Goal: Task Accomplishment & Management: Manage account settings

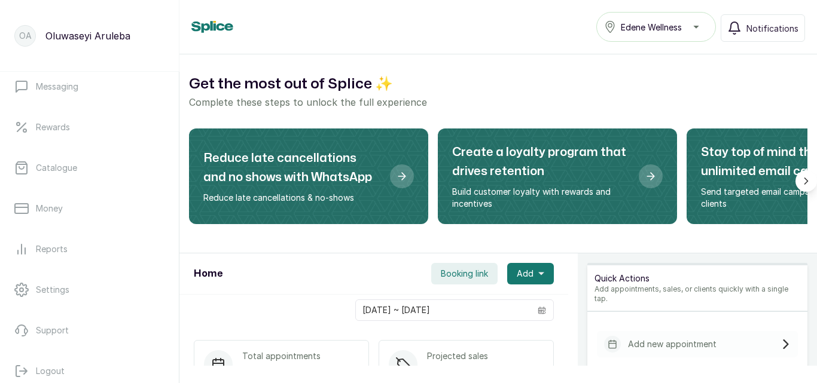
scroll to position [225, 0]
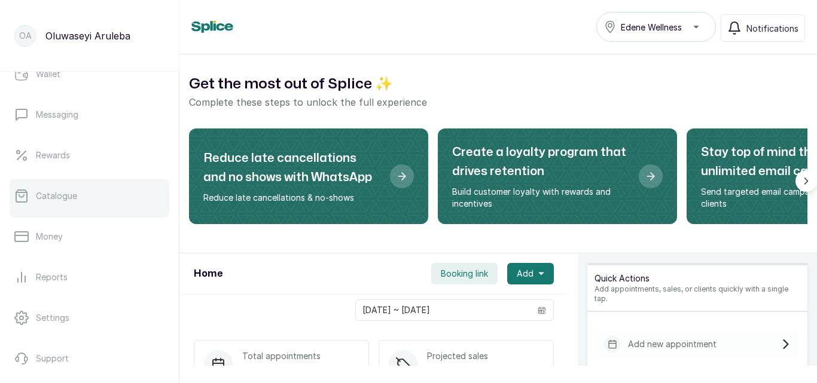
click at [82, 195] on link "Catalogue" at bounding box center [90, 195] width 160 height 33
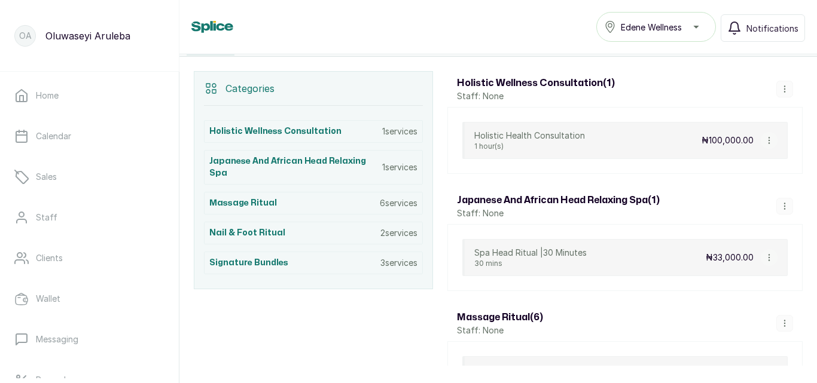
scroll to position [241, 0]
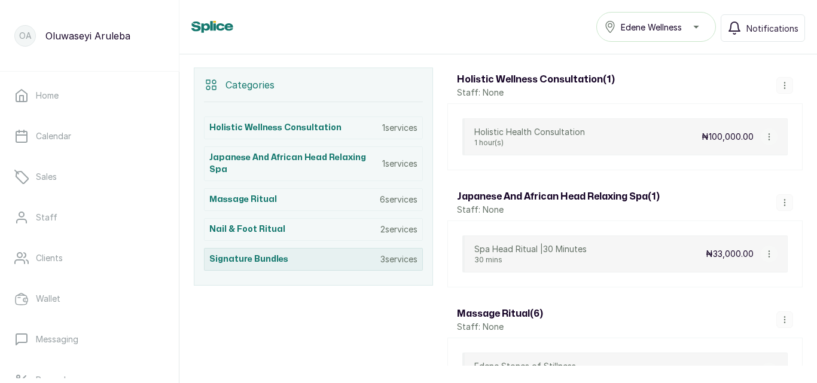
click at [395, 267] on div "Signature Bundles 3 services" at bounding box center [313, 259] width 219 height 23
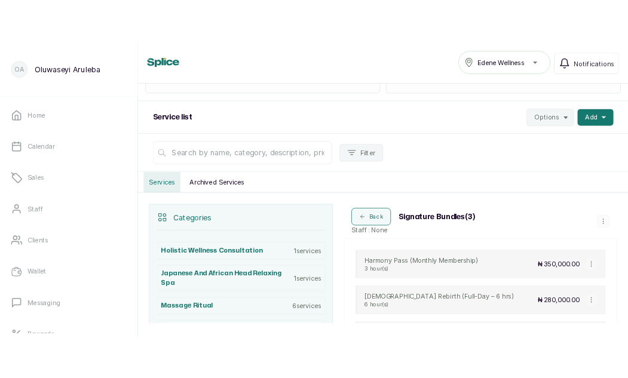
scroll to position [96, 0]
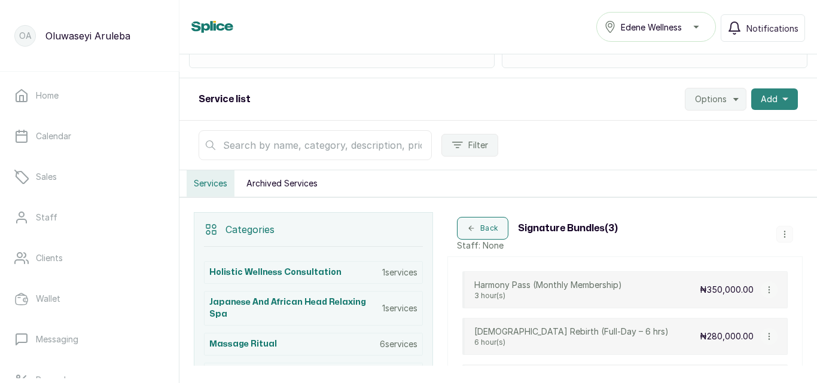
click at [771, 102] on button "Add" at bounding box center [774, 99] width 47 height 22
click at [710, 157] on span "New category" at bounding box center [730, 155] width 115 height 14
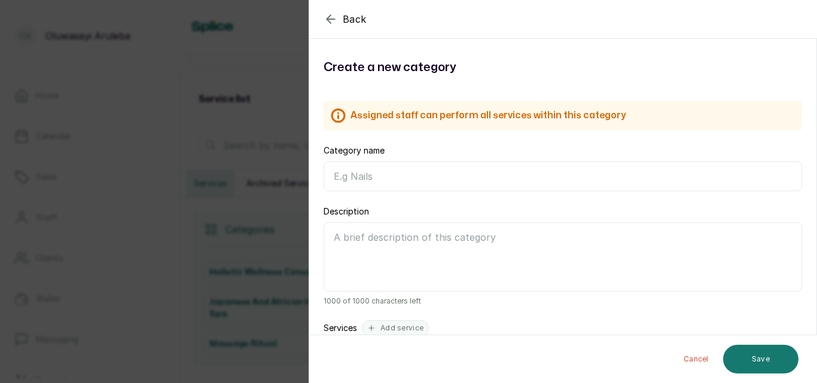
click at [400, 172] on input "Category name" at bounding box center [562, 176] width 478 height 30
click at [364, 175] on input "Category name" at bounding box center [562, 176] width 478 height 30
paste input "FACIAL RITUALS"
drag, startPoint x: 365, startPoint y: 177, endPoint x: 338, endPoint y: 177, distance: 26.3
click at [338, 177] on input "FACIAL RITUALS" at bounding box center [562, 176] width 478 height 30
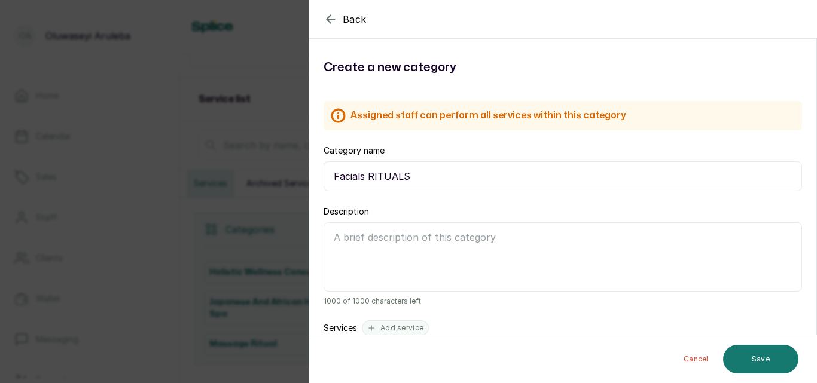
drag, startPoint x: 409, startPoint y: 173, endPoint x: 374, endPoint y: 175, distance: 35.9
click at [374, 175] on input "Facials RITUALS" at bounding box center [562, 176] width 478 height 30
type input "Facials Rituals"
click at [244, 254] on div "Back Category Create a new category Assigned staff can perform all services wit…" at bounding box center [408, 191] width 817 height 383
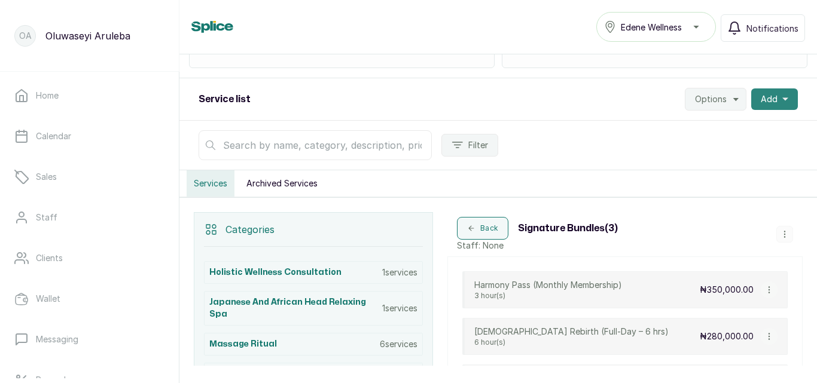
click at [759, 92] on button "Add" at bounding box center [774, 99] width 47 height 22
click at [702, 152] on span "New category" at bounding box center [730, 155] width 115 height 14
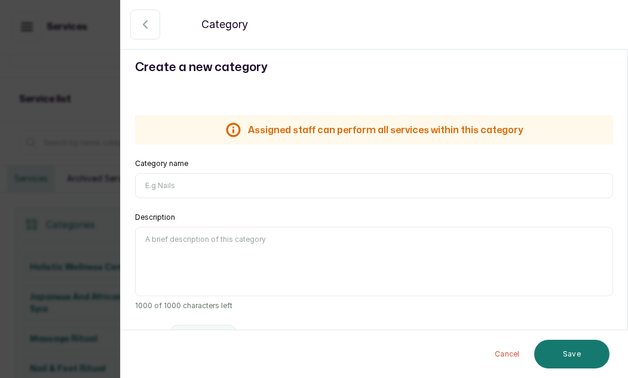
click at [192, 187] on input "Category name" at bounding box center [374, 185] width 478 height 25
type input "Facial Rituals"
click at [552, 222] on div "Description 1000 of 1000 characters left" at bounding box center [374, 262] width 478 height 98
click at [218, 252] on textarea "Description" at bounding box center [374, 261] width 478 height 69
paste textarea "Where skincare meets soul-care, and beauty is restored from within."
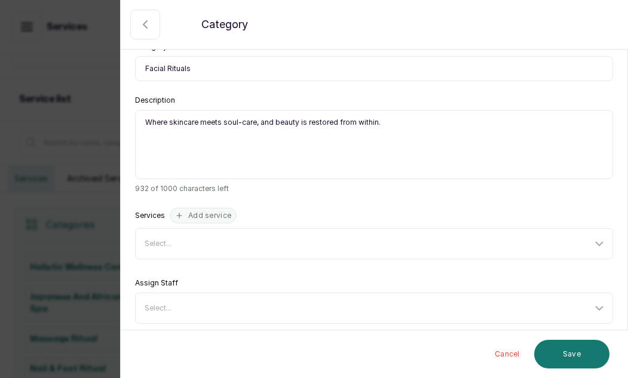
scroll to position [126, 0]
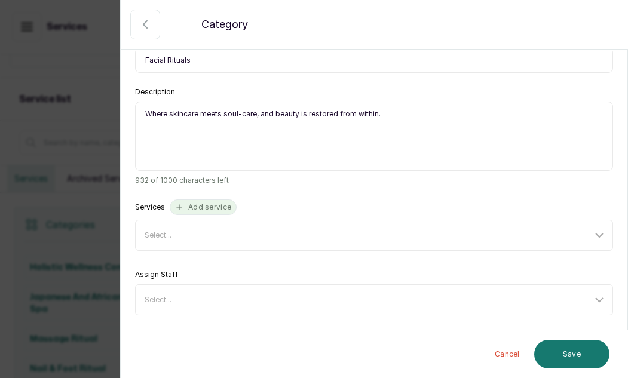
type textarea "Where skincare meets soul-care, and beauty is restored from within."
click at [219, 207] on button "Add service" at bounding box center [203, 208] width 67 height 16
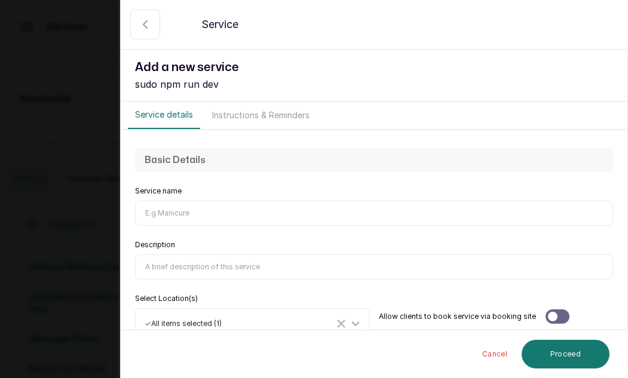
click at [167, 215] on input "Category name" at bounding box center [374, 213] width 478 height 25
drag, startPoint x: 484, startPoint y: 221, endPoint x: 465, endPoint y: 215, distance: 20.0
click at [484, 221] on input "Category name" at bounding box center [374, 213] width 478 height 25
paste input "Garden of Edene Enzyme Glow Facial (Signature Facial)"
type input "Garden of Edene Enzyme Glow Facial (Signature Facial)"
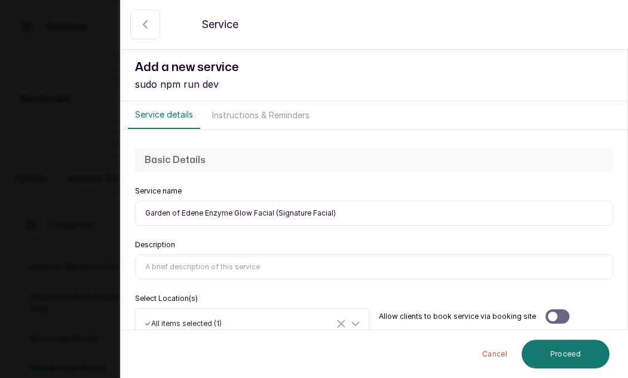
click at [256, 247] on div "Description" at bounding box center [374, 259] width 478 height 39
click at [478, 233] on div "Basic Details Service name Garden of Edene Enzyme Glow Facial (Signature Facial…" at bounding box center [374, 243] width 507 height 227
click at [168, 265] on input "Description" at bounding box center [374, 267] width 478 height 25
paste input "Focus: Brightening, deep exfoliation, calming, and glow enhancement Tools: LED …"
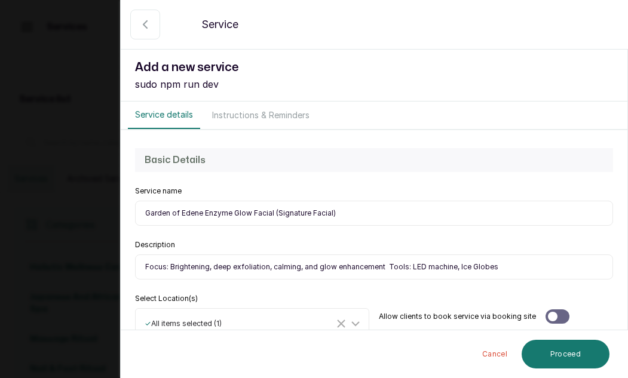
drag, startPoint x: 384, startPoint y: 266, endPoint x: 510, endPoint y: 268, distance: 126.7
click at [510, 268] on input "Focus: Brightening, deep exfoliation, calming, and glow enhancement Tools: LED …" at bounding box center [374, 267] width 478 height 25
click at [484, 246] on div "Description Focus: Brightening, deep exfoliation, calming, and glow enhancement" at bounding box center [374, 259] width 478 height 39
click at [507, 243] on div "Description Focus: Brightening, deep exfoliation, calming, and glow enhancement" at bounding box center [374, 259] width 478 height 39
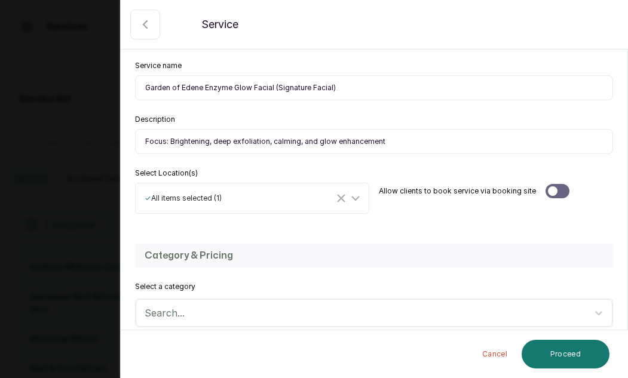
scroll to position [135, 0]
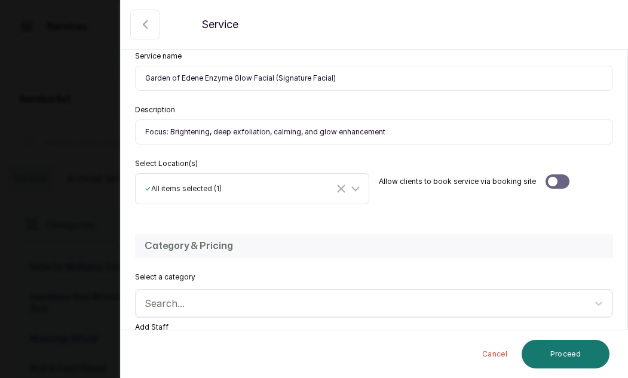
click at [351, 188] on icon at bounding box center [355, 189] width 14 height 14
click at [465, 214] on div "Basic Details Service name Garden of Edene Enzyme Glow Facial (Signature Facial…" at bounding box center [374, 108] width 507 height 227
click at [555, 179] on div at bounding box center [558, 182] width 24 height 14
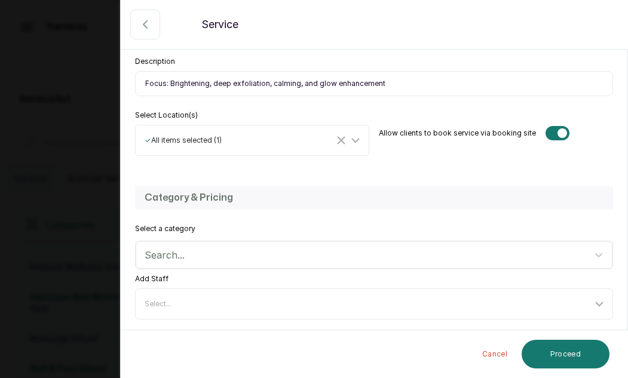
scroll to position [164, 0]
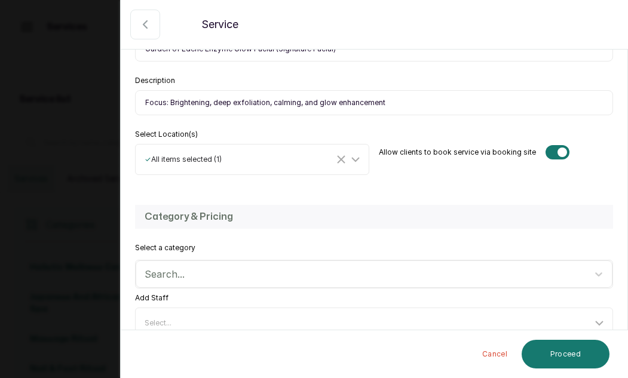
drag, startPoint x: 170, startPoint y: 100, endPoint x: 136, endPoint y: 102, distance: 34.1
click at [136, 102] on input "Focus: Brightening, deep exfoliation, calming, and glow enhancement" at bounding box center [374, 102] width 478 height 25
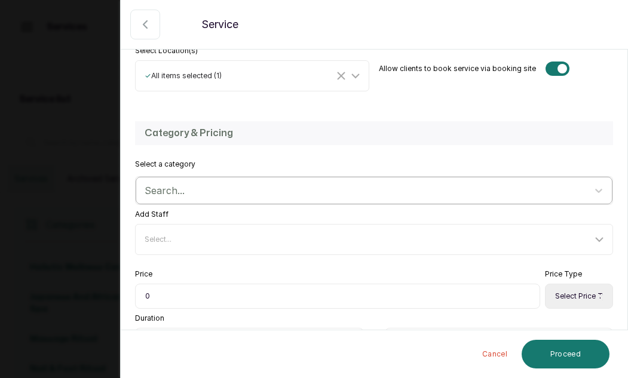
scroll to position [262, 0]
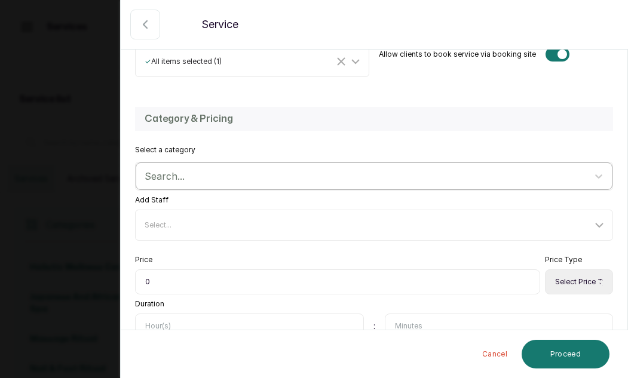
type input "Brightening, deep exfoliation, calming, and glow enhancement"
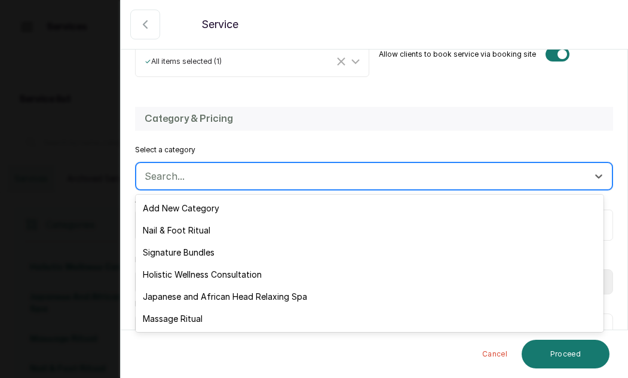
click at [220, 175] on div at bounding box center [364, 177] width 438 height 16
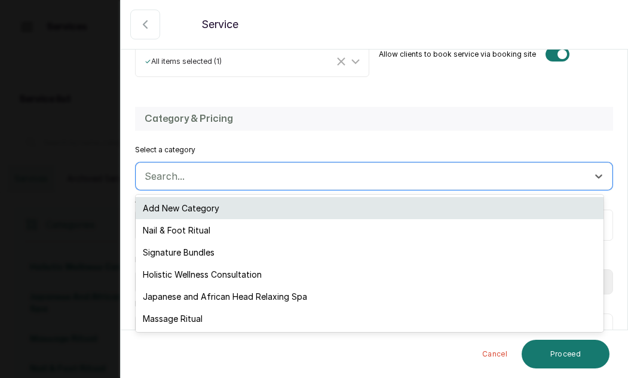
click at [198, 203] on div "Add New Category" at bounding box center [370, 208] width 468 height 22
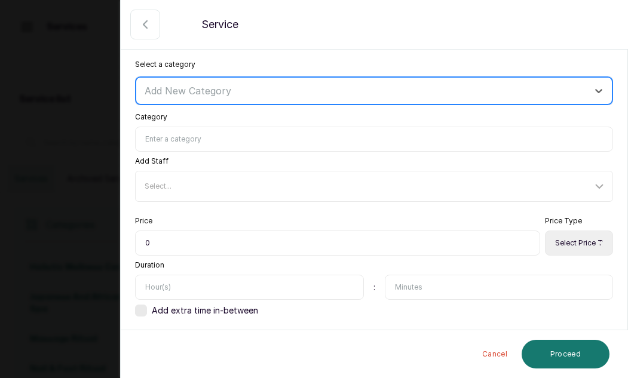
scroll to position [348, 0]
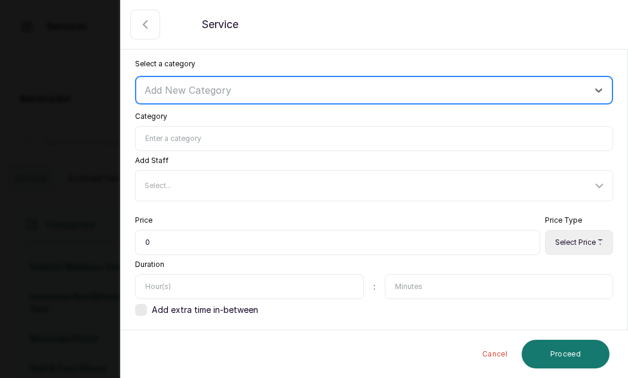
click at [160, 92] on div at bounding box center [364, 90] width 438 height 16
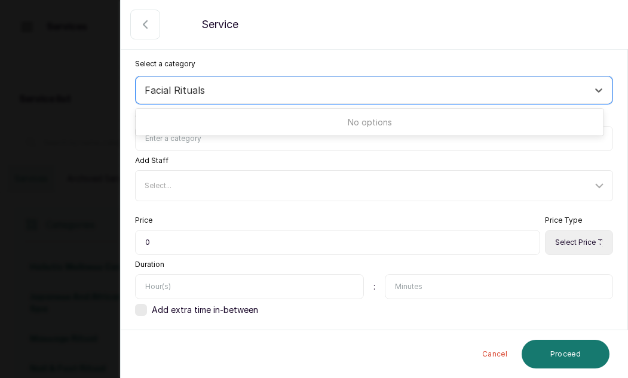
type input "Facial Rituals"
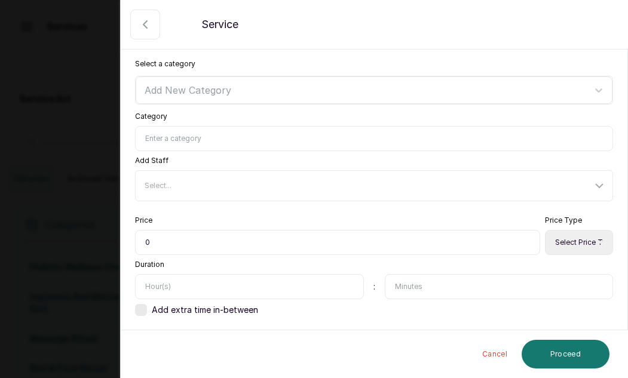
click at [195, 221] on div "Price 0" at bounding box center [337, 235] width 405 height 39
click at [198, 138] on input "Category" at bounding box center [374, 138] width 478 height 25
type input "Facial Rituals"
click at [194, 181] on div "Select..." at bounding box center [376, 186] width 474 height 23
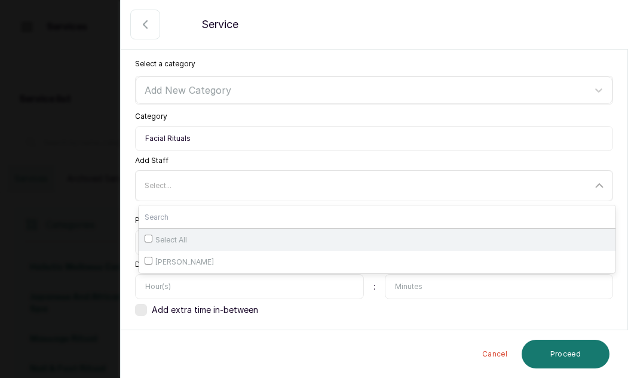
click at [172, 241] on span "Select All" at bounding box center [171, 241] width 32 height 10
click at [152, 241] on input "Select All" at bounding box center [149, 239] width 8 height 8
checkbox input "true"
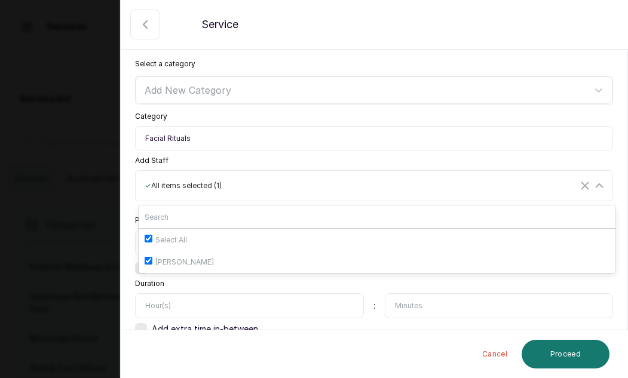
click at [257, 277] on div "Price 0 Price Type Select Price Type Fixed From Set custom price Duration : Add…" at bounding box center [374, 276] width 478 height 120
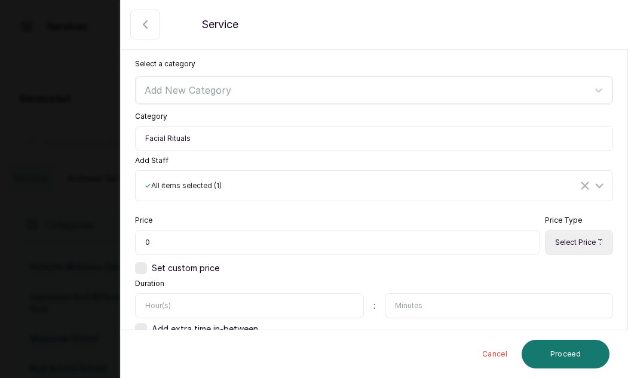
click at [169, 237] on input "0" at bounding box center [337, 242] width 405 height 25
type input "63,000"
click at [551, 268] on div "Set custom price" at bounding box center [374, 268] width 478 height 12
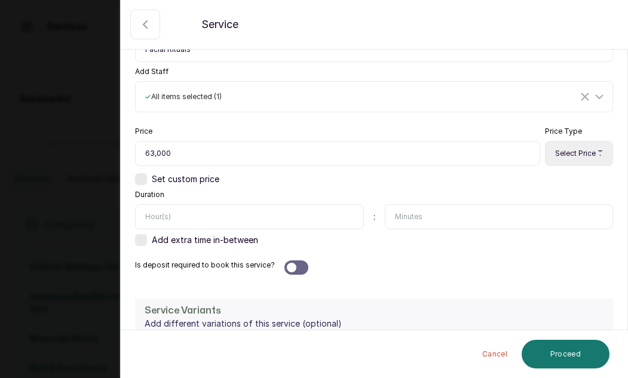
scroll to position [447, 0]
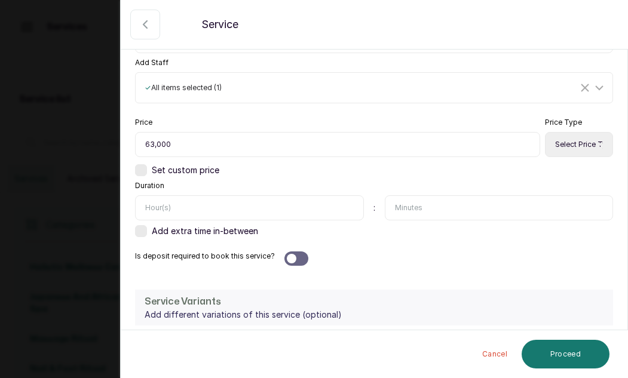
click at [292, 215] on input "text" at bounding box center [249, 207] width 229 height 25
click at [410, 213] on input "text" at bounding box center [499, 207] width 229 height 25
type input "60"
click at [402, 254] on div "Is deposit required to book this service?" at bounding box center [374, 259] width 478 height 14
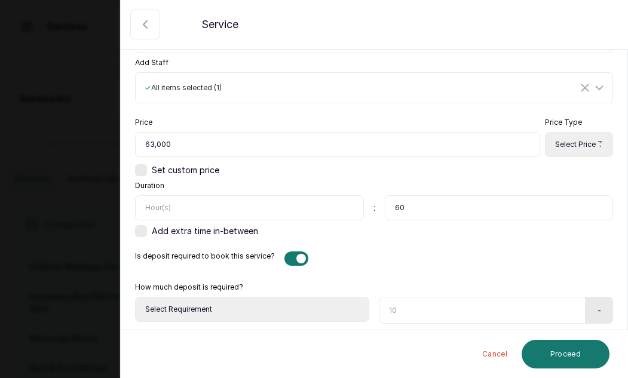
click at [288, 258] on div at bounding box center [297, 259] width 24 height 14
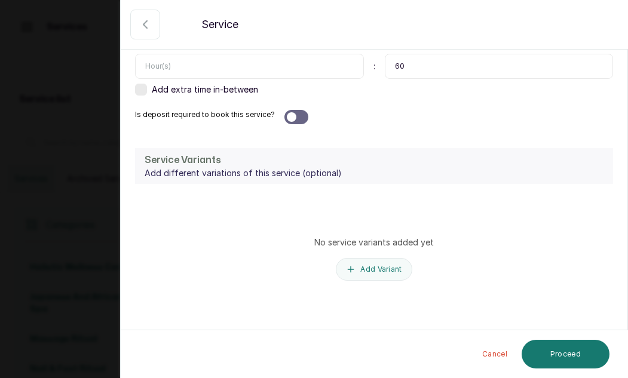
scroll to position [589, 0]
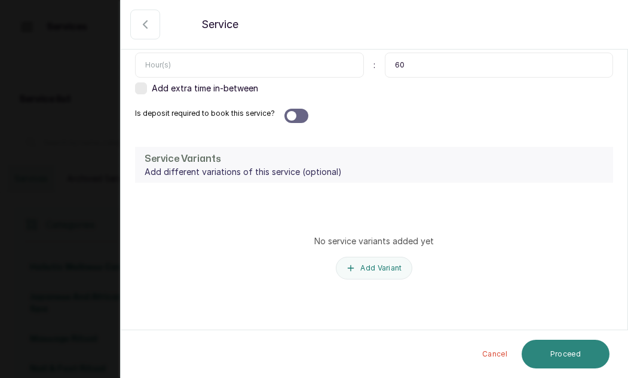
click at [579, 353] on button "Proceed" at bounding box center [566, 354] width 88 height 29
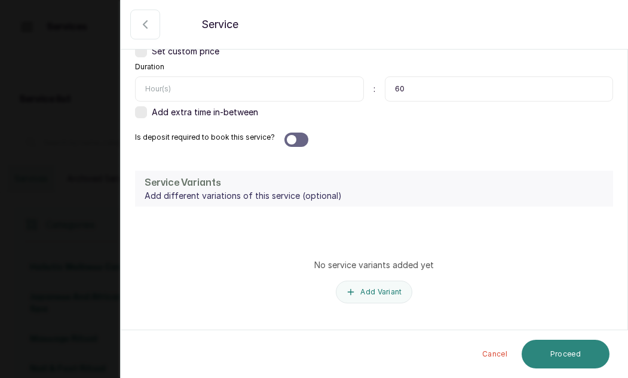
scroll to position [578, 0]
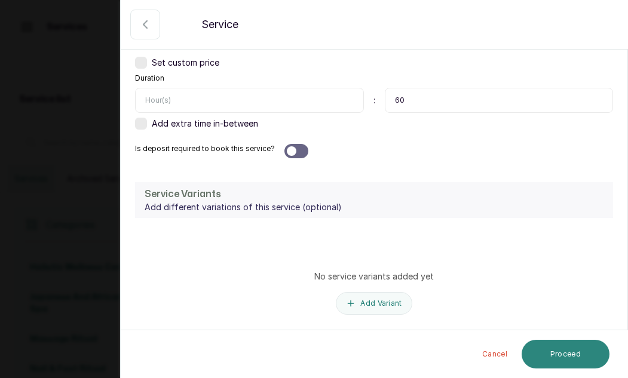
click at [566, 356] on button "Proceed" at bounding box center [566, 354] width 88 height 29
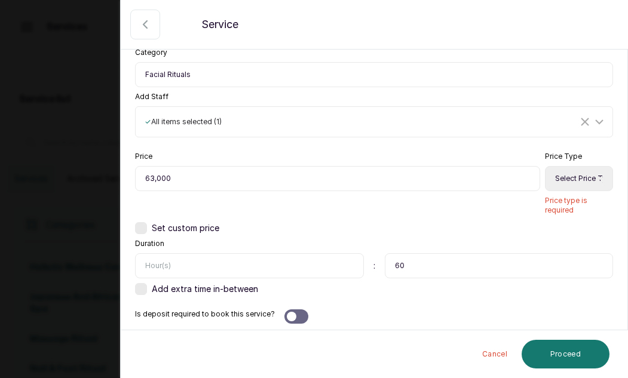
scroll to position [431, 0]
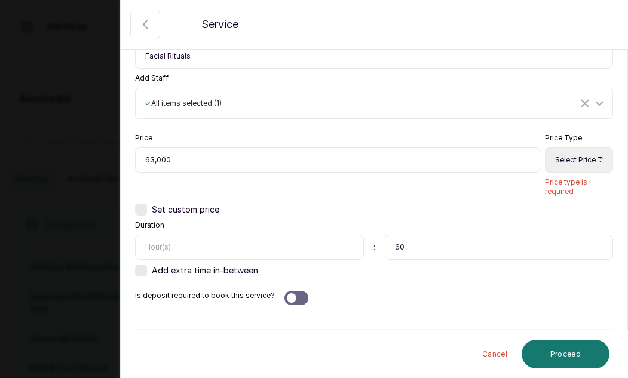
click at [560, 158] on select "Select Price Type Fixed From" at bounding box center [579, 160] width 68 height 25
select select "fixed"
click at [545, 148] on select "Select Price Type Fixed From" at bounding box center [579, 160] width 68 height 25
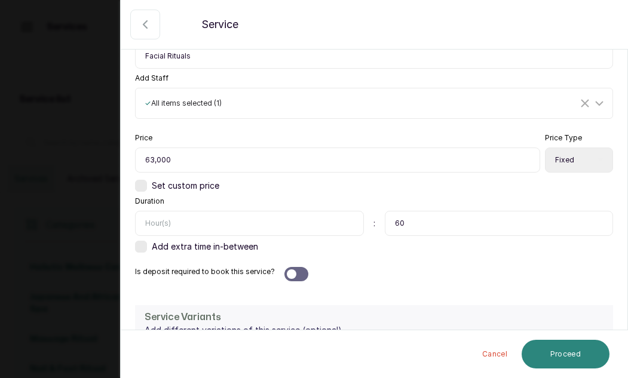
click at [563, 354] on button "Proceed" at bounding box center [566, 354] width 88 height 29
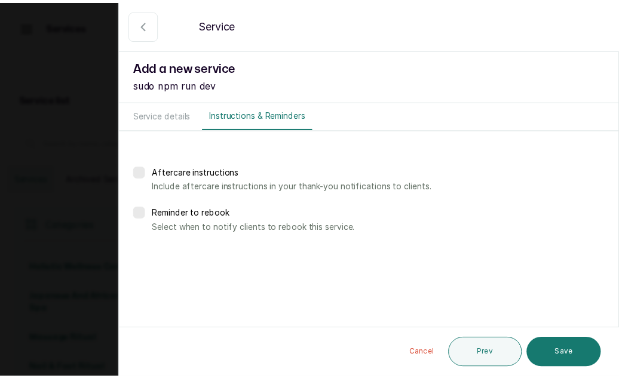
scroll to position [0, 0]
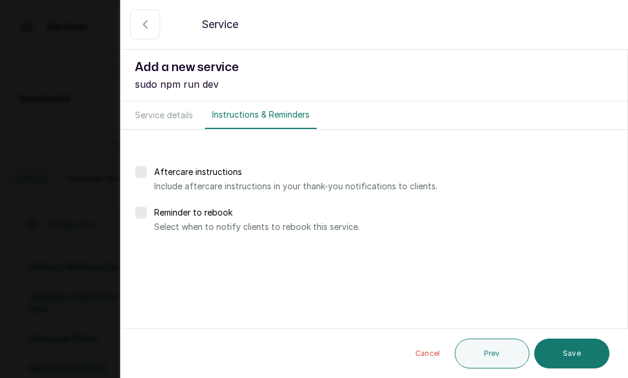
click at [563, 354] on button "Save" at bounding box center [571, 354] width 75 height 30
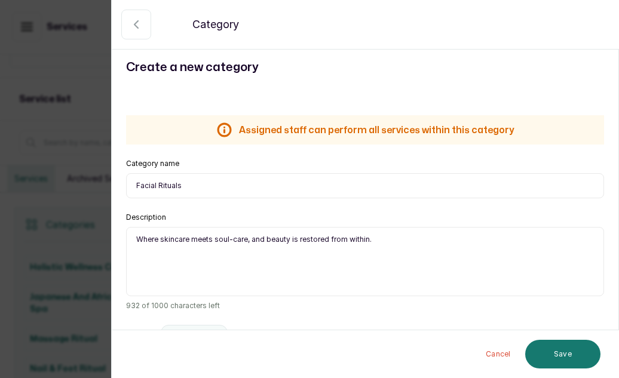
click at [139, 32] on button "button" at bounding box center [136, 25] width 30 height 30
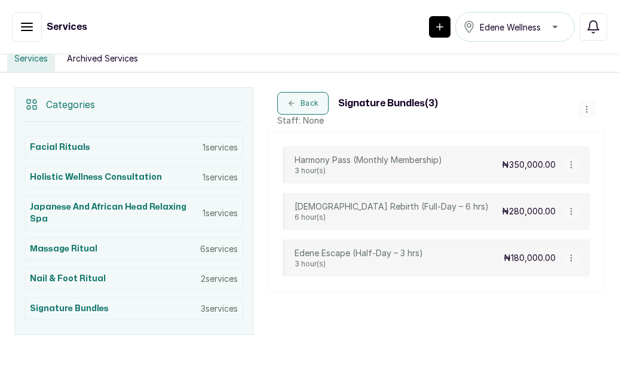
scroll to position [219, 0]
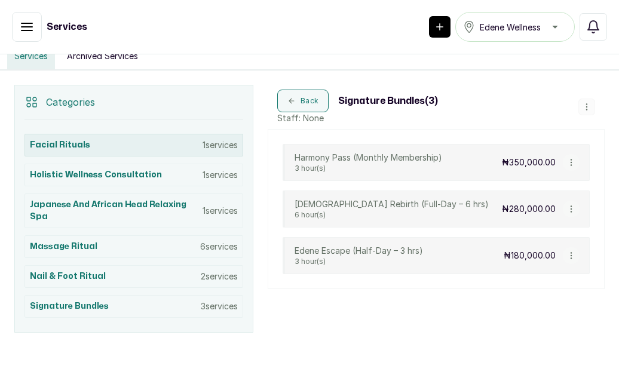
click at [145, 143] on div "Facial Rituals 1 services" at bounding box center [134, 145] width 219 height 23
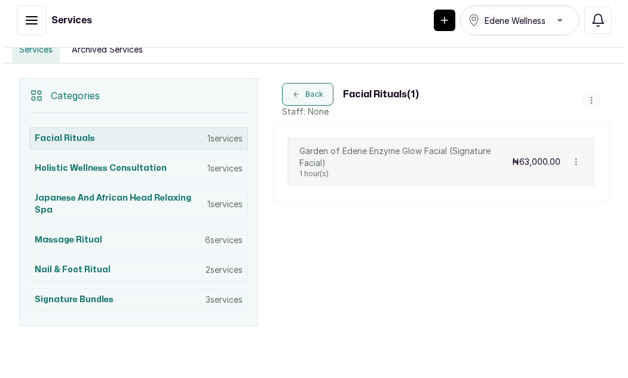
scroll to position [229, 0]
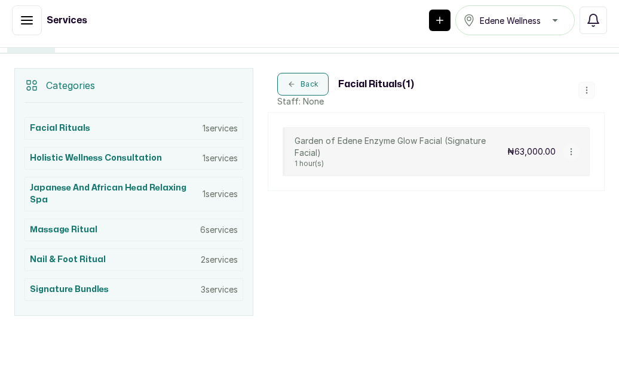
click at [586, 88] on icon "button" at bounding box center [586, 90] width 1 height 6
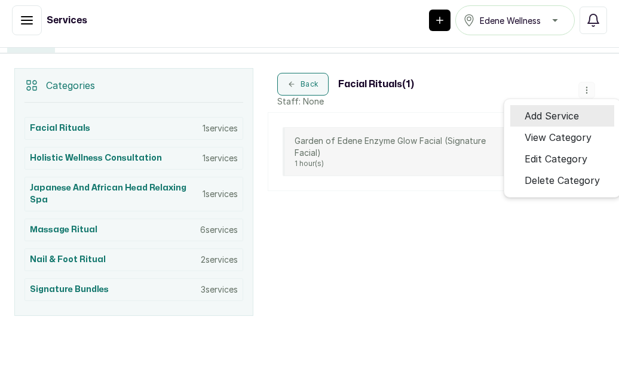
click at [564, 119] on span "Add Service" at bounding box center [552, 116] width 54 height 14
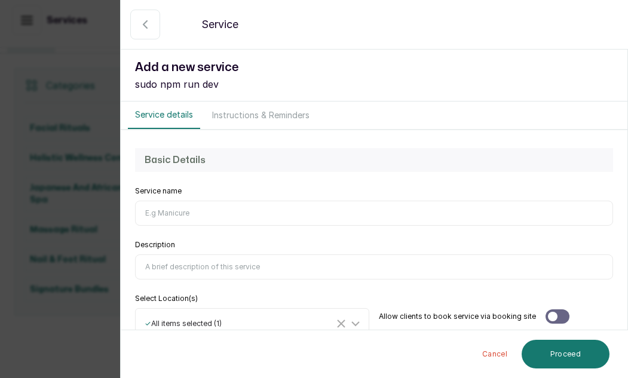
click at [536, 175] on div "Basic Details Service name Description Select Location(s) ✓ All items selected …" at bounding box center [374, 243] width 507 height 227
click at [221, 209] on input "Service name" at bounding box center [374, 213] width 478 height 25
paste input "Decongesting Acne Treatment Facial ₦69,500"
type input "Decongesting Acne Treatment Facial ₦69,500"
click at [489, 237] on div "Basic Details Service name Decongesting Acne Treatment Facial ₦69,500 Descripti…" at bounding box center [374, 243] width 507 height 227
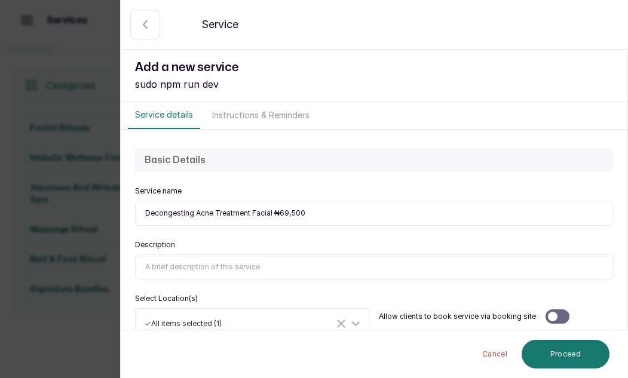
click at [173, 268] on input "Description" at bounding box center [374, 267] width 478 height 25
paste input "Clarify, reduce acne lesions, calm inflammation"
type input "Clarify, reduce acne lesions, calm inflammation"
click at [482, 249] on div "Description Clarify, reduce acne lesions, calm inflammation" at bounding box center [374, 259] width 478 height 39
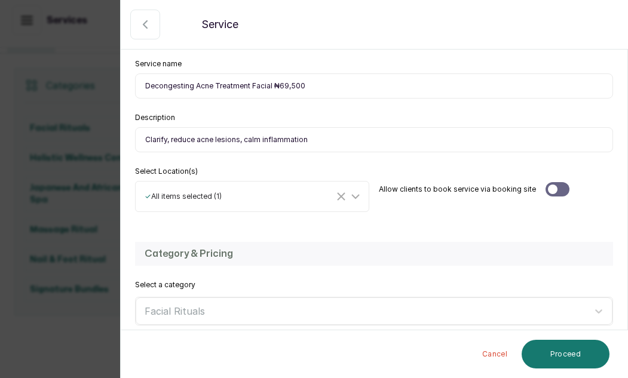
scroll to position [130, 0]
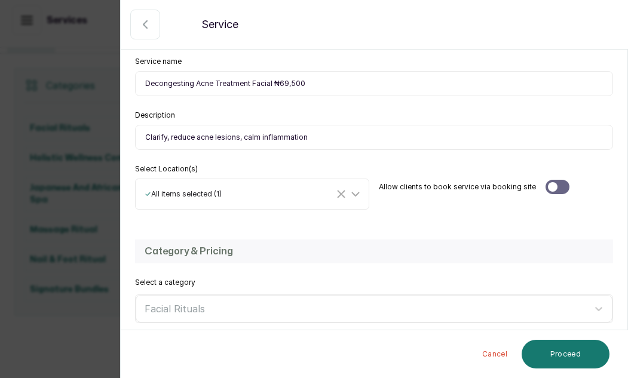
click at [375, 238] on div "Category & Pricing Select a category Facial Rituals Add Staff Select... Price 0…" at bounding box center [374, 378] width 507 height 301
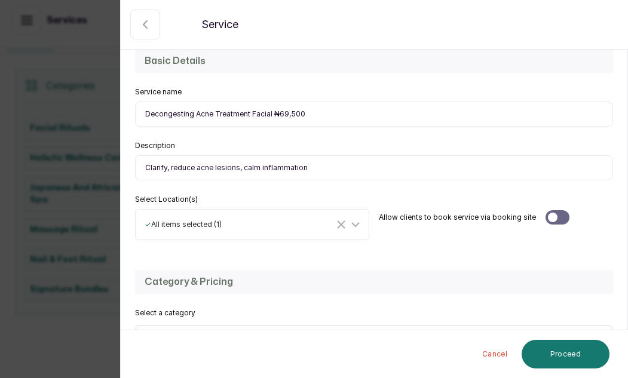
scroll to position [100, 0]
click at [554, 215] on div at bounding box center [558, 217] width 24 height 14
drag, startPoint x: 303, startPoint y: 112, endPoint x: 271, endPoint y: 113, distance: 31.7
click at [271, 113] on input "Decongesting Acne Treatment Facial ₦69,500" at bounding box center [374, 113] width 478 height 25
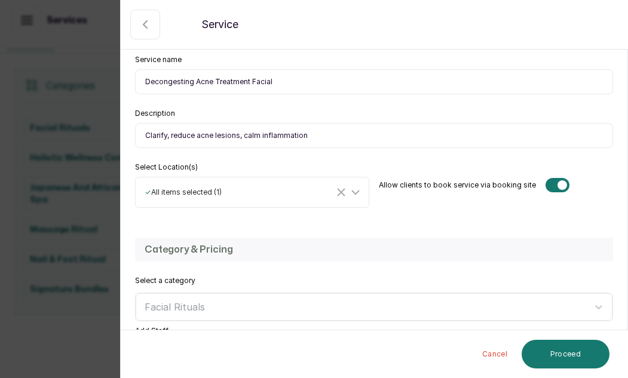
scroll to position [170, 0]
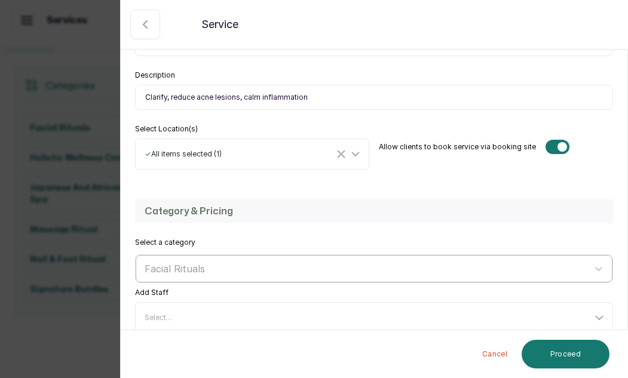
type input "Decongesting Acne Treatment Facial"
click at [208, 264] on div at bounding box center [364, 269] width 438 height 16
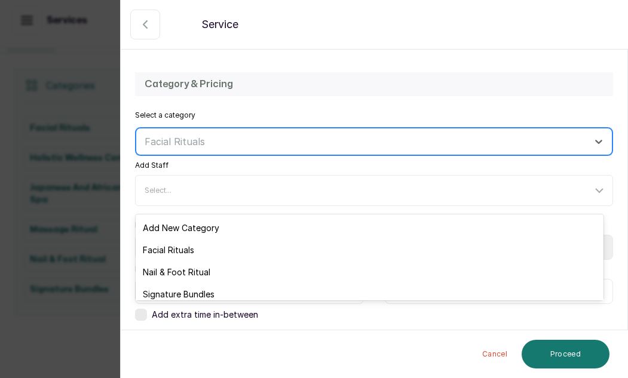
scroll to position [365, 0]
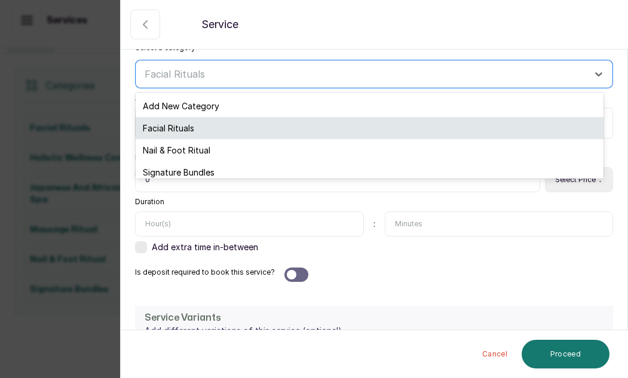
click at [189, 124] on div "Facial Rituals" at bounding box center [370, 128] width 468 height 22
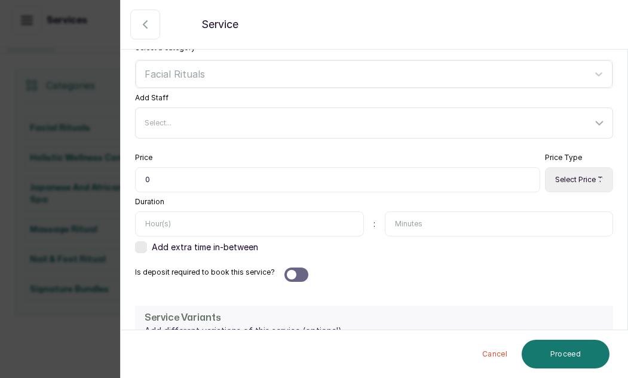
click at [179, 124] on div "Select..." at bounding box center [369, 123] width 448 height 10
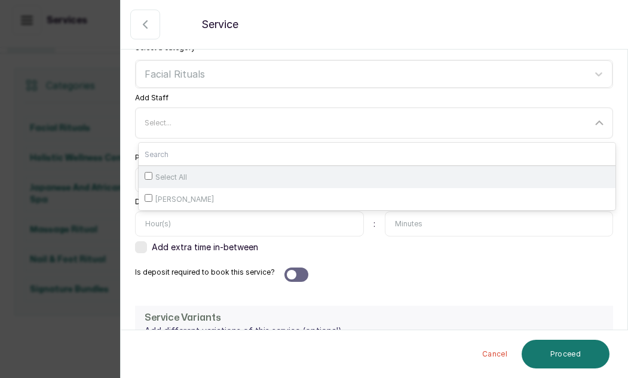
click at [167, 174] on span "Select All" at bounding box center [171, 178] width 32 height 10
click at [152, 174] on input "Select All" at bounding box center [149, 176] width 8 height 8
checkbox input "true"
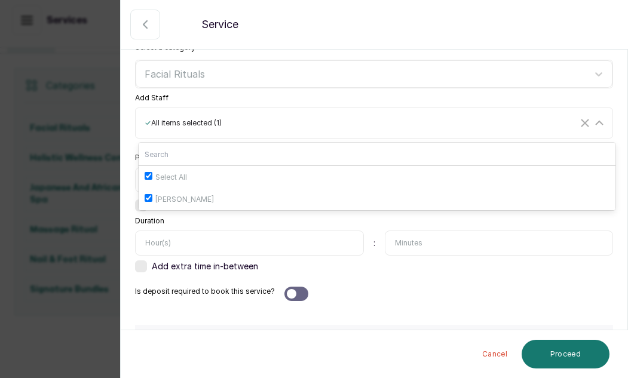
click at [198, 213] on div "Price 0 Price Type Select Price Type Fixed From Set custom price Duration : Add…" at bounding box center [374, 213] width 478 height 120
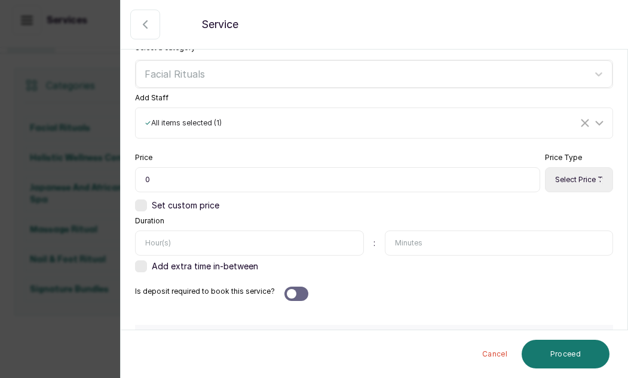
click at [167, 181] on input "0" at bounding box center [337, 179] width 405 height 25
type input "69,500"
click at [585, 181] on select "Select Price Type Fixed From" at bounding box center [579, 179] width 68 height 25
select select "fixed"
click at [545, 167] on select "Select Price Type Fixed From" at bounding box center [579, 179] width 68 height 25
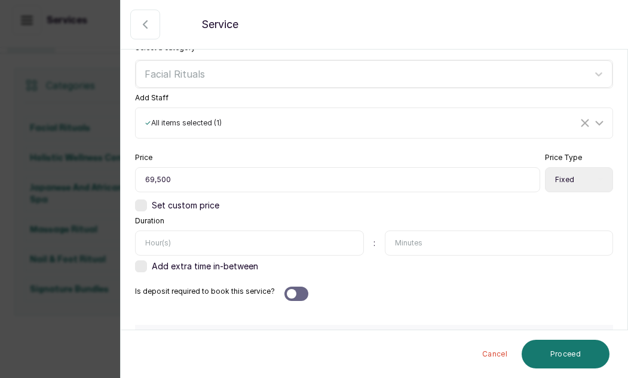
click at [396, 240] on input "text" at bounding box center [499, 243] width 229 height 25
type input "60"
click at [415, 295] on div "Is deposit required to book this service?" at bounding box center [374, 294] width 478 height 14
click at [288, 293] on div at bounding box center [297, 294] width 24 height 14
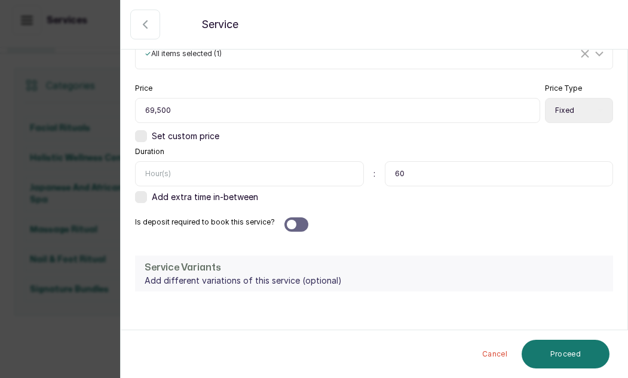
scroll to position [543, 0]
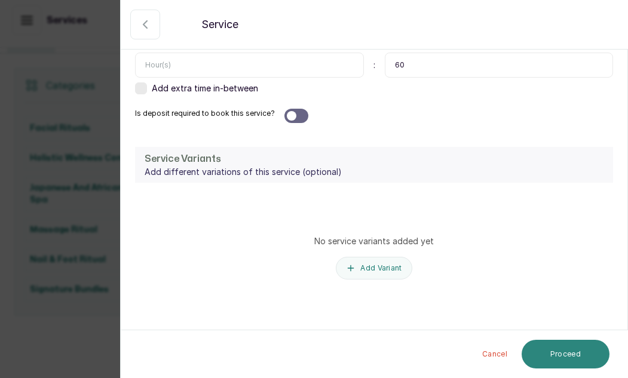
click at [580, 350] on button "Proceed" at bounding box center [566, 354] width 88 height 29
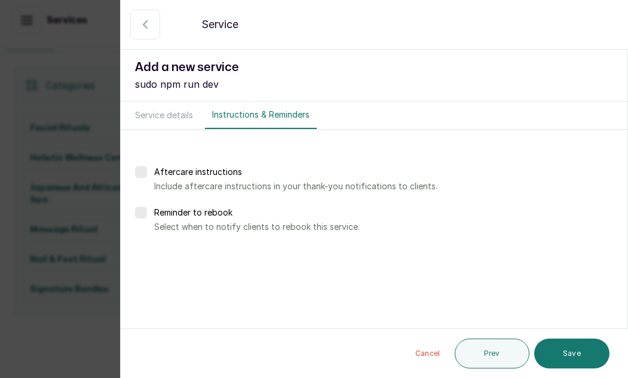
click at [580, 350] on button "Save" at bounding box center [571, 354] width 75 height 30
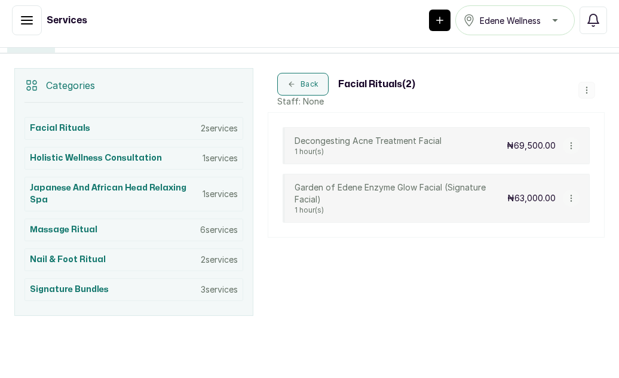
click at [571, 143] on icon "button" at bounding box center [571, 146] width 1 height 6
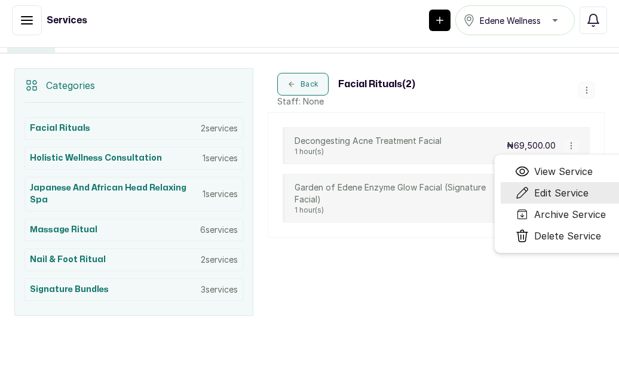
click at [554, 189] on span "Edit Service" at bounding box center [561, 193] width 54 height 14
select select "fixed"
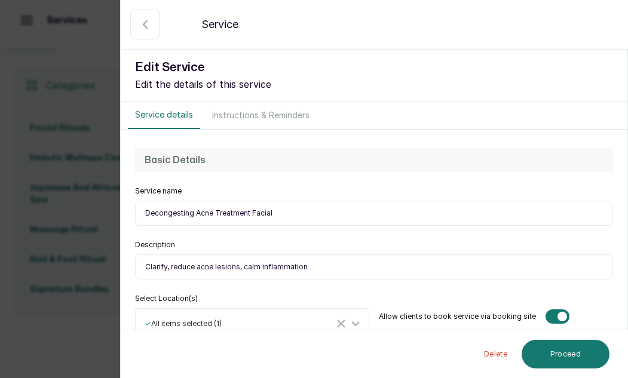
drag, startPoint x: 311, startPoint y: 268, endPoint x: 130, endPoint y: 265, distance: 181.7
click at [130, 265] on div "Basic Details Service name Decongesting Acne Treatment Facial Description Clari…" at bounding box center [374, 243] width 507 height 227
paste input "Experience a clarifying facial ritual designed to purify, calm, and rebalance a…"
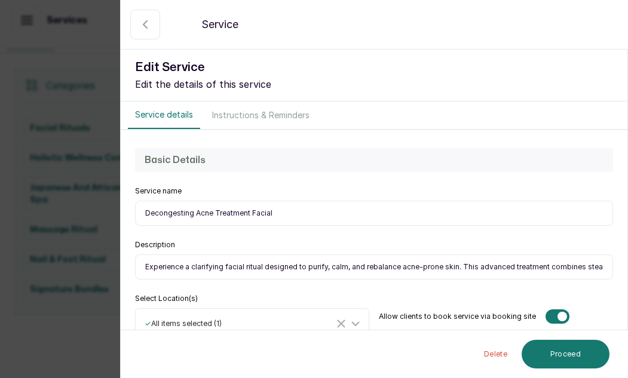
scroll to position [0, 730]
click at [414, 267] on input "Experience a clarifying facial ritual designed to purify, calm, and rebalance a…" at bounding box center [374, 267] width 478 height 25
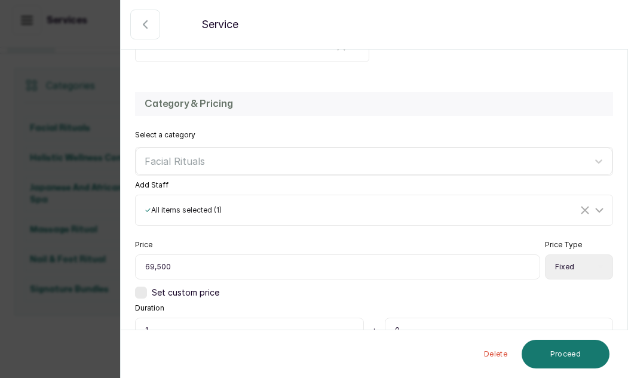
scroll to position [346, 0]
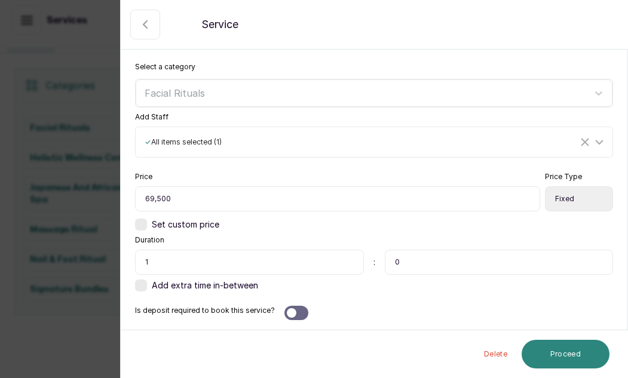
type input "Experience a clarifying facial ritual designed to purify, calm, and rebalance a…"
click at [568, 355] on button "Proceed" at bounding box center [566, 354] width 88 height 29
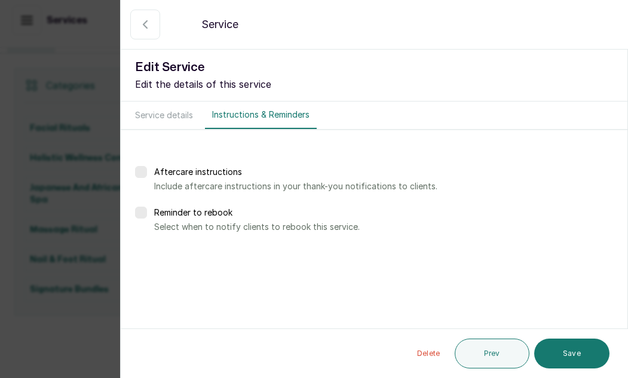
click at [568, 355] on button "Save" at bounding box center [571, 354] width 75 height 30
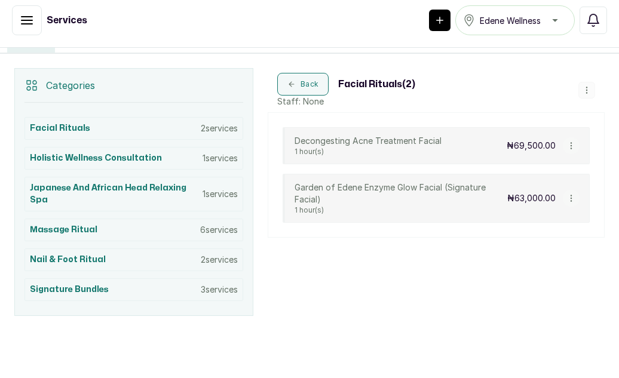
click at [533, 258] on div "Back Facial Rituals ( 2 ) Staff: None Add Service View Category Edit Category D…" at bounding box center [436, 192] width 337 height 248
click at [567, 198] on icon "button" at bounding box center [571, 198] width 8 height 8
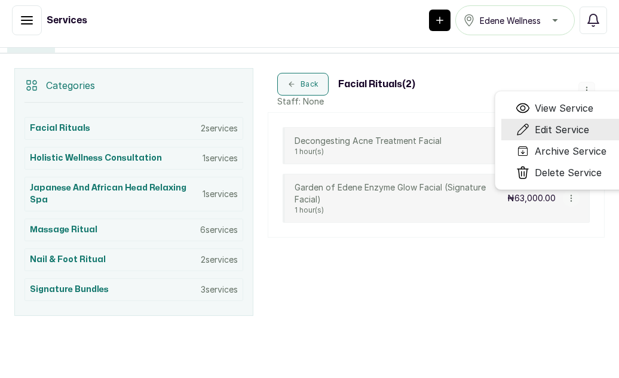
click at [564, 130] on span "Edit Service" at bounding box center [562, 130] width 54 height 14
select select "fixed"
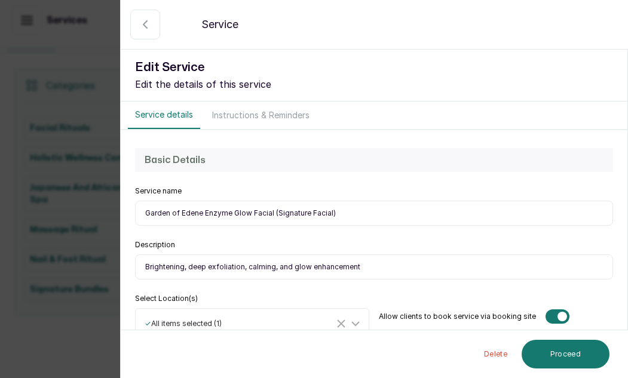
drag, startPoint x: 145, startPoint y: 266, endPoint x: 383, endPoint y: 267, distance: 238.5
click at [383, 267] on input "Brightening, deep exfoliation, calming, and glow enhancement" at bounding box center [374, 267] width 478 height 25
paste input "Indulge in our signature radiance ritual — a brightening, glow-enhancing facial…"
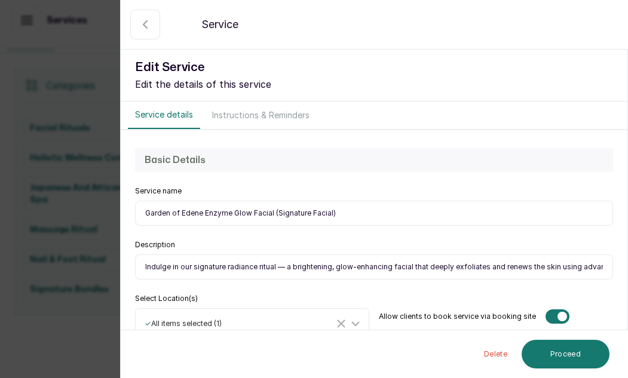
scroll to position [0, 763]
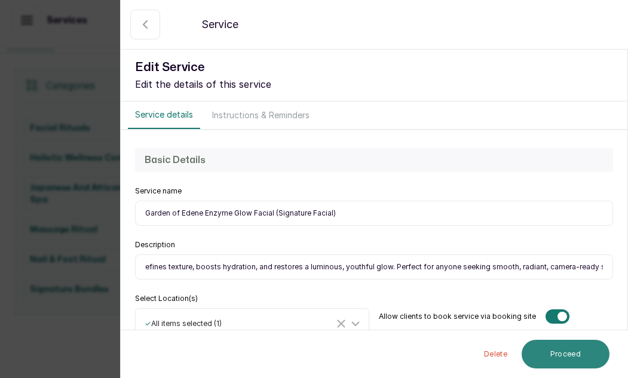
type input "Indulge in our signature radiance ritual — a brightening, glow-enhancing facial…"
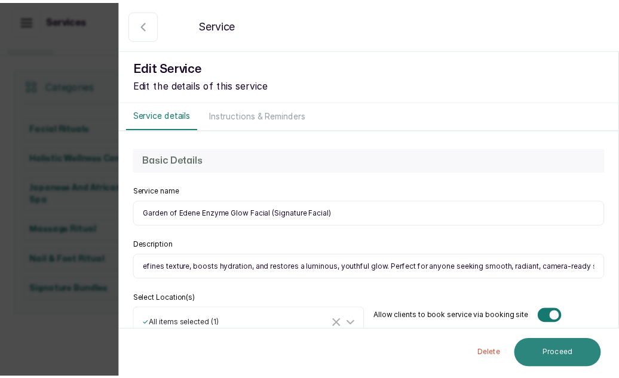
scroll to position [0, 0]
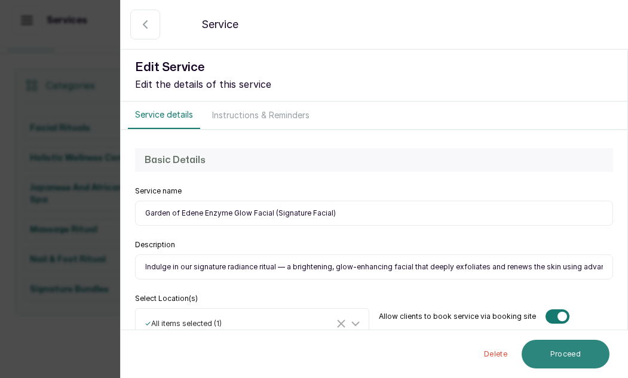
click at [568, 353] on button "Proceed" at bounding box center [566, 354] width 88 height 29
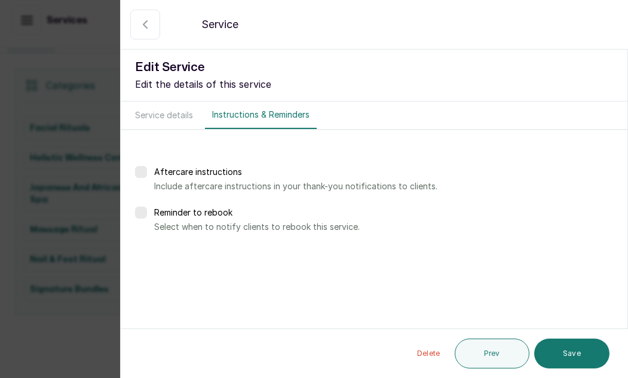
click at [568, 353] on button "Save" at bounding box center [571, 354] width 75 height 30
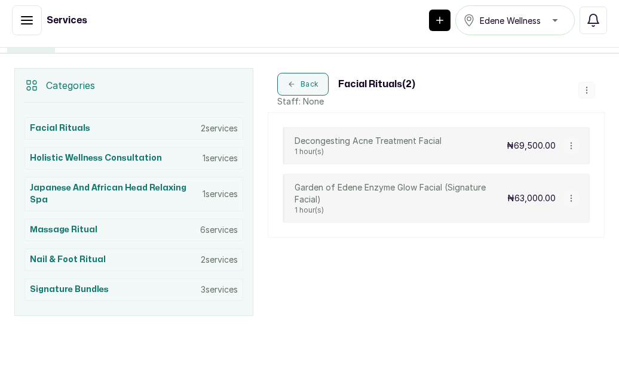
click at [522, 280] on div "Back Facial Rituals ( 2 ) Staff: None Add Service View Category Edit Category D…" at bounding box center [436, 192] width 337 height 248
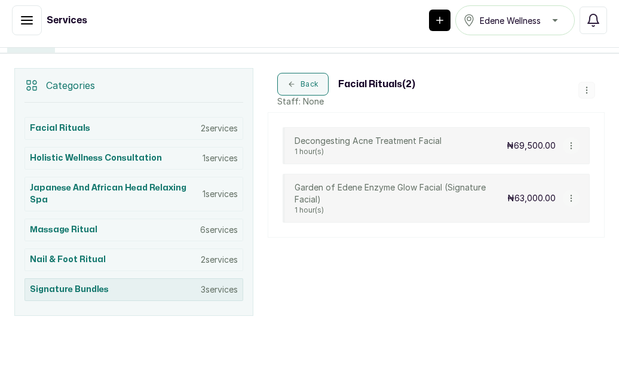
click at [207, 289] on p "3 services" at bounding box center [219, 290] width 37 height 12
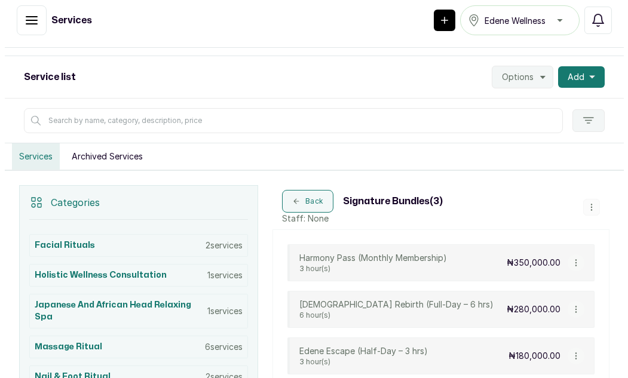
scroll to position [111, 0]
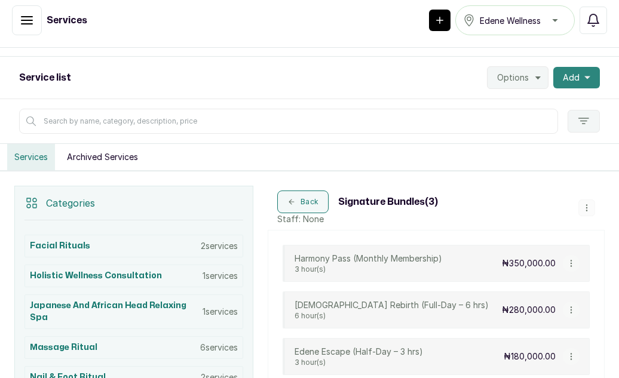
click at [567, 77] on span "Add" at bounding box center [571, 78] width 17 height 12
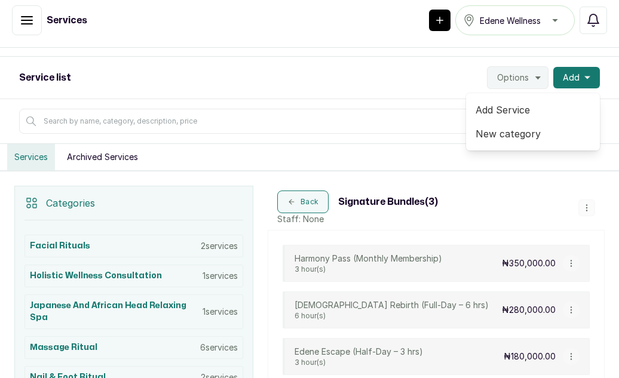
click at [504, 133] on span "New category" at bounding box center [533, 134] width 115 height 14
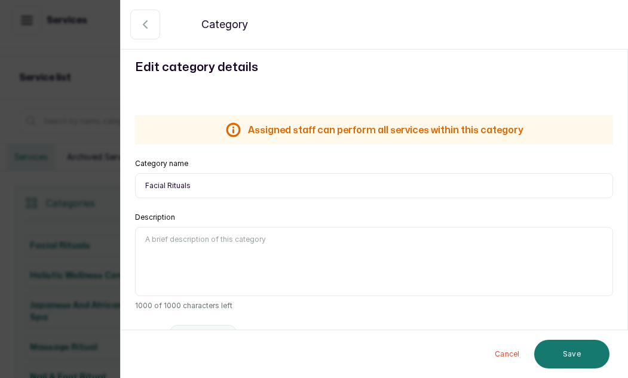
drag, startPoint x: 194, startPoint y: 184, endPoint x: 148, endPoint y: 187, distance: 45.5
click at [148, 187] on input "Facial Rituals" at bounding box center [374, 185] width 478 height 25
drag, startPoint x: 143, startPoint y: 186, endPoint x: 212, endPoint y: 186, distance: 68.1
click at [212, 186] on input "Facial Rituals" at bounding box center [374, 185] width 478 height 25
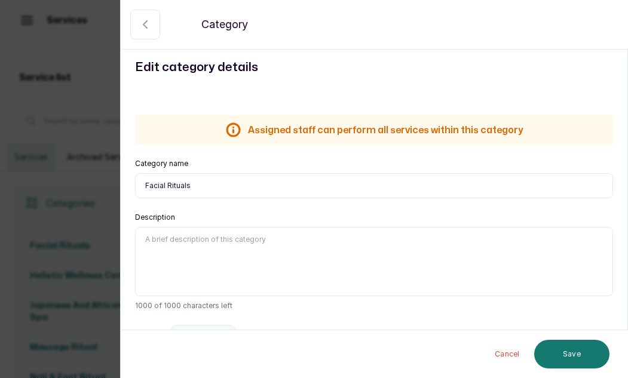
paste input "ounders Package"
type input "Founders Package"
click at [195, 246] on textarea "Description" at bounding box center [374, 261] width 478 height 69
paste textarea "Celebrate wellness and indulgence with our Founders Package, a curated blend of…"
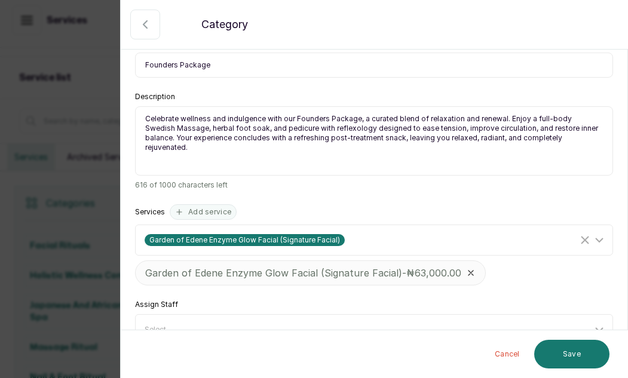
scroll to position [151, 0]
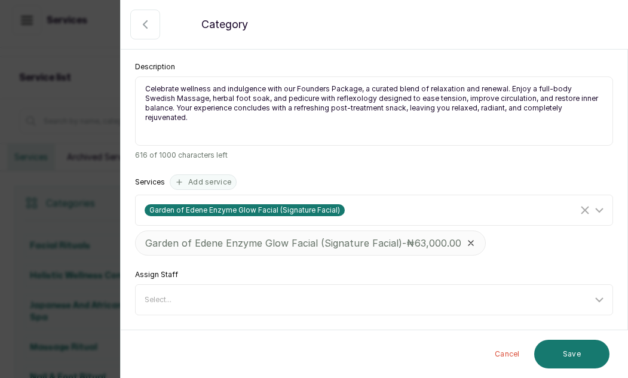
type textarea "Celebrate wellness and indulgence with our Founders Package, a curated blend of…"
click at [578, 209] on icon "Clear Selected" at bounding box center [585, 210] width 14 height 14
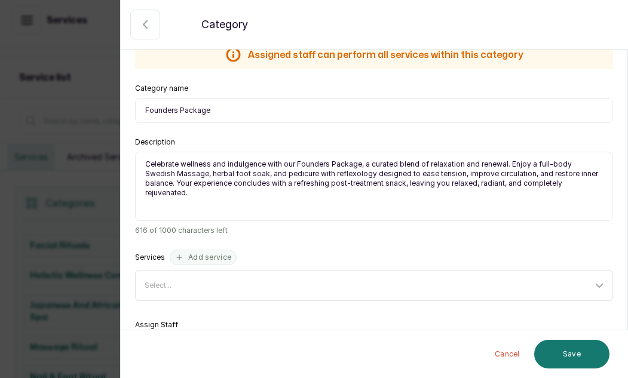
scroll to position [126, 0]
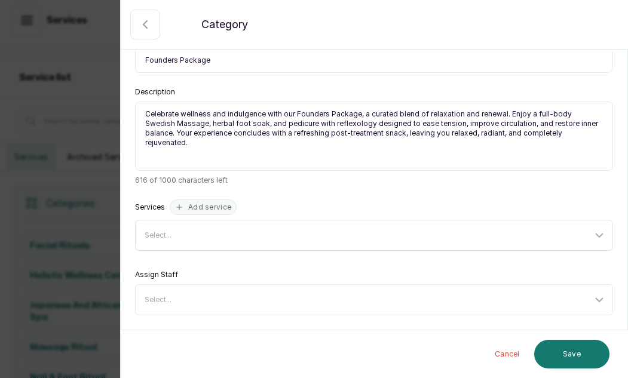
click at [592, 237] on icon at bounding box center [599, 235] width 14 height 14
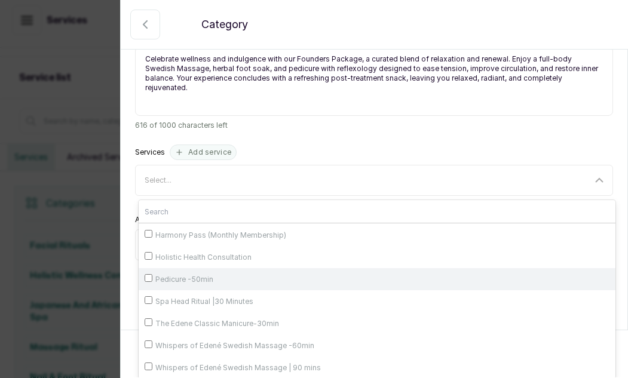
scroll to position [182, 0]
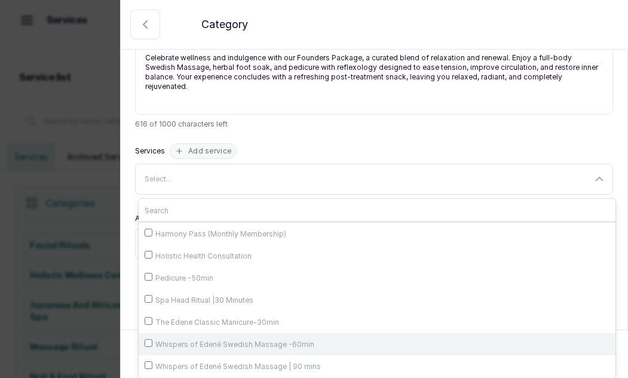
click at [231, 342] on span "Whispers of Edené Swedish Massage -60min" at bounding box center [234, 345] width 159 height 10
click at [152, 342] on input "Whispers of Edené Swedish Massage -60min" at bounding box center [149, 344] width 8 height 8
checkbox input "true"
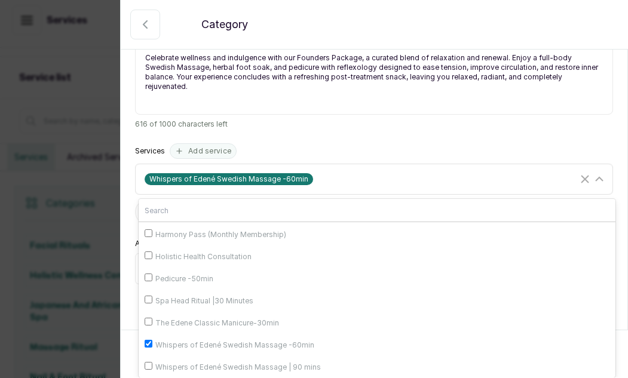
scroll to position [198, 0]
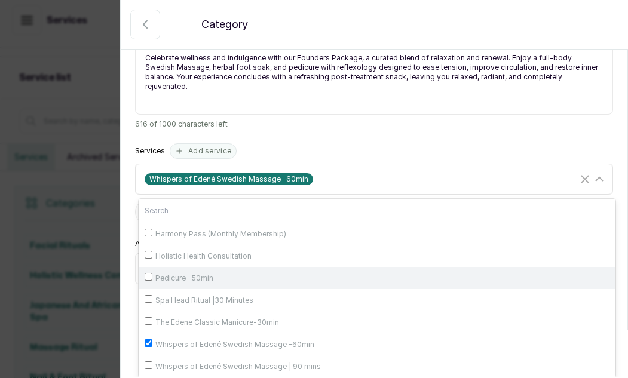
click at [166, 278] on span "Pedicure -50min" at bounding box center [184, 279] width 58 height 10
click at [152, 278] on input "Pedicure -50min" at bounding box center [149, 277] width 8 height 8
checkbox input "true"
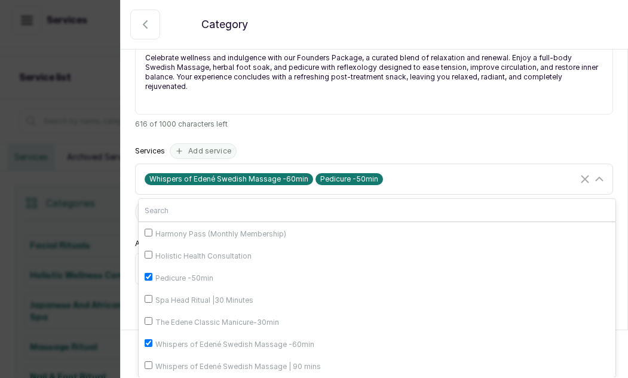
click at [426, 169] on div "Whispers of Edené Swedish Massage -60min Pedicure -50min" at bounding box center [376, 179] width 474 height 23
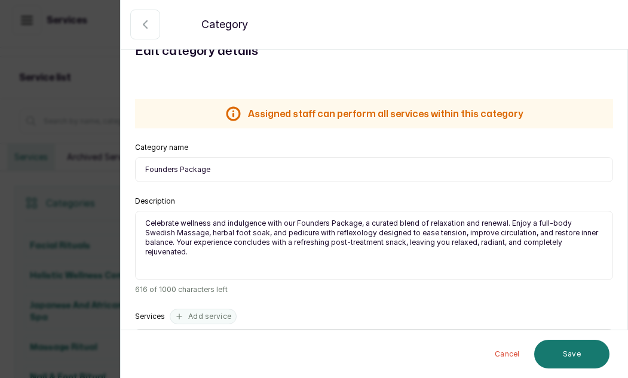
scroll to position [8, 0]
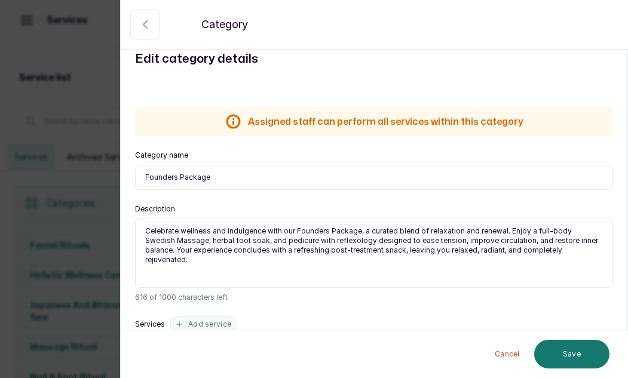
click at [218, 177] on input "Founders Package" at bounding box center [374, 177] width 478 height 25
click at [216, 175] on input "Founders Package - 90,000" at bounding box center [374, 177] width 478 height 25
click at [241, 178] on input "Founders Package - 90,000" at bounding box center [374, 177] width 478 height 25
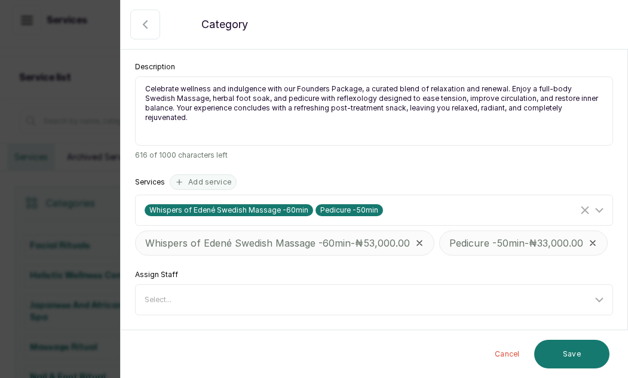
scroll to position [181, 0]
type input "Founders Package - 90,000 naira"
click at [595, 296] on icon at bounding box center [599, 300] width 14 height 14
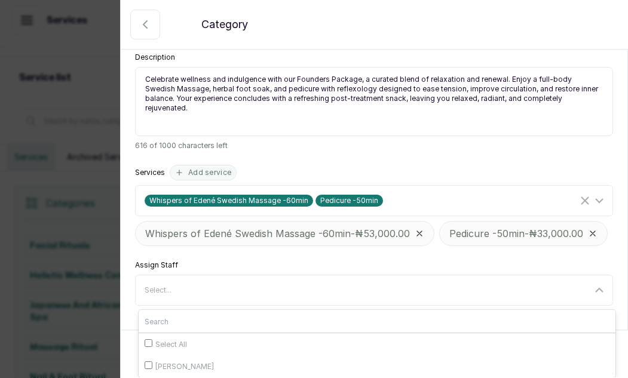
scroll to position [190, 0]
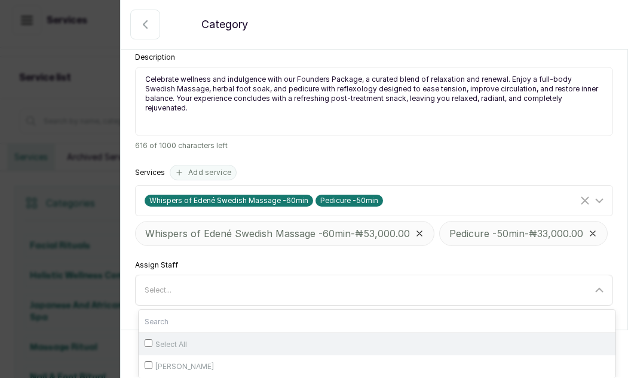
click at [151, 340] on input "Select All" at bounding box center [149, 344] width 8 height 8
checkbox input "true"
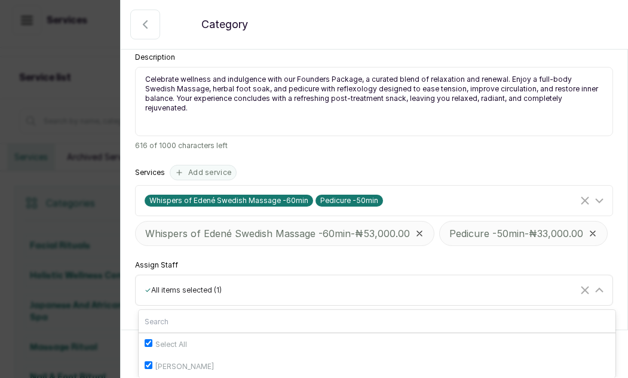
drag, startPoint x: 420, startPoint y: 280, endPoint x: 530, endPoint y: 231, distance: 120.7
click at [498, 246] on div "Assigned staff can perform all services within this category Assigned staff can…" at bounding box center [374, 123] width 507 height 394
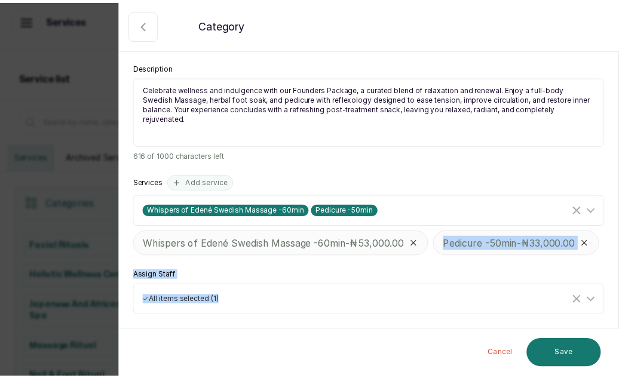
scroll to position [181, 0]
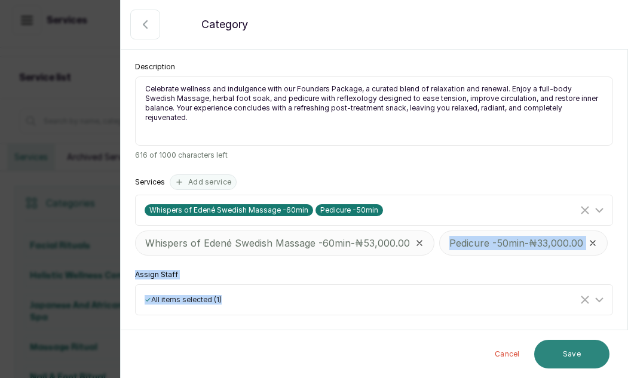
click at [567, 356] on button "Save" at bounding box center [571, 354] width 75 height 29
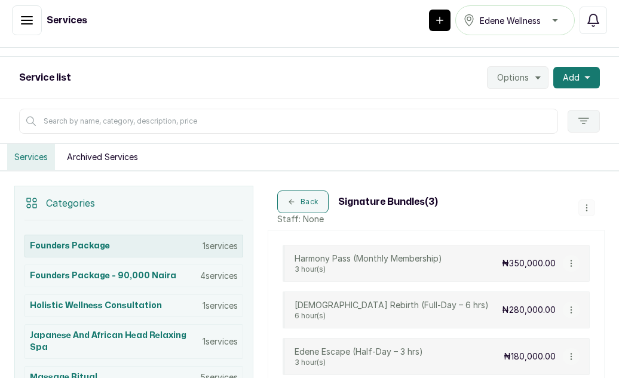
click at [116, 245] on div "Founders Package 1 services" at bounding box center [134, 246] width 219 height 23
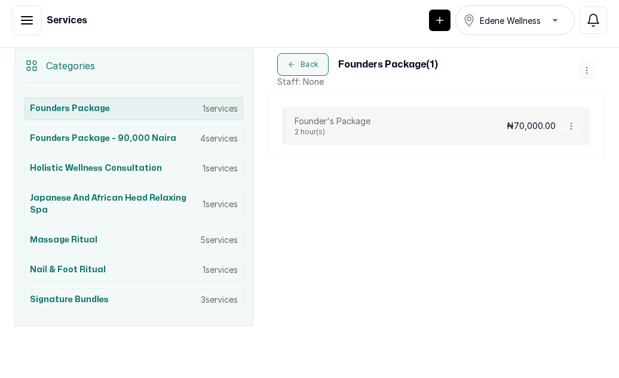
scroll to position [249, 0]
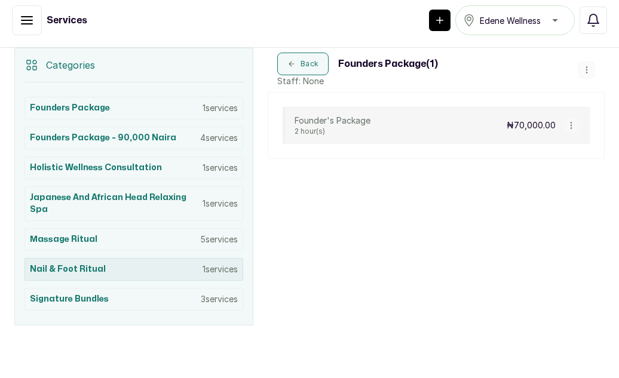
click at [142, 267] on div "Nail & Foot Ritual 1 services" at bounding box center [134, 269] width 219 height 23
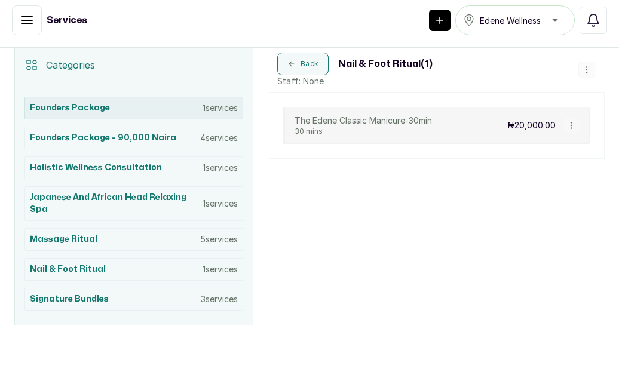
click at [215, 110] on p "1 services" at bounding box center [220, 108] width 35 height 12
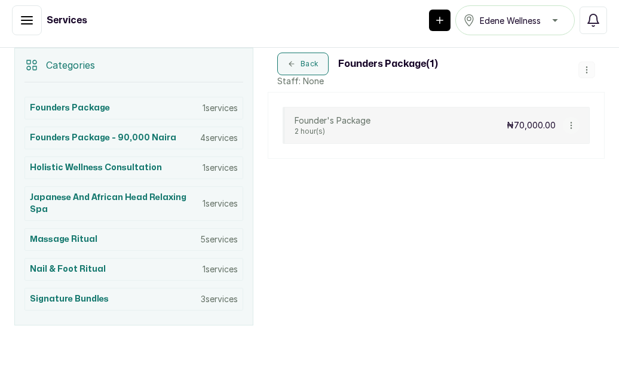
click at [571, 123] on icon "button" at bounding box center [571, 126] width 1 height 6
click at [586, 67] on icon "button" at bounding box center [586, 70] width 1 height 6
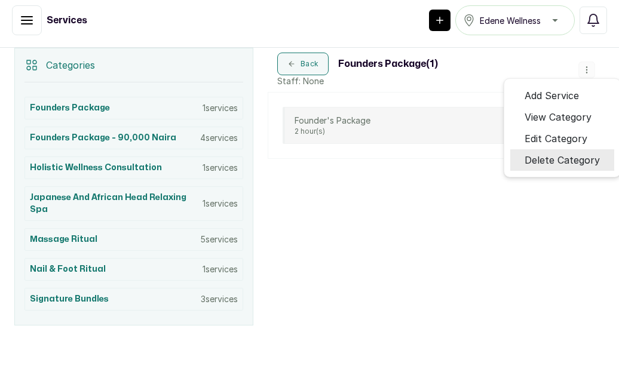
click at [542, 159] on span "Delete Category" at bounding box center [562, 160] width 75 height 14
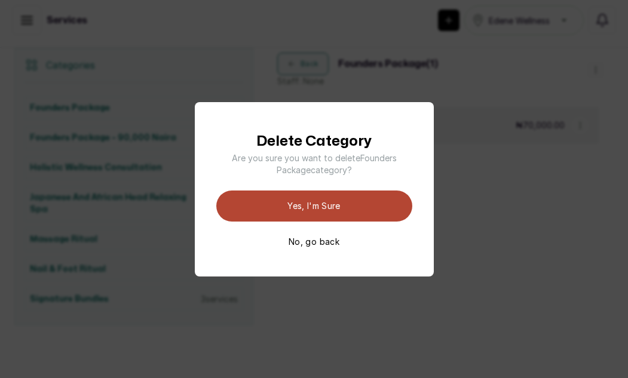
click at [314, 200] on button "Yes, I'm sure" at bounding box center [314, 206] width 196 height 31
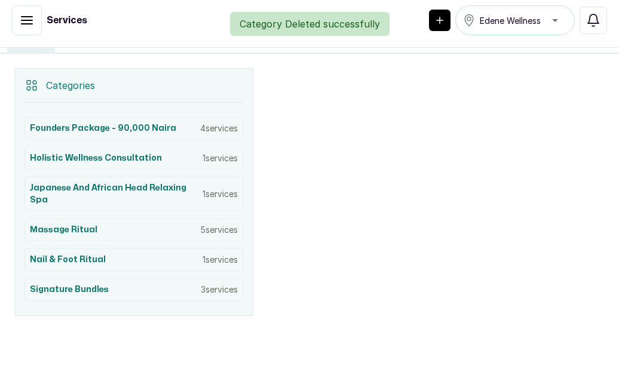
scroll to position [229, 0]
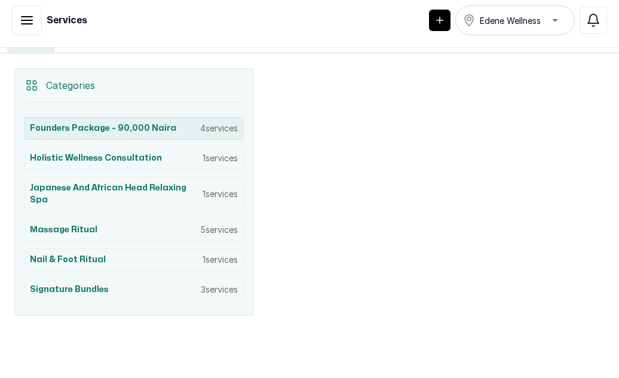
click at [191, 128] on div "Founders Package - 90,000 naira 4 services" at bounding box center [134, 128] width 219 height 23
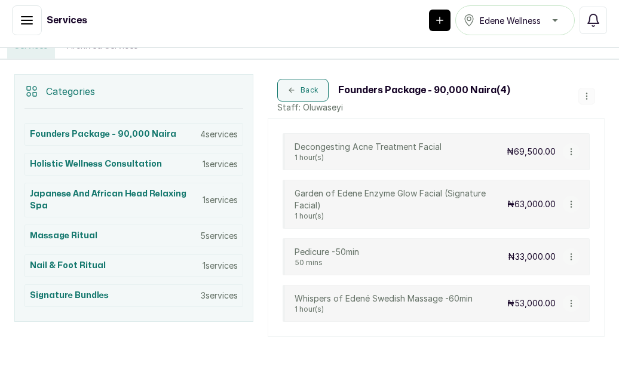
scroll to position [220, 0]
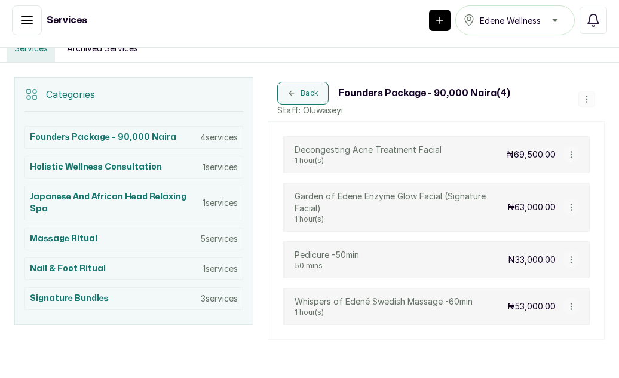
click at [583, 98] on icon "button" at bounding box center [587, 99] width 8 height 8
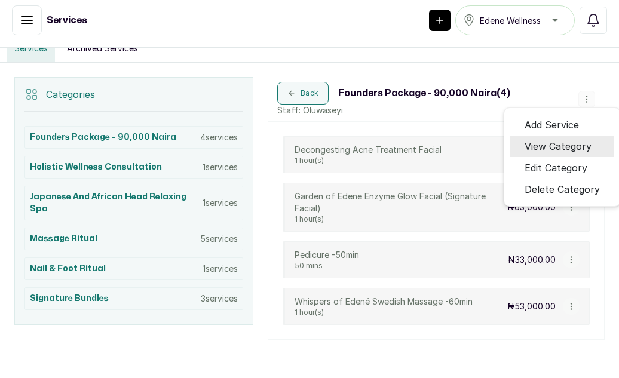
click at [555, 147] on span "View Category" at bounding box center [558, 146] width 67 height 14
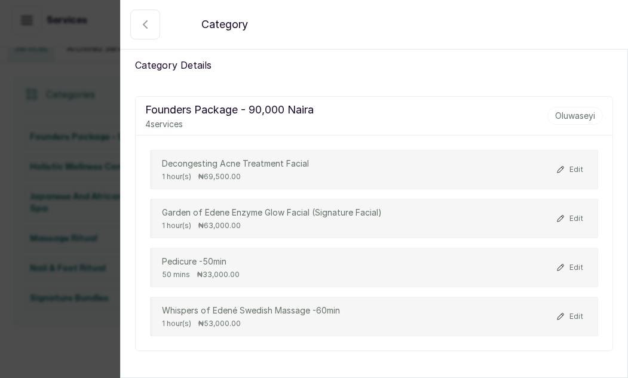
click at [145, 25] on icon "button" at bounding box center [145, 24] width 4 height 7
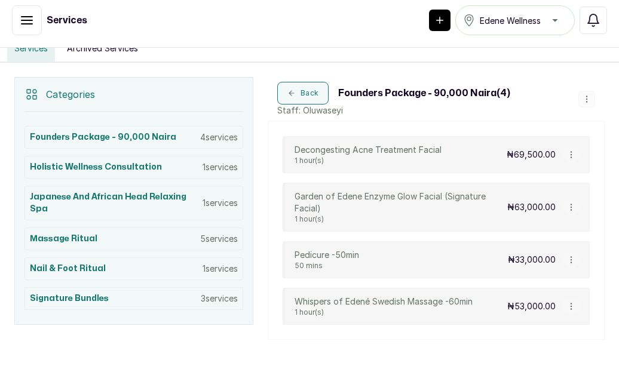
click at [583, 103] on icon "button" at bounding box center [587, 99] width 8 height 8
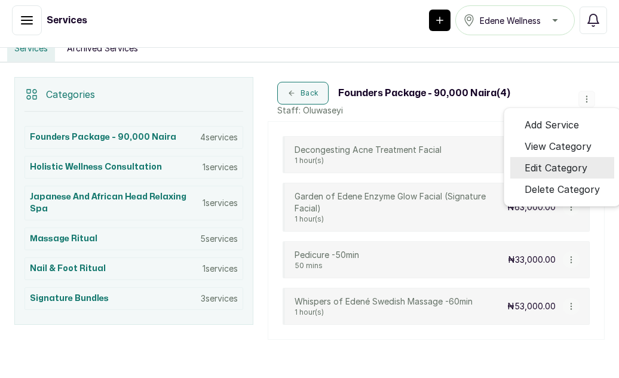
click at [560, 169] on span "Edit Category" at bounding box center [556, 168] width 63 height 14
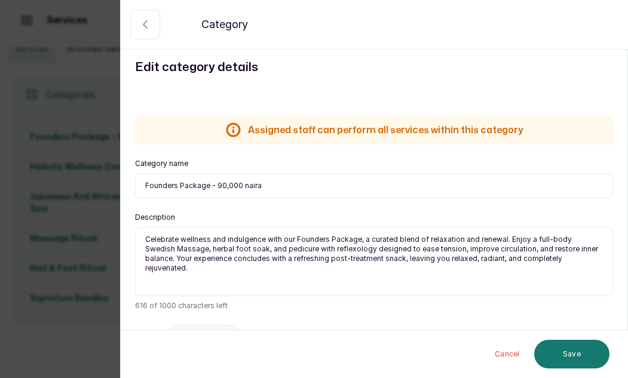
click at [146, 27] on icon "button" at bounding box center [145, 24] width 4 height 7
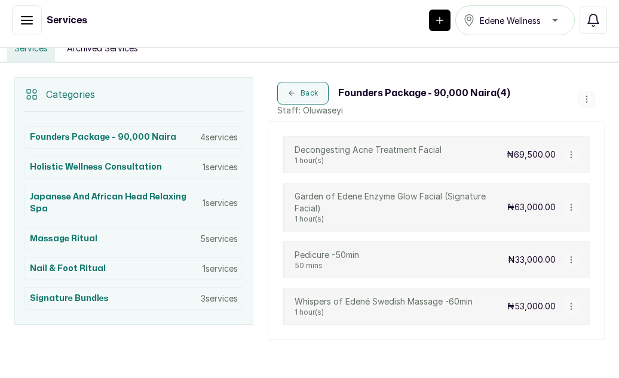
click at [571, 157] on icon "button" at bounding box center [571, 155] width 1 height 6
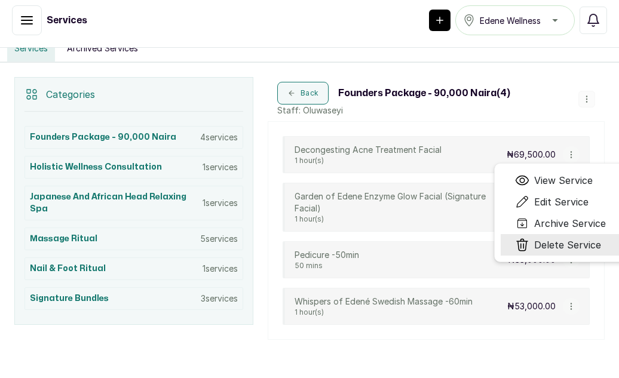
click at [551, 240] on span "Delete Service" at bounding box center [567, 245] width 67 height 14
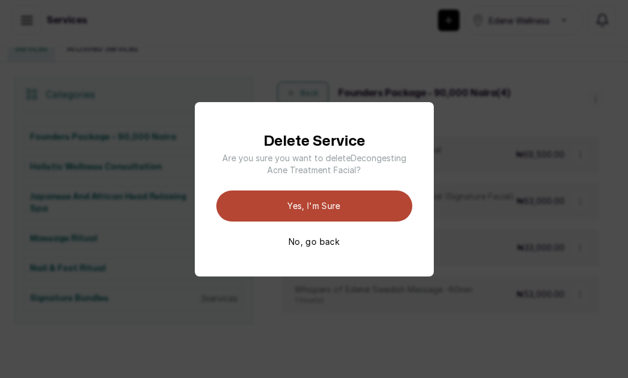
click at [342, 206] on button "Yes, I'm sure" at bounding box center [314, 206] width 196 height 31
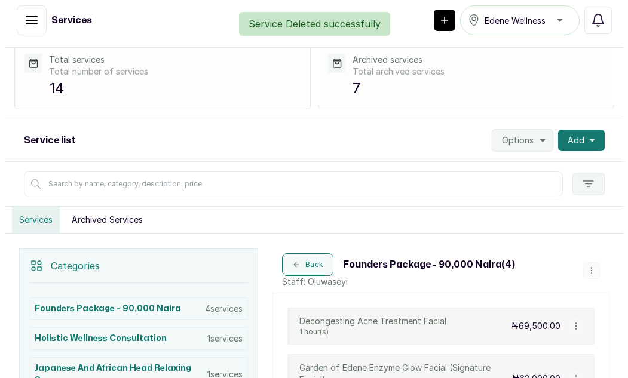
scroll to position [8, 0]
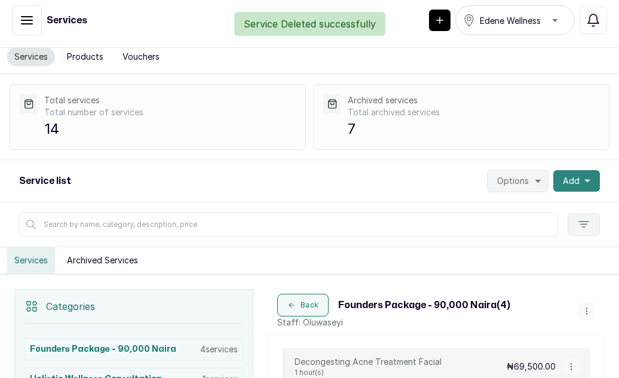
click at [582, 182] on button "Add" at bounding box center [577, 181] width 47 height 22
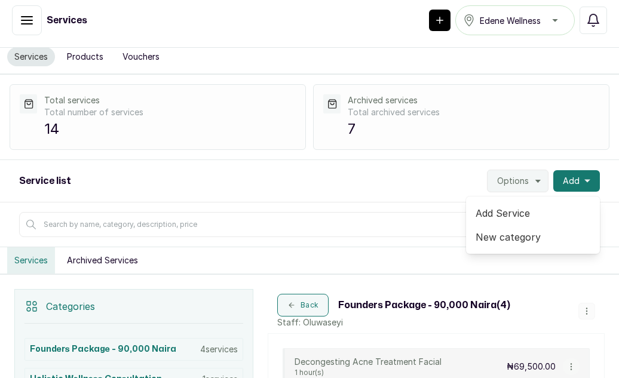
click at [490, 218] on span "Add Service" at bounding box center [533, 213] width 115 height 14
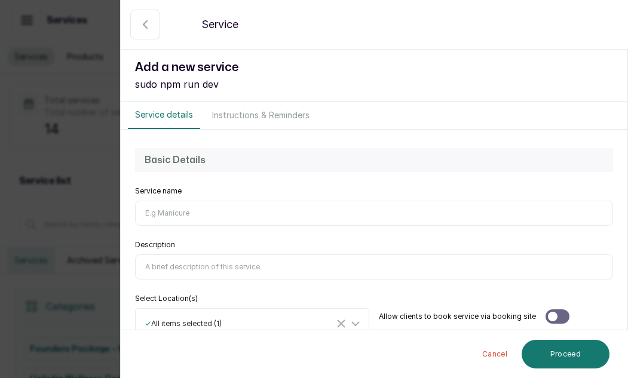
click at [170, 212] on input "Service name" at bounding box center [374, 213] width 478 height 25
type input "Facial Ritual"
click at [605, 182] on div "Basic Details Service name Facial Ritual Description Select Location(s) ✓ All i…" at bounding box center [374, 243] width 507 height 227
click at [171, 272] on input "Description" at bounding box center [374, 267] width 478 height 25
paste input "Where skincare meets soul-care, and beauty is restored from within."
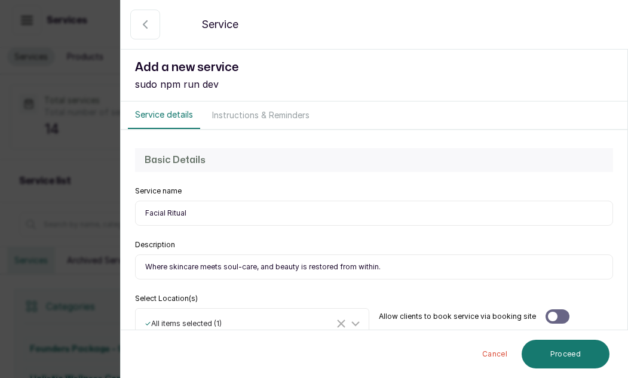
type input "Where skincare meets soul-care, and beauty is restored from within."
click at [188, 212] on input "Facial Ritual" at bounding box center [374, 213] width 478 height 25
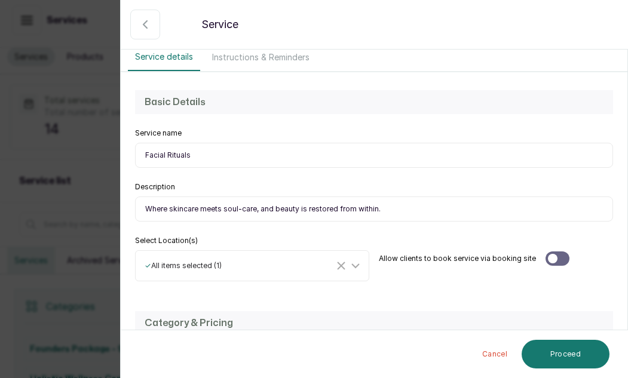
scroll to position [175, 0]
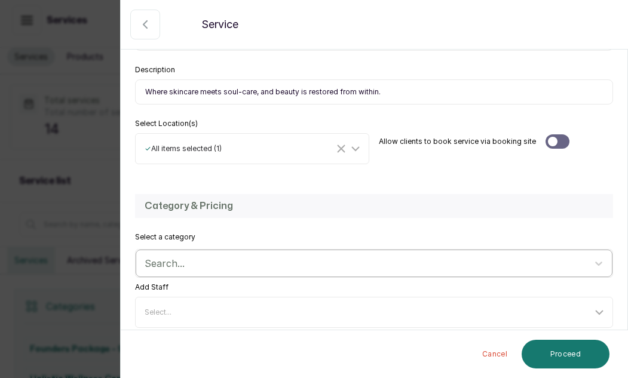
type input "Facial Rituals"
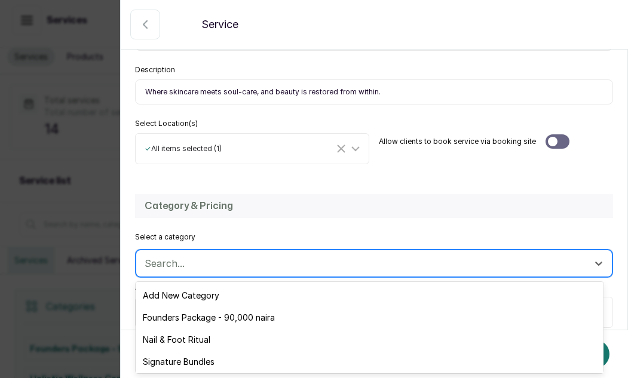
click at [196, 261] on div at bounding box center [364, 264] width 438 height 16
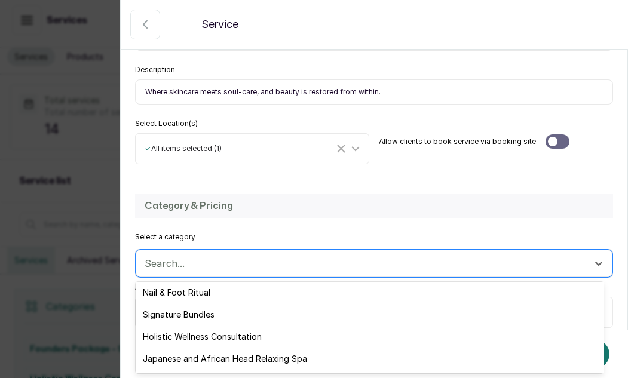
scroll to position [68, 0]
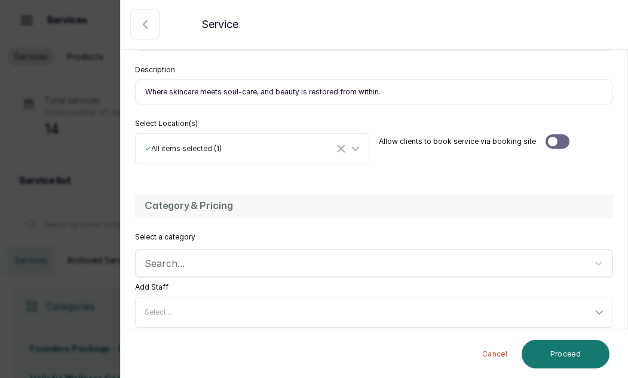
click at [283, 182] on div "Category & Pricing Select a category Search... Add Staff Select... Price 0 Pric…" at bounding box center [374, 332] width 507 height 301
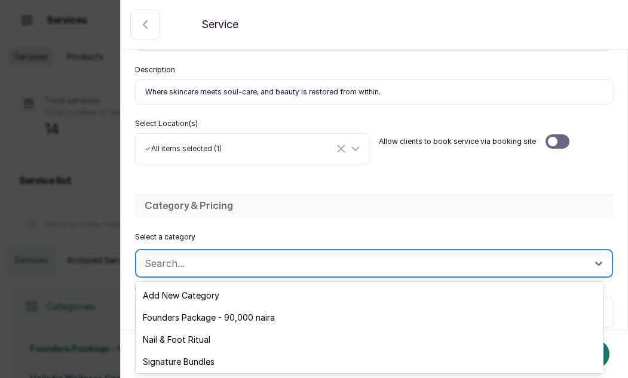
click at [234, 265] on div at bounding box center [364, 264] width 438 height 16
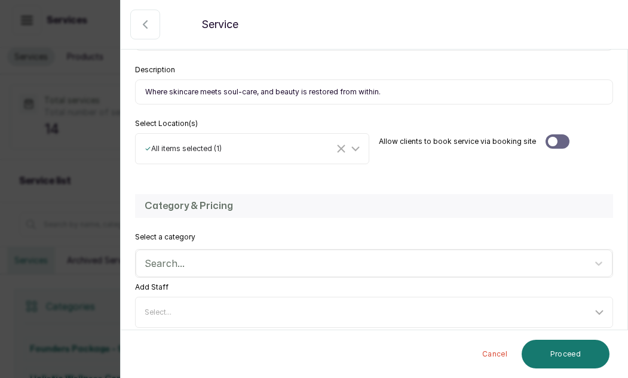
drag, startPoint x: 230, startPoint y: 332, endPoint x: 472, endPoint y: 188, distance: 281.4
click at [472, 188] on div "Category & Pricing Select a category Search... Add Staff Select... Price 0 Pric…" at bounding box center [374, 332] width 507 height 301
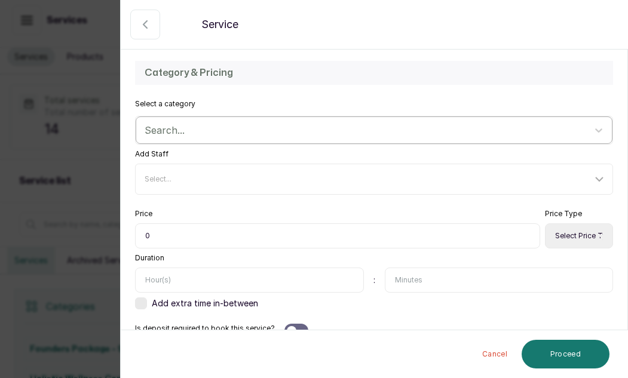
scroll to position [309, 0]
click at [213, 182] on div "Select..." at bounding box center [369, 179] width 448 height 10
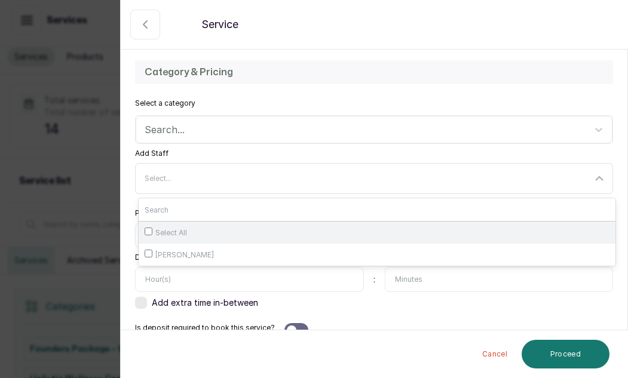
click at [184, 234] on span "Select All" at bounding box center [171, 233] width 32 height 10
click at [152, 234] on input "Select All" at bounding box center [149, 232] width 8 height 8
checkbox input "true"
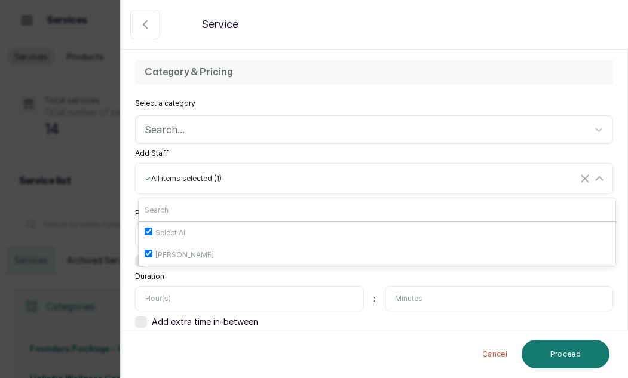
click at [256, 277] on div "Duration :" at bounding box center [374, 291] width 478 height 39
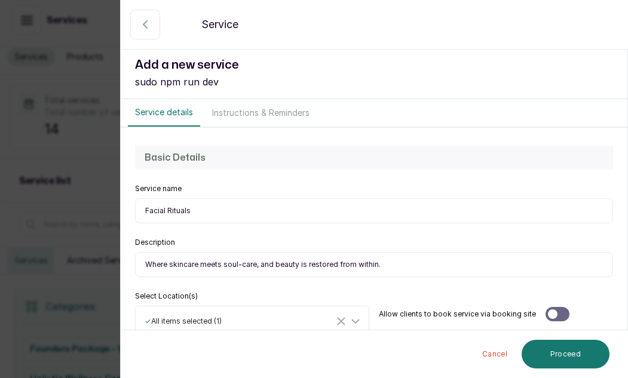
scroll to position [0, 0]
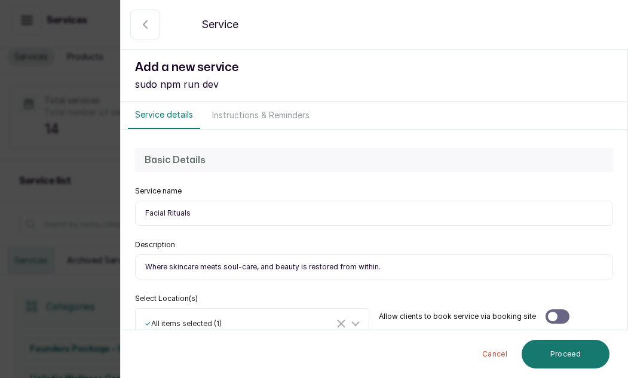
click at [145, 29] on icon "button" at bounding box center [145, 24] width 14 height 14
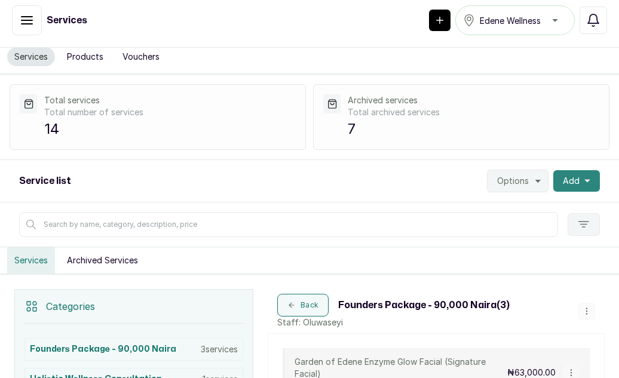
click at [565, 176] on span "Add" at bounding box center [571, 181] width 17 height 12
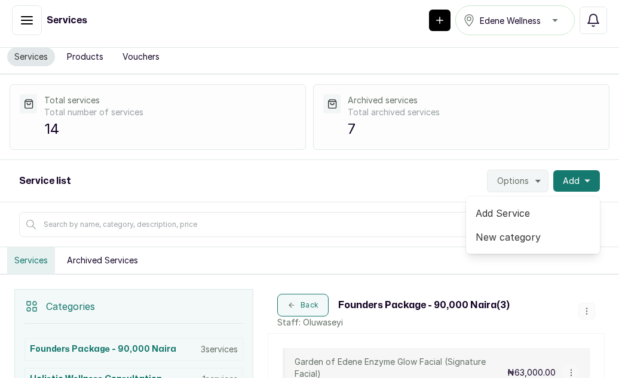
click at [499, 241] on span "New category" at bounding box center [533, 237] width 115 height 14
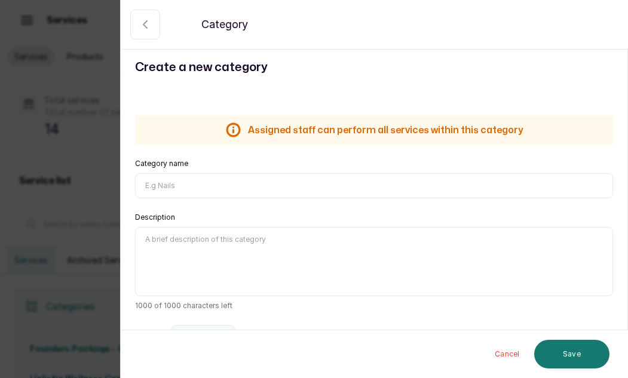
click at [218, 187] on input "Category name" at bounding box center [374, 185] width 478 height 25
type input "Facial Rituals"
click at [194, 243] on textarea "Description" at bounding box center [374, 261] width 478 height 69
paste textarea "Where skincare meets soul-care, and beauty is restored from within."
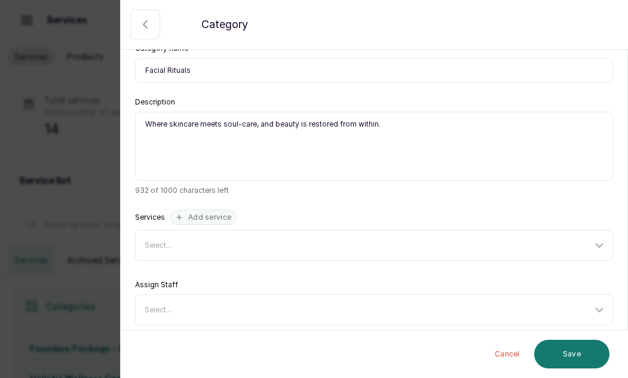
scroll to position [126, 0]
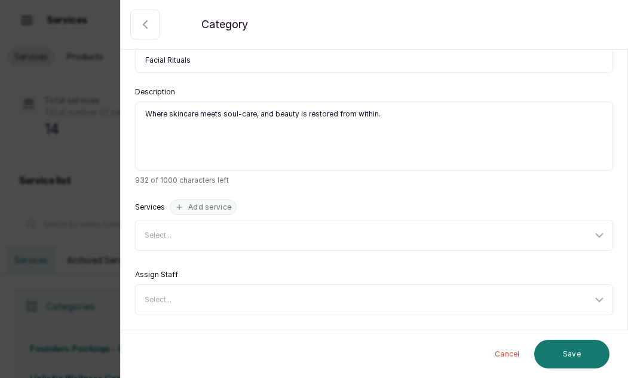
type textarea "Where skincare meets soul-care, and beauty is restored from within."
click at [592, 234] on icon at bounding box center [599, 235] width 14 height 14
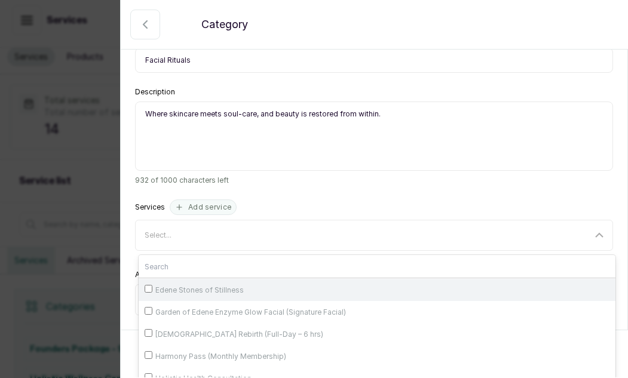
scroll to position [125, 0]
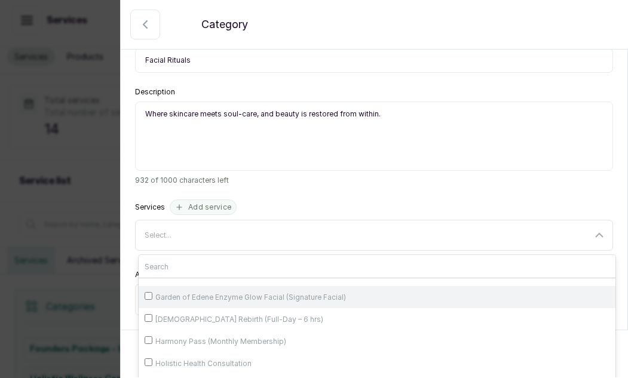
click at [238, 298] on span "Garden of Edene Enzyme Glow Facial (Signature Facial)" at bounding box center [250, 298] width 191 height 10
click at [152, 298] on input "Garden of Edene Enzyme Glow Facial (Signature Facial)" at bounding box center [149, 296] width 8 height 8
checkbox input "true"
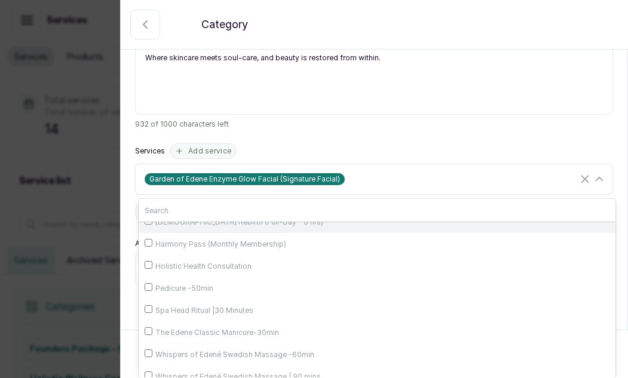
scroll to position [176, 0]
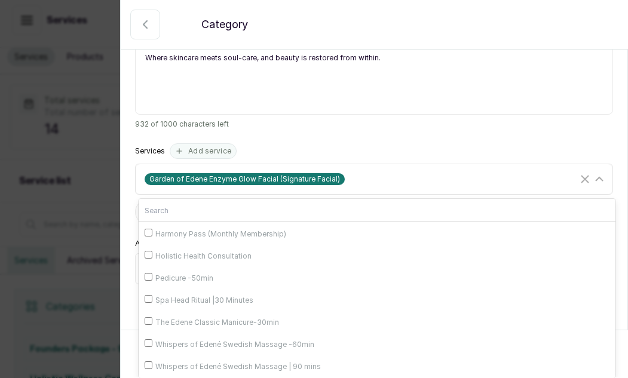
click at [401, 184] on div "Garden of Edene Enzyme Glow Facial (Signature Facial)" at bounding box center [361, 179] width 433 height 12
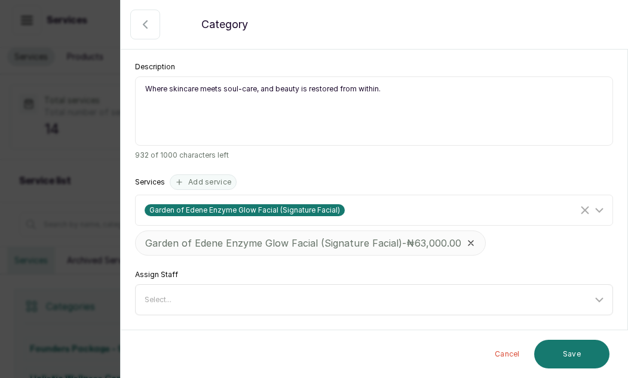
click at [346, 297] on div "Select..." at bounding box center [369, 300] width 448 height 10
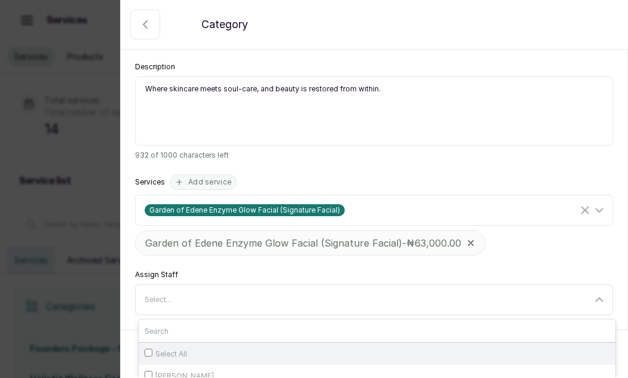
click at [180, 349] on div "Select All" at bounding box center [377, 354] width 465 height 10
click at [152, 349] on input "Select All" at bounding box center [149, 353] width 8 height 8
checkbox input "true"
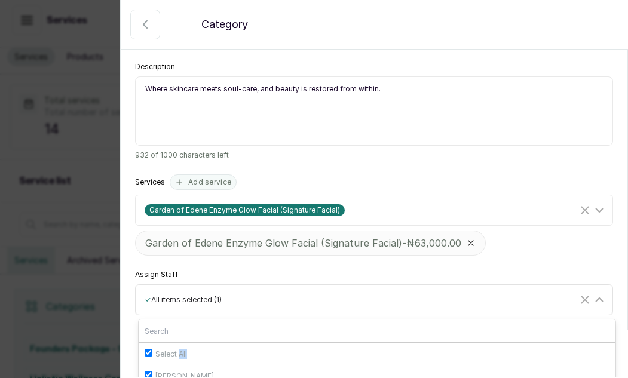
click at [180, 349] on div "Select All" at bounding box center [377, 354] width 465 height 10
click at [152, 349] on input "Select All" at bounding box center [149, 353] width 8 height 8
checkbox input "false"
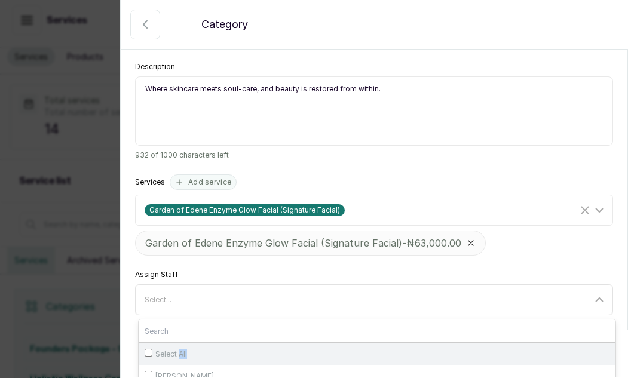
click at [149, 351] on input "Select All" at bounding box center [149, 353] width 8 height 8
checkbox input "true"
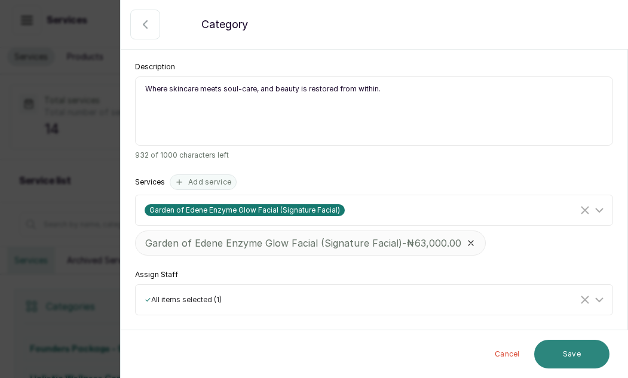
click at [576, 354] on button "Save" at bounding box center [571, 354] width 75 height 29
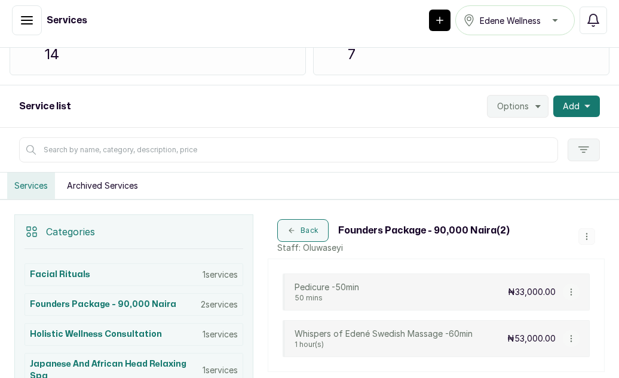
scroll to position [158, 0]
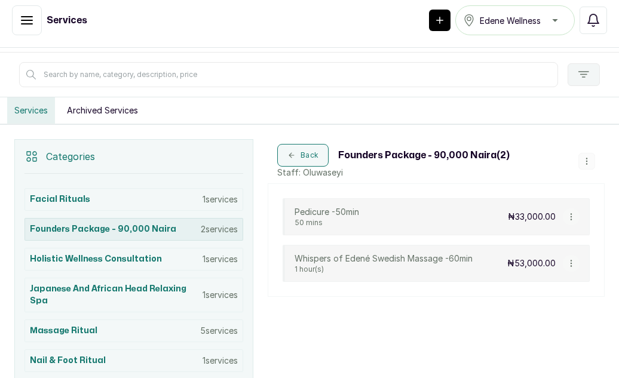
click at [203, 228] on p "2 services" at bounding box center [219, 230] width 37 height 12
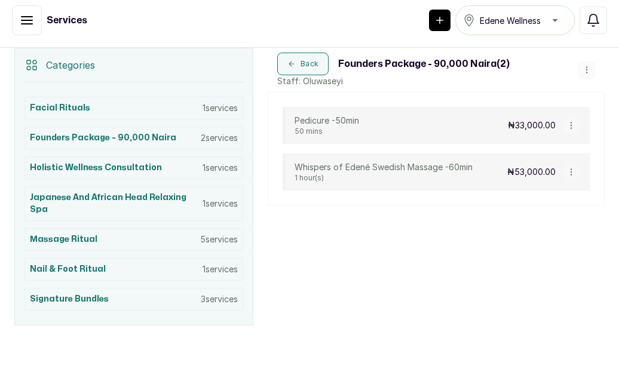
click at [583, 69] on icon "button" at bounding box center [587, 70] width 8 height 8
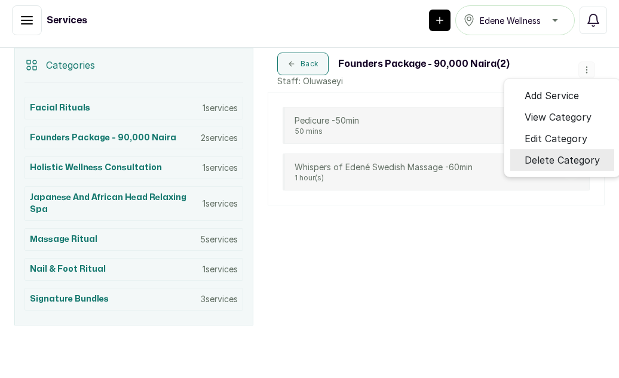
click at [557, 154] on span "Delete Category" at bounding box center [562, 160] width 75 height 14
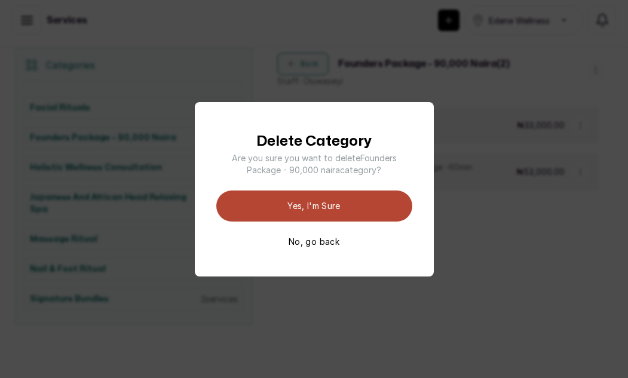
click at [317, 197] on button "Yes, I'm sure" at bounding box center [314, 206] width 196 height 31
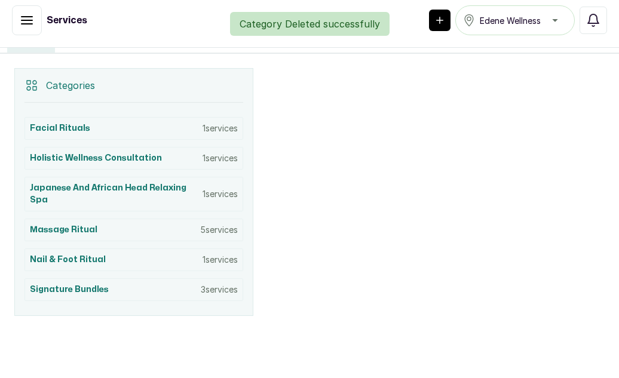
scroll to position [229, 0]
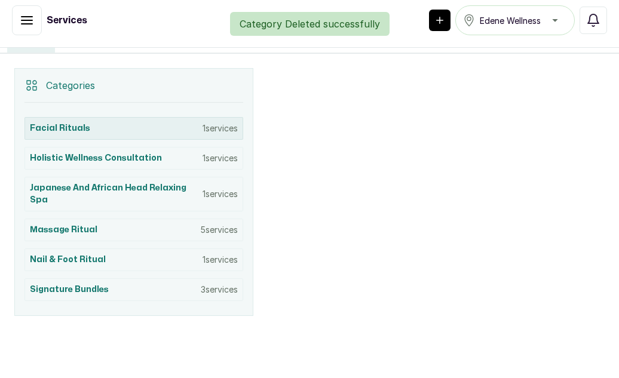
click at [124, 126] on div "Facial Rituals 1 services" at bounding box center [134, 128] width 219 height 23
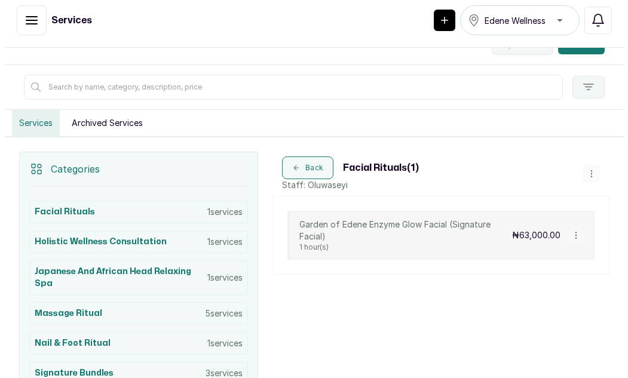
scroll to position [145, 0]
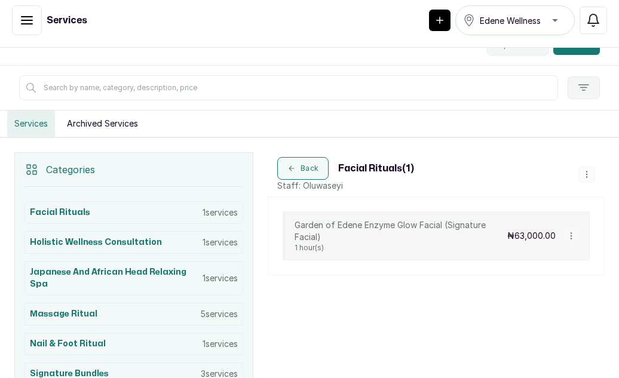
click at [578, 85] on icon "button" at bounding box center [584, 88] width 12 height 12
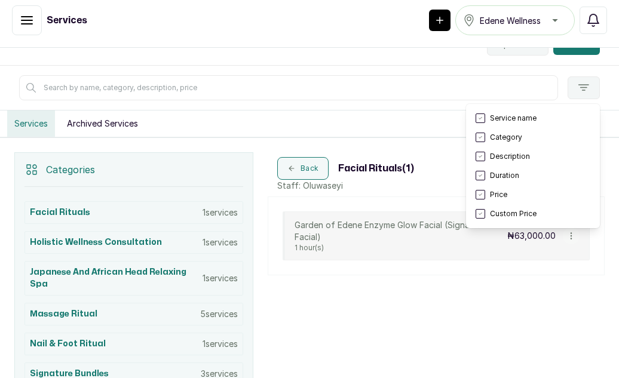
click at [426, 291] on div "Back Facial Rituals ( 1 ) Staff: Oluwaseyi Garden of Edene Enzyme Glow Facial (…" at bounding box center [436, 276] width 337 height 248
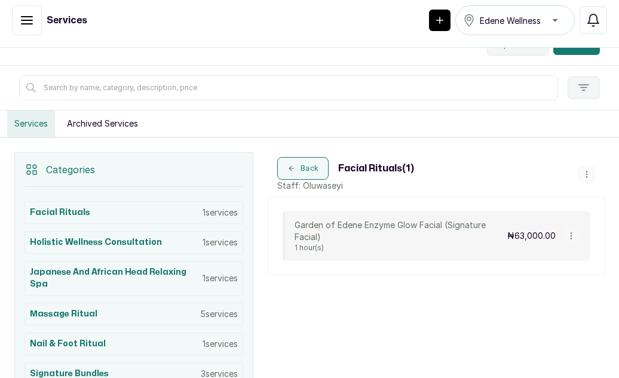
click at [118, 163] on div "Categories" at bounding box center [134, 170] width 219 height 34
click at [561, 52] on button "Add" at bounding box center [577, 44] width 47 height 22
click at [498, 101] on span "New category" at bounding box center [533, 100] width 115 height 14
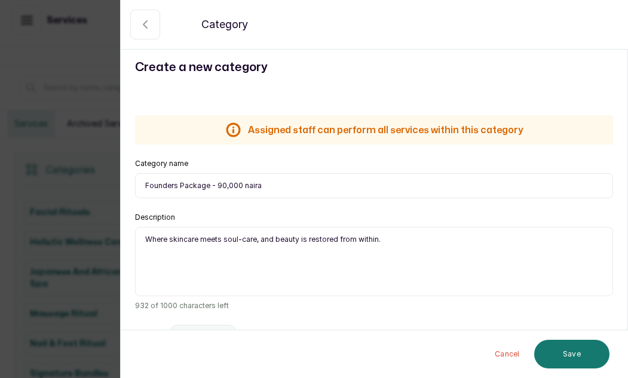
drag, startPoint x: 209, startPoint y: 184, endPoint x: 277, endPoint y: 185, distance: 67.5
click at [277, 185] on input "Founders Package - 90,000 naira" at bounding box center [374, 185] width 478 height 25
type input "Founders Package"
drag, startPoint x: 146, startPoint y: 239, endPoint x: 429, endPoint y: 247, distance: 282.9
click at [429, 247] on textarea "Where skincare meets soul-care, and beauty is restored from within." at bounding box center [374, 261] width 478 height 69
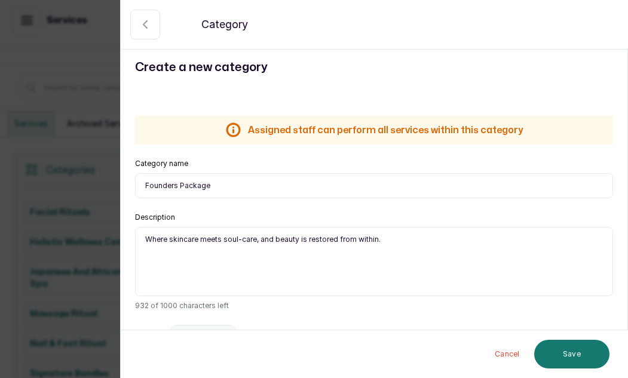
paste textarea "It’s our Founder’s Birthday Month! ✨🎉 And she’s gifting you the perfect excuse …"
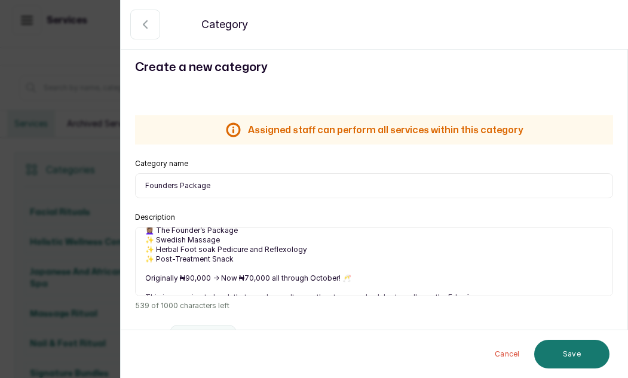
scroll to position [80, 0]
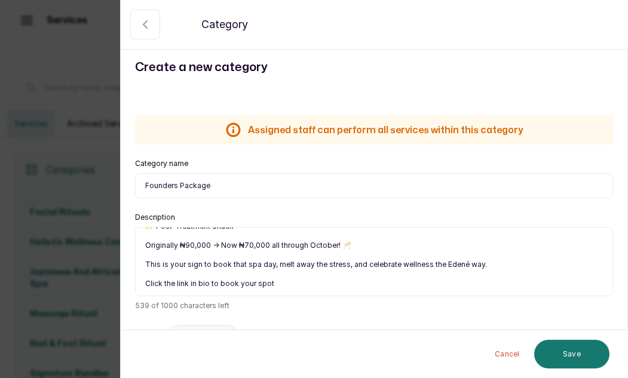
drag, startPoint x: 179, startPoint y: 244, endPoint x: 217, endPoint y: 247, distance: 37.7
click at [217, 247] on textarea "It’s our Founder’s Birthday Month! ✨🎉 And she’s gifting you the perfect excuse …" at bounding box center [374, 261] width 478 height 69
click at [149, 246] on textarea "It’s our Founder’s Birthday Month! ✨🎉 And she’s gifting you the perfect excuse …" at bounding box center [374, 261] width 478 height 69
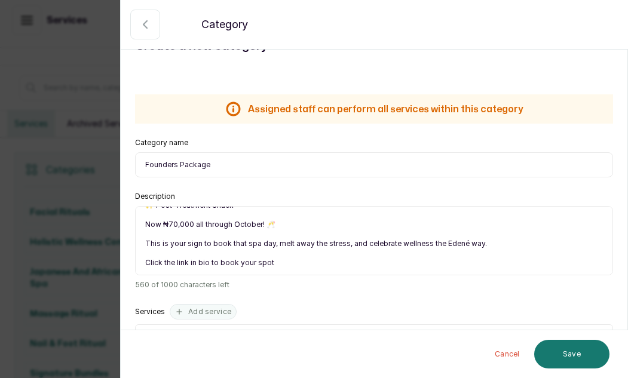
scroll to position [22, 0]
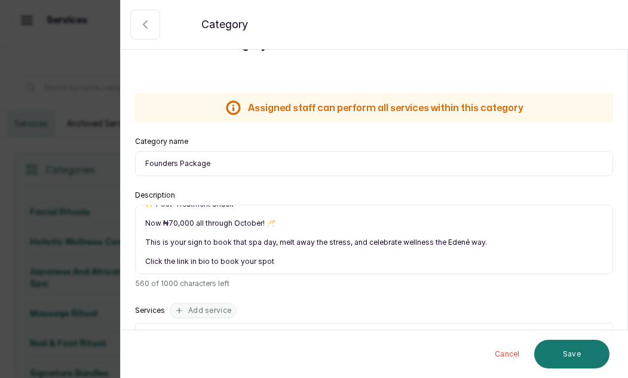
drag, startPoint x: 144, startPoint y: 242, endPoint x: 304, endPoint y: 273, distance: 163.2
click at [304, 273] on textarea "It’s our Founder’s Birthday Month! ✨🎉 And she’s gifting you the perfect excuse …" at bounding box center [374, 239] width 478 height 69
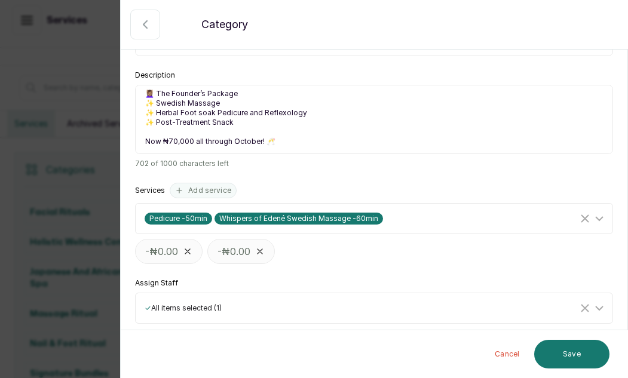
scroll to position [151, 0]
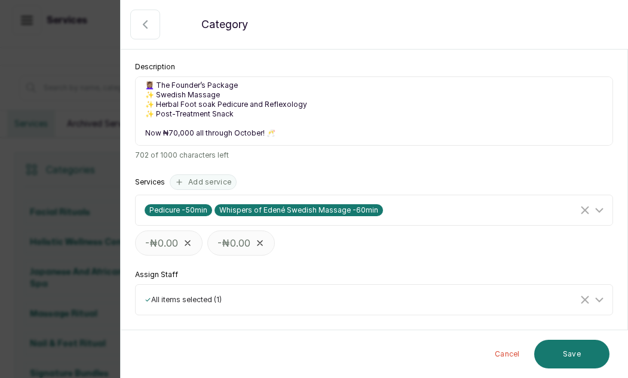
type textarea "It’s our Founder’s Birthday Month! ✨🎉 And she’s gifting you the perfect excuse …"
click at [581, 209] on icon "Clear Selected" at bounding box center [585, 210] width 14 height 14
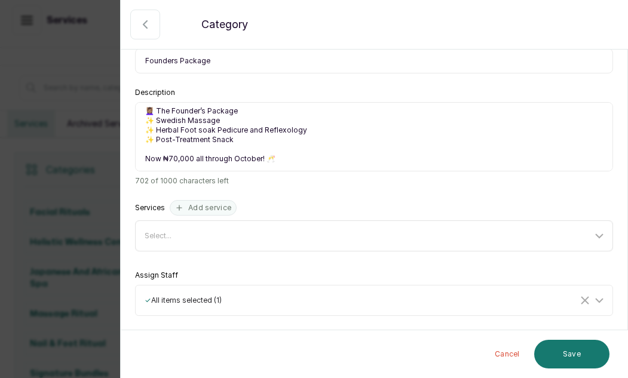
scroll to position [126, 0]
click at [571, 347] on button "Save" at bounding box center [571, 354] width 75 height 29
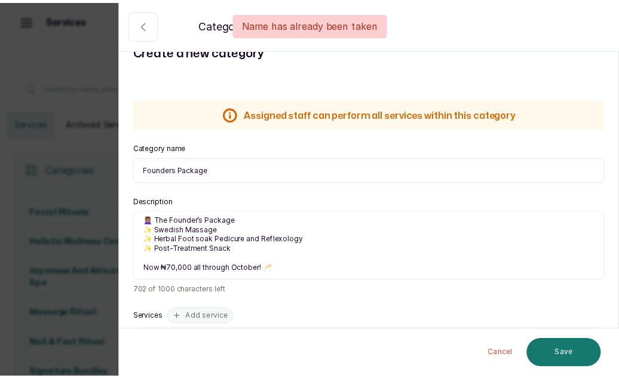
scroll to position [0, 0]
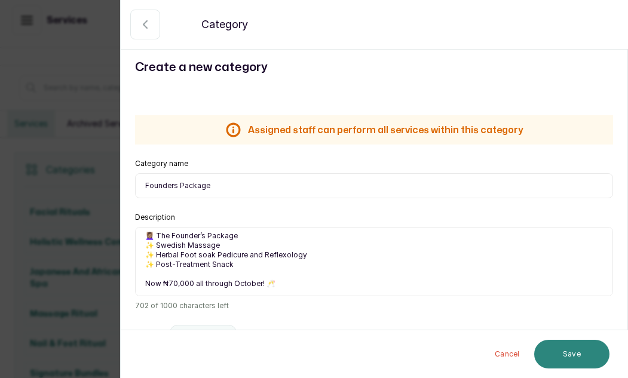
click at [581, 360] on button "Save" at bounding box center [571, 354] width 75 height 29
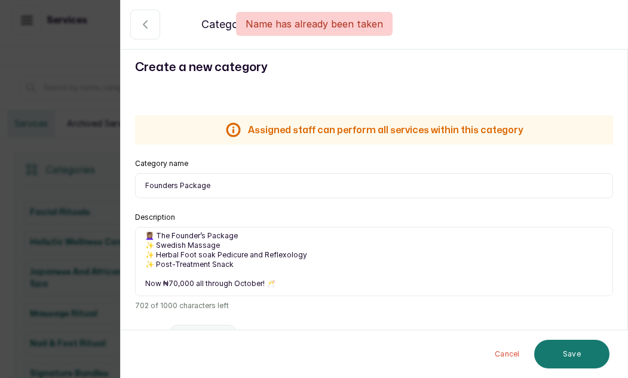
click at [145, 22] on div "Name has already been taken" at bounding box center [314, 24] width 628 height 24
click at [142, 23] on div "Name has already been taken" at bounding box center [314, 24] width 628 height 24
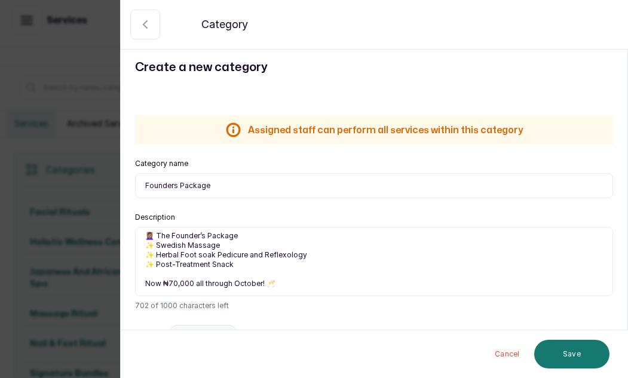
click at [501, 351] on button "Cancel" at bounding box center [507, 354] width 44 height 29
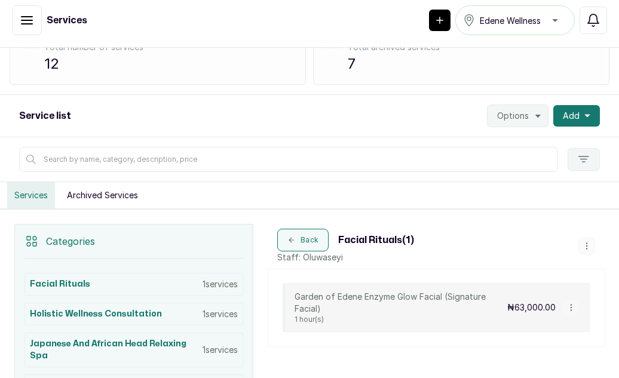
scroll to position [72, 0]
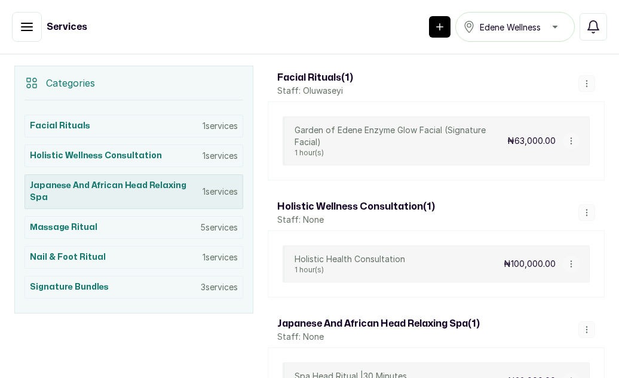
scroll to position [223, 0]
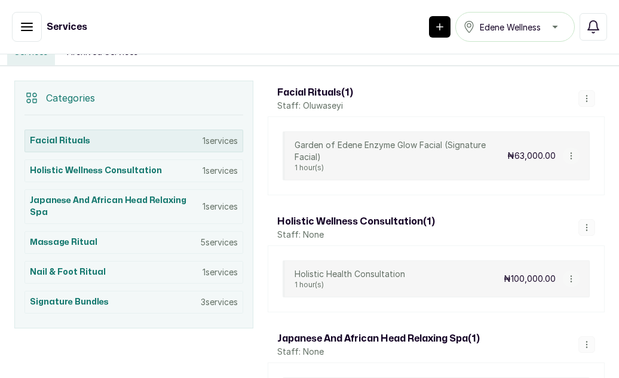
click at [121, 137] on div "Facial Rituals 1 services" at bounding box center [134, 141] width 219 height 23
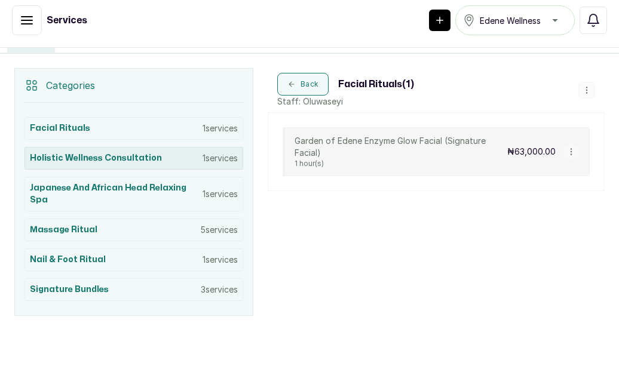
click at [118, 163] on h3 "Holistic Wellness Consultation" at bounding box center [96, 158] width 132 height 12
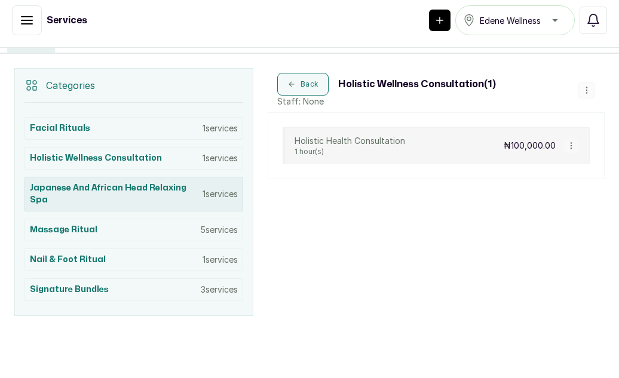
click at [121, 188] on h3 "Japanese and African Head Relaxing Spa" at bounding box center [116, 194] width 173 height 24
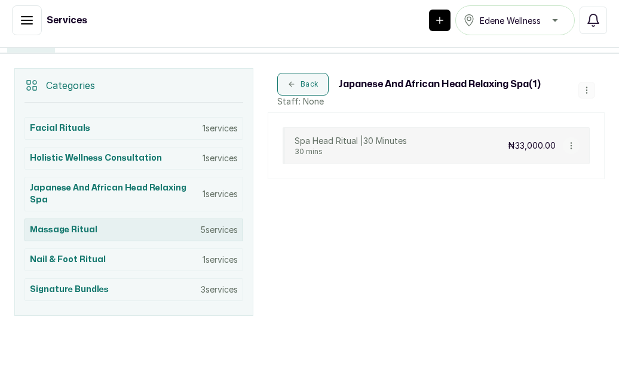
click at [126, 228] on div "Massage Ritual 5 services" at bounding box center [134, 230] width 219 height 23
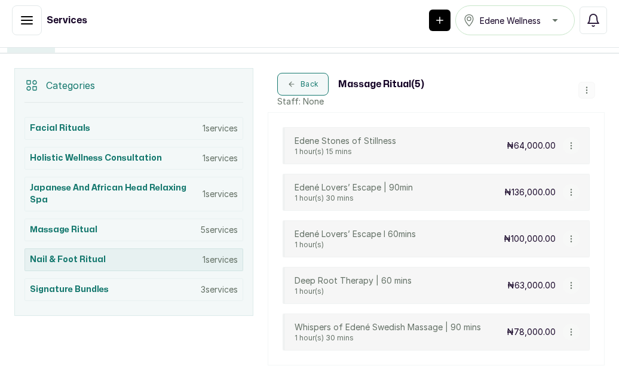
click at [124, 252] on div "Nail & Foot Ritual 1 services" at bounding box center [134, 260] width 219 height 23
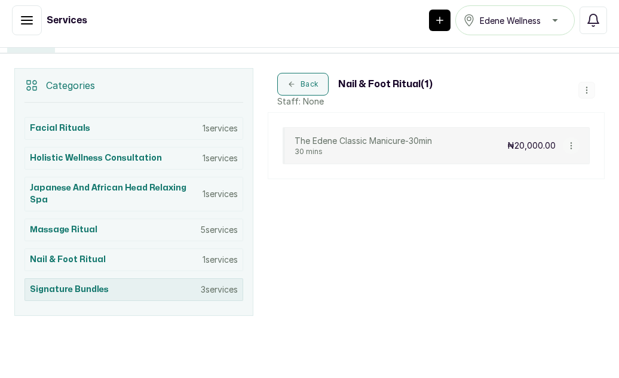
click at [129, 293] on div "Signature Bundles 3 services" at bounding box center [134, 290] width 219 height 23
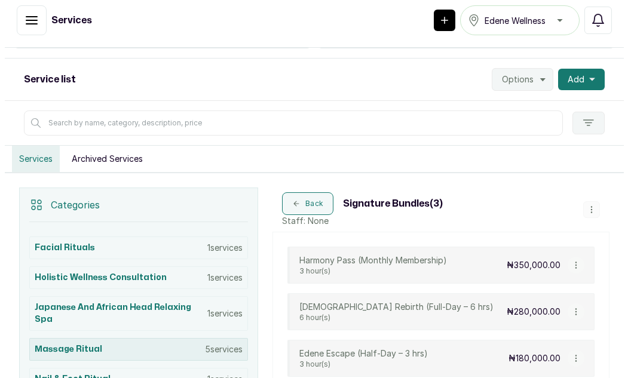
scroll to position [95, 0]
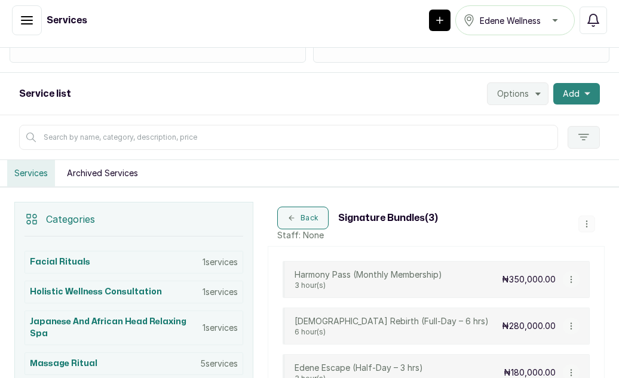
click at [563, 97] on span "Add" at bounding box center [571, 94] width 17 height 12
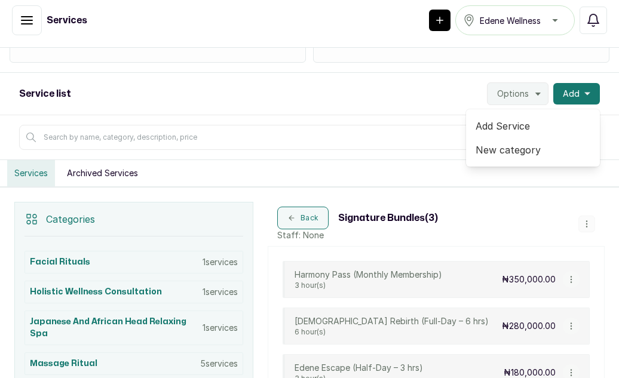
click at [501, 149] on span "New category" at bounding box center [533, 150] width 115 height 14
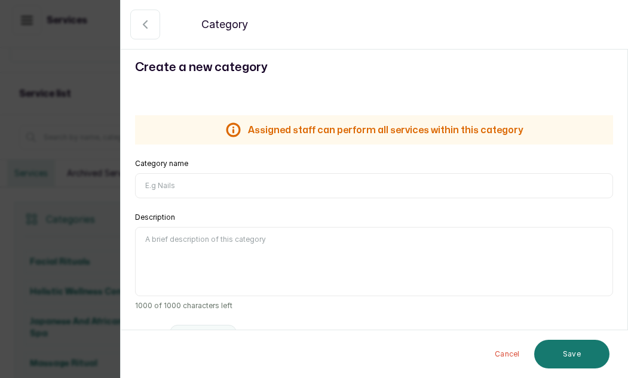
click at [195, 184] on input "Category name" at bounding box center [374, 185] width 478 height 25
type input "Founders Package"
click at [176, 252] on textarea "Description" at bounding box center [374, 261] width 478 height 69
paste textarea "It’s our Founder’s Birthday Month! ✨🎉 And she’s gifting you the perfect excuse …"
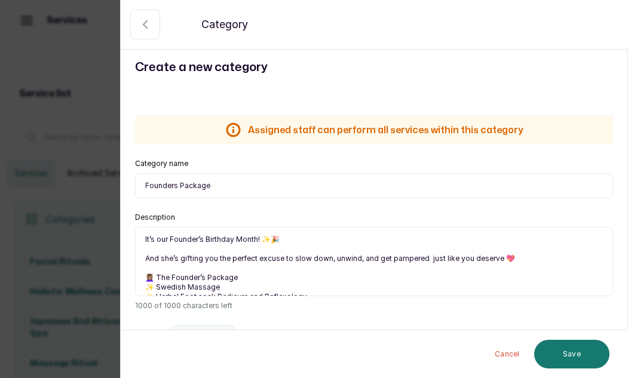
scroll to position [72, 0]
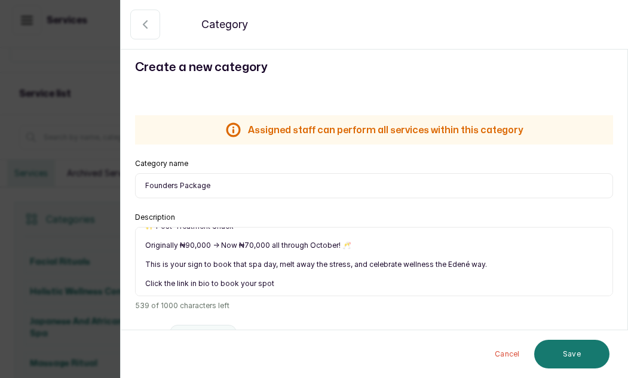
drag, startPoint x: 146, startPoint y: 273, endPoint x: 332, endPoint y: 320, distance: 191.2
click at [332, 320] on div "Assigned staff can perform all services within this category Assigned staff can…" at bounding box center [374, 271] width 507 height 369
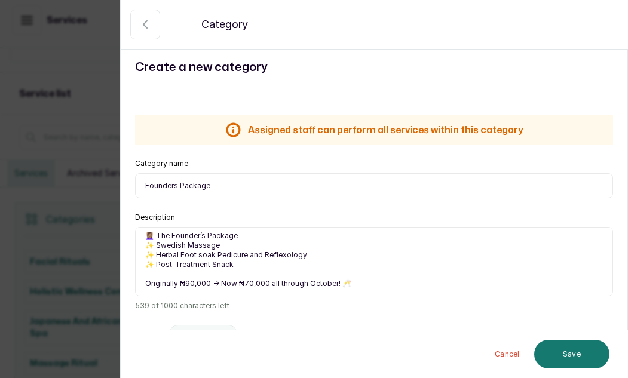
scroll to position [61, 0]
drag, startPoint x: 236, startPoint y: 262, endPoint x: 144, endPoint y: 259, distance: 92.1
click at [144, 259] on textarea "It’s our Founder’s Birthday Month! ✨🎉 And she’s gifting you the perfect excuse …" at bounding box center [374, 261] width 478 height 69
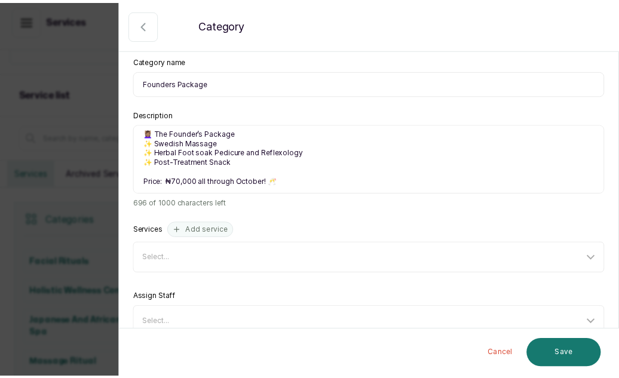
scroll to position [126, 0]
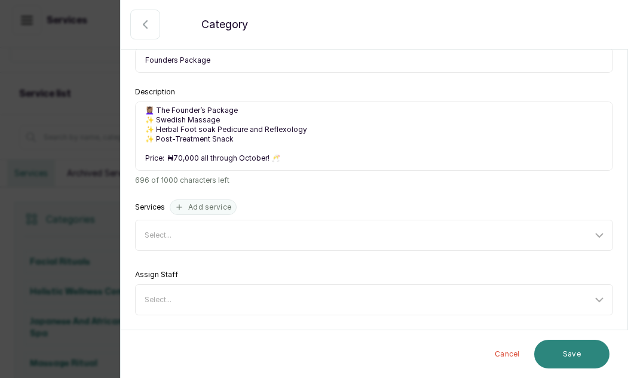
type textarea "It’s our Founder’s Birthday Month! ✨🎉 And she’s gifting you the perfect excuse …"
click at [577, 350] on button "Save" at bounding box center [571, 354] width 75 height 29
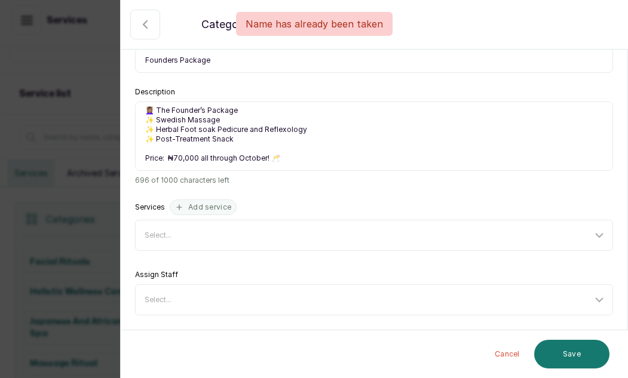
click at [176, 59] on input "Founders Package" at bounding box center [374, 60] width 478 height 25
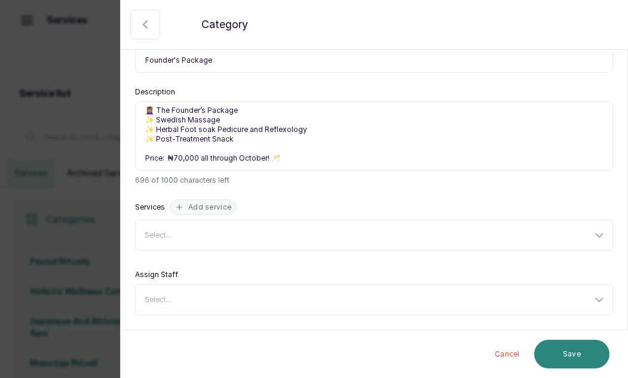
type input "Founder's Package"
click at [570, 351] on button "Save" at bounding box center [571, 354] width 75 height 29
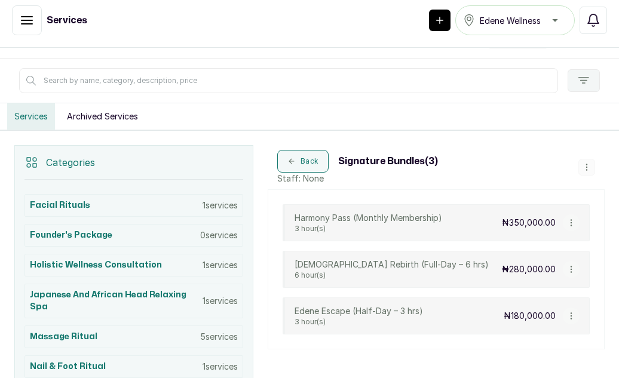
scroll to position [154, 0]
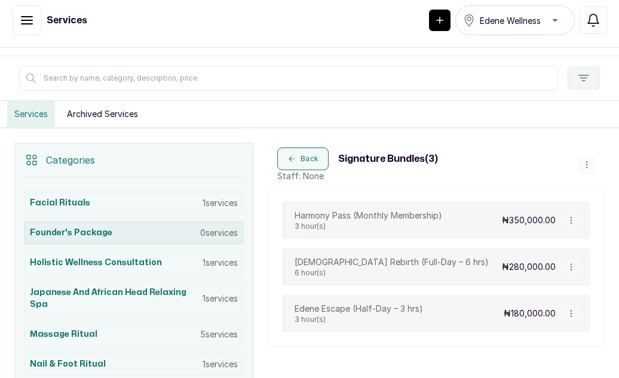
click at [154, 234] on div "Founder's Package 0 services" at bounding box center [134, 233] width 219 height 23
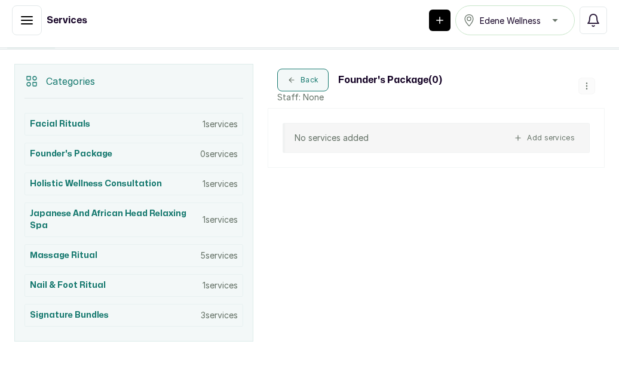
scroll to position [224, 0]
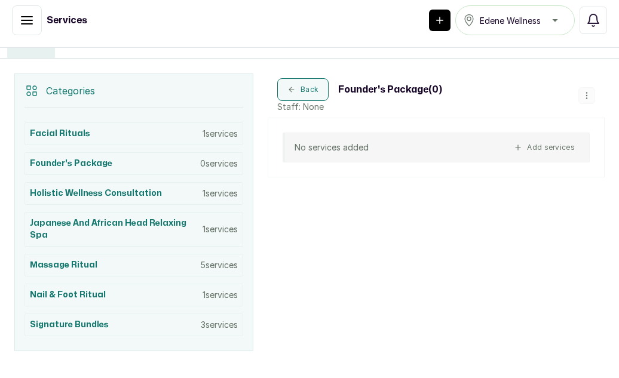
click at [401, 93] on h3 "Founder's Package ( 0 )" at bounding box center [390, 89] width 104 height 14
click at [414, 84] on h3 "Founder's Package ( 0 )" at bounding box center [390, 89] width 104 height 14
click at [429, 90] on h3 "Founder's Package ( 0 )" at bounding box center [390, 89] width 104 height 14
click at [387, 88] on h3 "Founder's Package ( 0 )" at bounding box center [390, 89] width 104 height 14
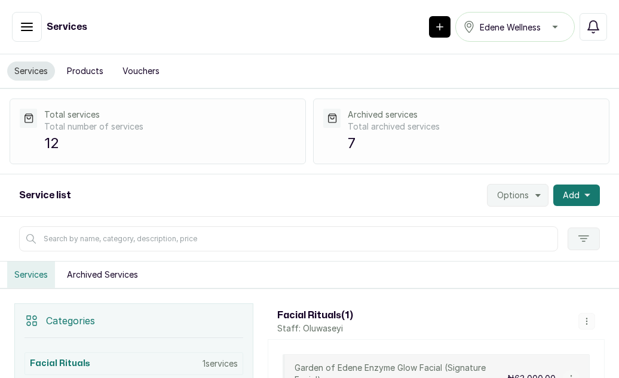
scroll to position [175, 0]
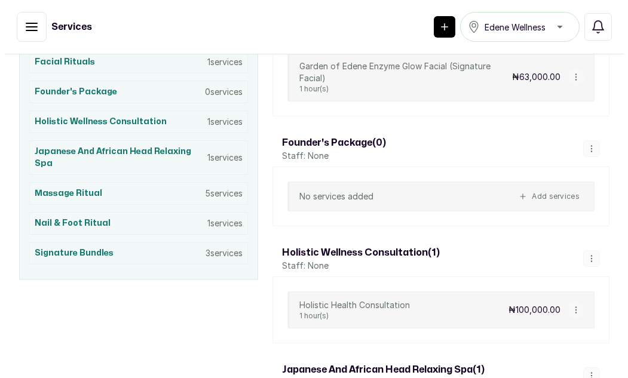
scroll to position [303, 0]
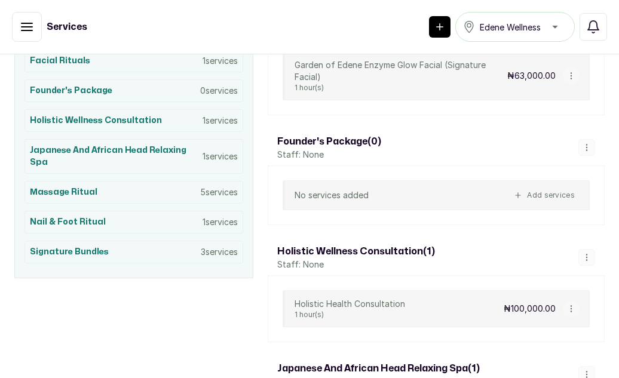
click at [583, 146] on button "button" at bounding box center [587, 147] width 17 height 17
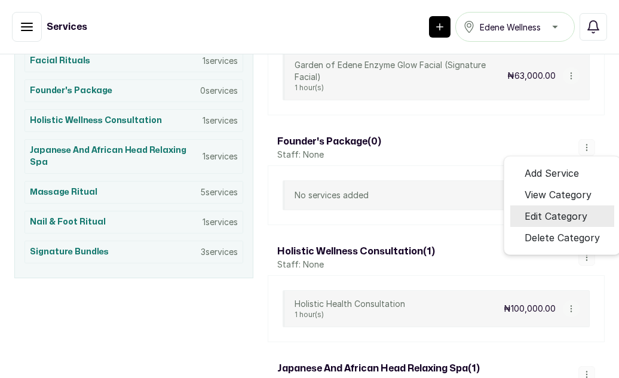
click at [552, 216] on span "Edit Category" at bounding box center [556, 216] width 63 height 14
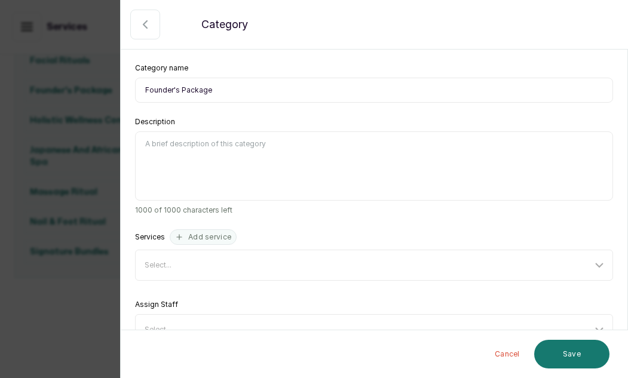
scroll to position [126, 0]
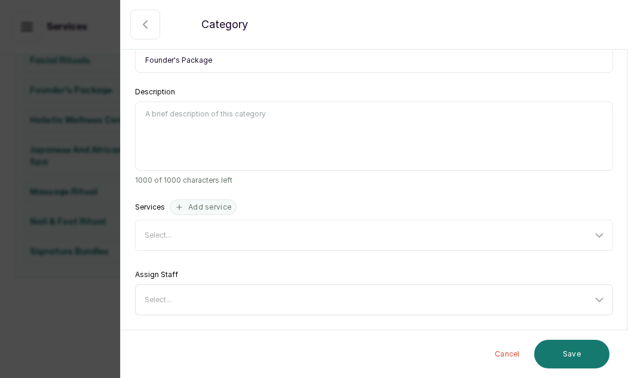
click at [592, 299] on icon at bounding box center [599, 300] width 14 height 14
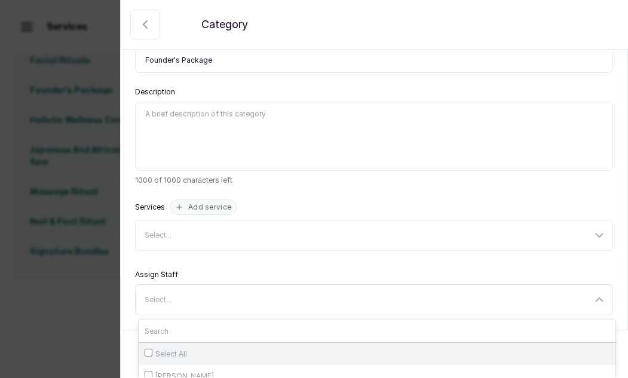
click at [149, 352] on input "Select All" at bounding box center [149, 353] width 8 height 8
checkbox input "true"
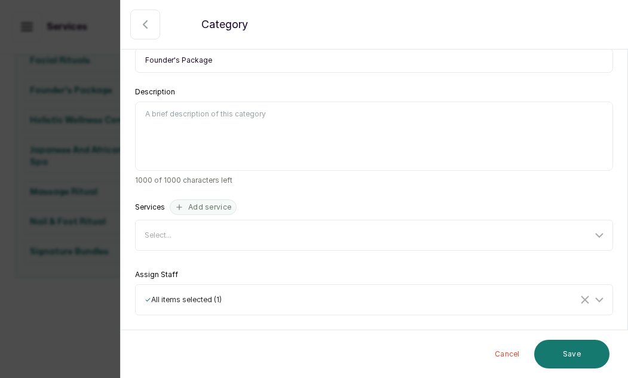
click at [280, 270] on div "Assigned staff can perform all services within this category Assigned staff can…" at bounding box center [374, 145] width 507 height 369
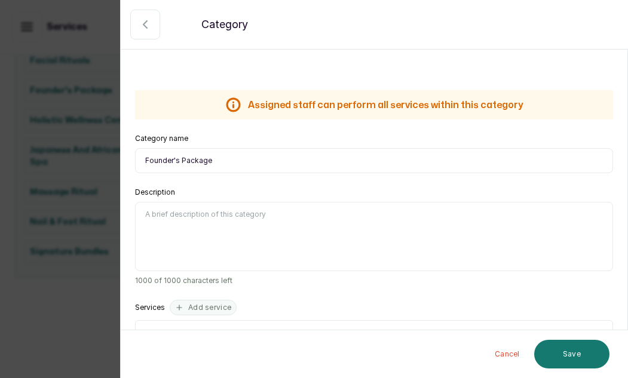
scroll to position [24, 0]
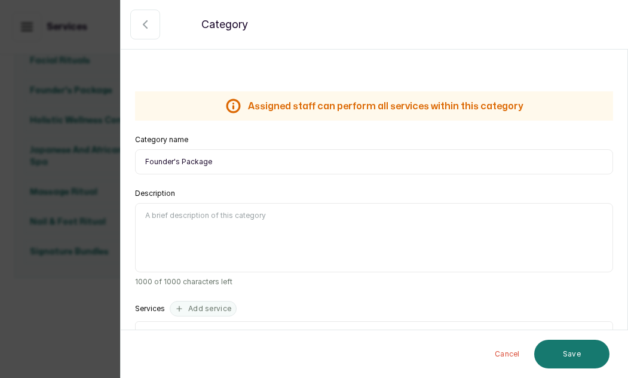
click at [169, 225] on textarea "Description" at bounding box center [374, 237] width 478 height 69
paste textarea "It’s our Founder’s Birthday Month! ✨🎉 And she’s gifting you the perfect excuse …"
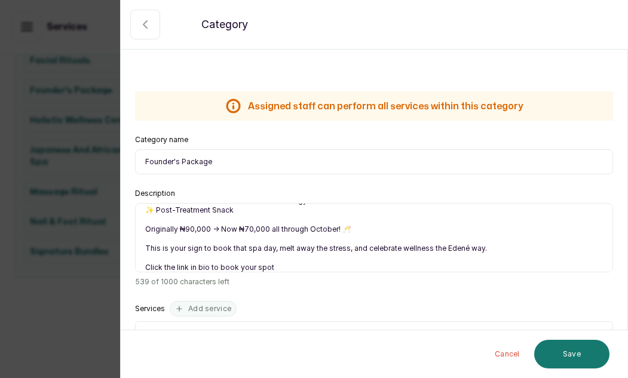
scroll to position [80, 0]
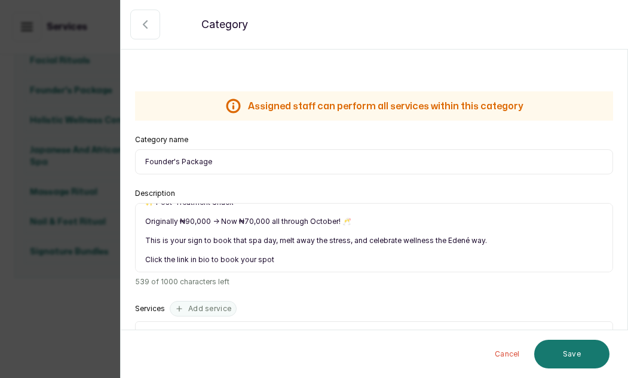
drag, startPoint x: 145, startPoint y: 250, endPoint x: 286, endPoint y: 271, distance: 142.6
click at [286, 271] on textarea "It’s our Founder’s Birthday Month! ✨🎉 And she’s gifting you the perfect excuse …" at bounding box center [374, 237] width 478 height 69
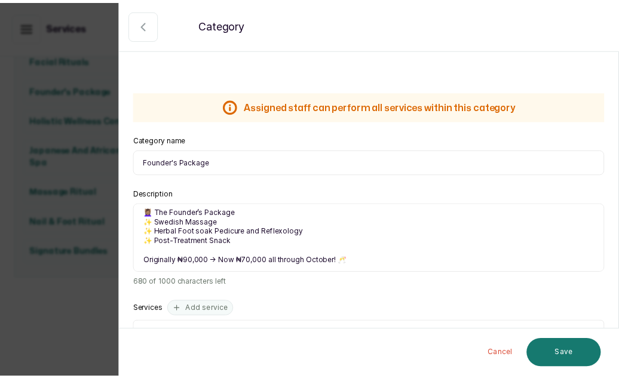
scroll to position [42, 0]
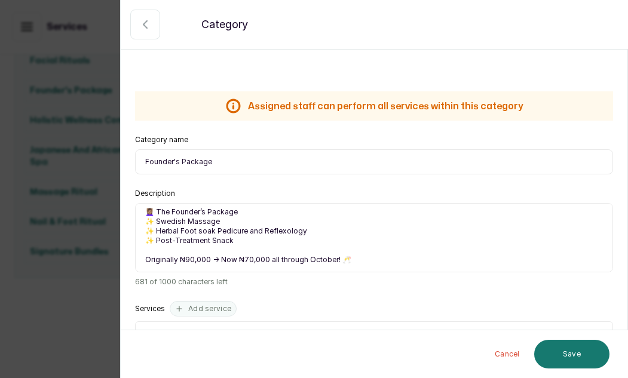
drag, startPoint x: 234, startPoint y: 258, endPoint x: 141, endPoint y: 259, distance: 92.7
click at [141, 259] on textarea "It’s our Founder’s Birthday Month! ✨🎉 And she’s gifting you the perfect excuse …" at bounding box center [374, 237] width 478 height 69
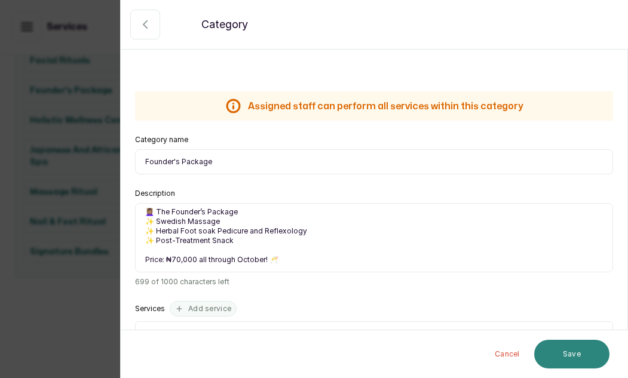
type textarea "It’s our Founder’s Birthday Month! ✨🎉 And she’s gifting you the perfect excuse …"
click at [573, 360] on button "Save" at bounding box center [571, 354] width 75 height 29
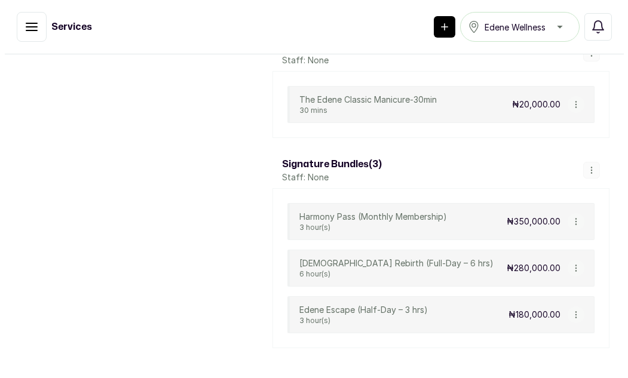
scroll to position [1071, 0]
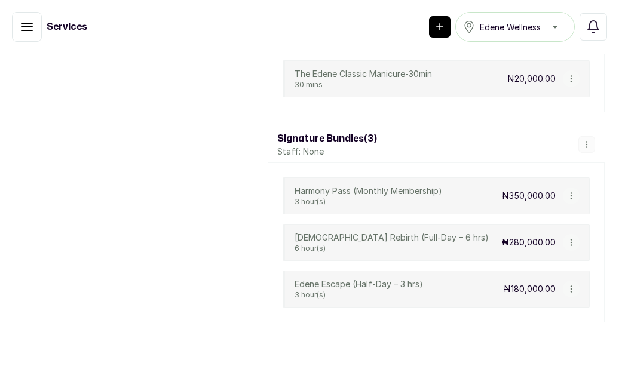
click at [375, 233] on p "[DEMOGRAPHIC_DATA] Rebirth (Full-Day – 6 hrs)" at bounding box center [392, 238] width 194 height 12
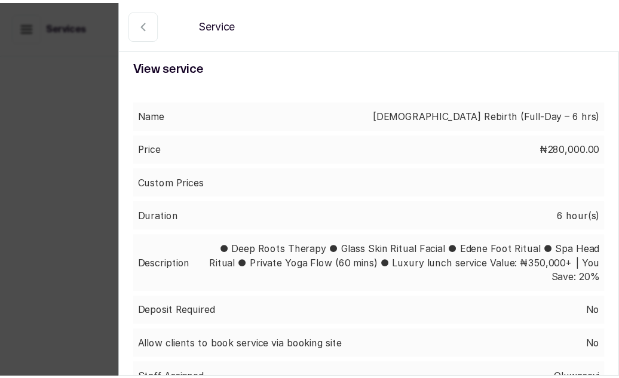
scroll to position [731, 0]
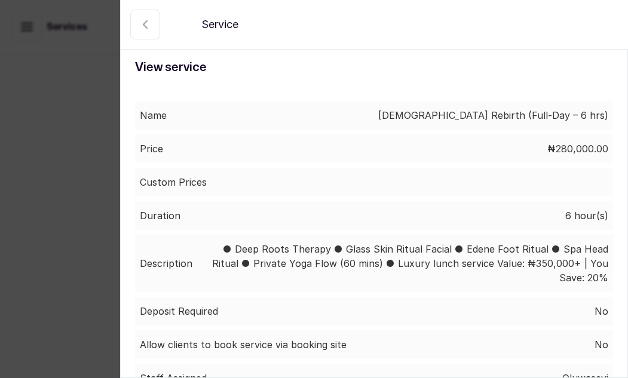
click at [146, 23] on icon "button" at bounding box center [145, 24] width 14 height 14
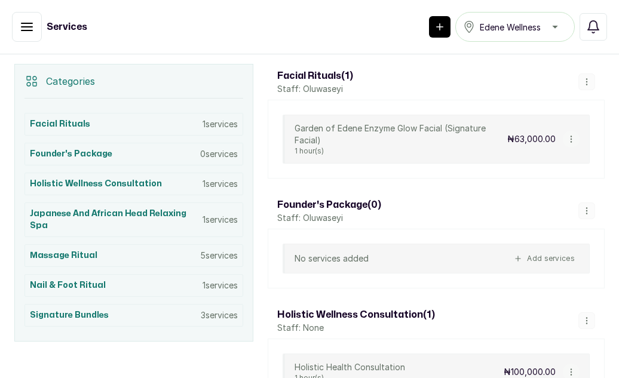
scroll to position [132, 0]
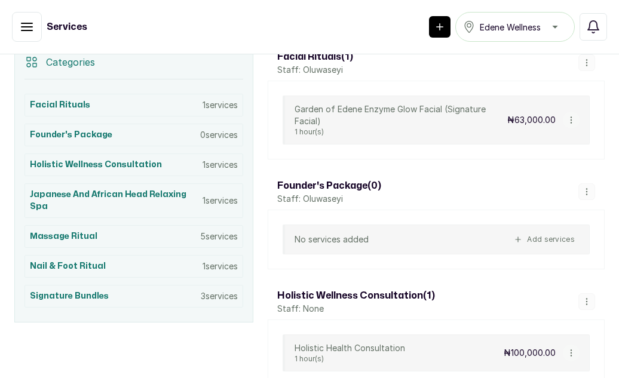
scroll to position [265, 0]
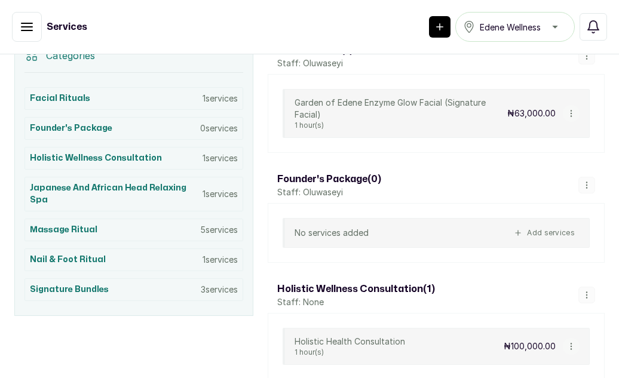
click at [32, 26] on icon "button" at bounding box center [27, 26] width 11 height 7
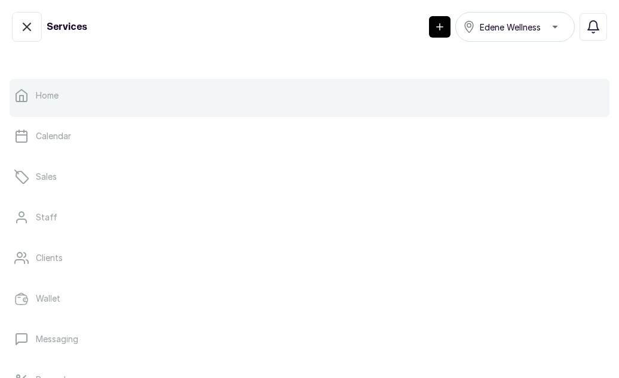
click at [87, 112] on link "Home" at bounding box center [310, 95] width 600 height 33
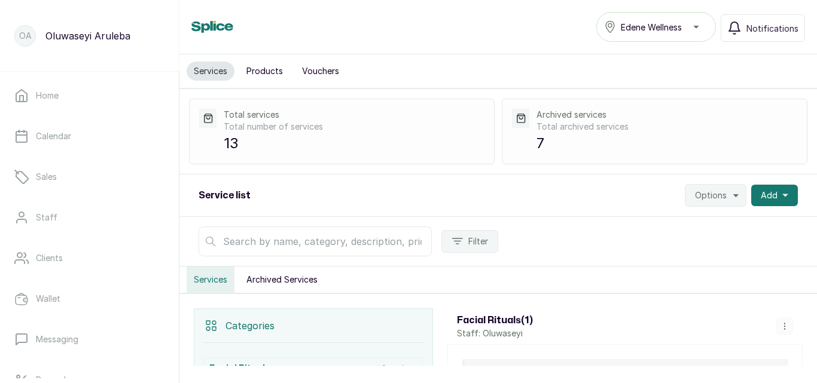
click at [715, 237] on div "Filter" at bounding box center [497, 242] width 637 height 50
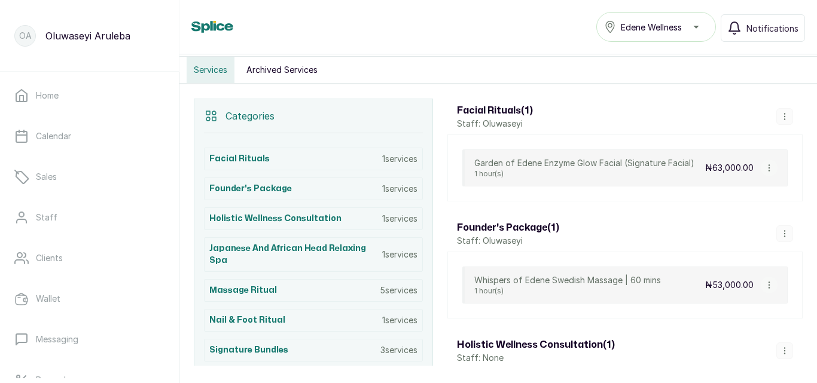
scroll to position [209, 0]
click at [262, 288] on h3 "Massage Ritual" at bounding box center [243, 291] width 68 height 12
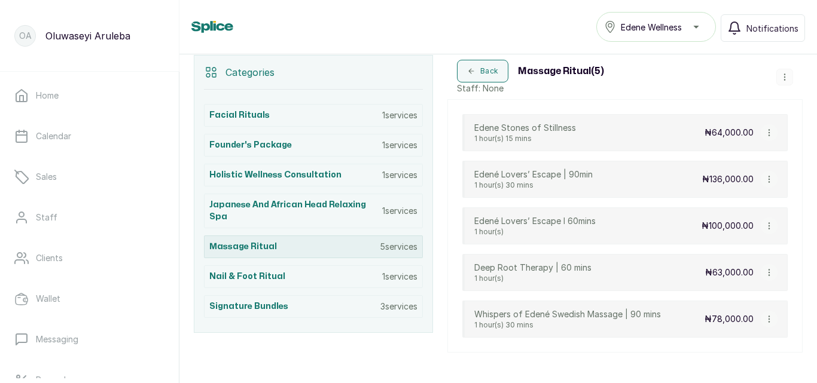
scroll to position [254, 0]
click at [780, 75] on icon "button" at bounding box center [784, 76] width 8 height 8
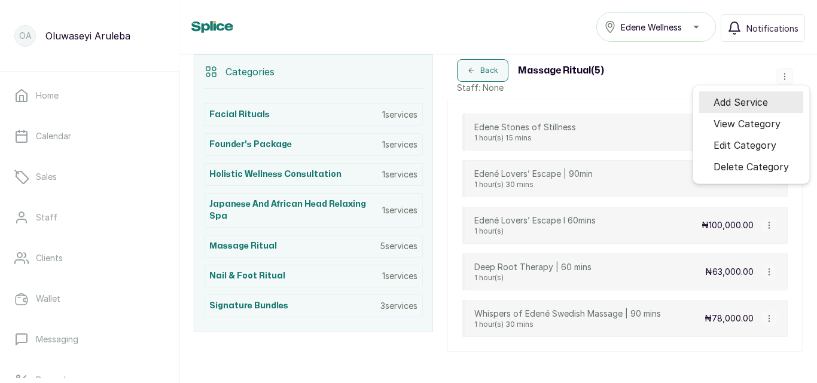
click at [746, 104] on span "Add Service" at bounding box center [740, 102] width 54 height 14
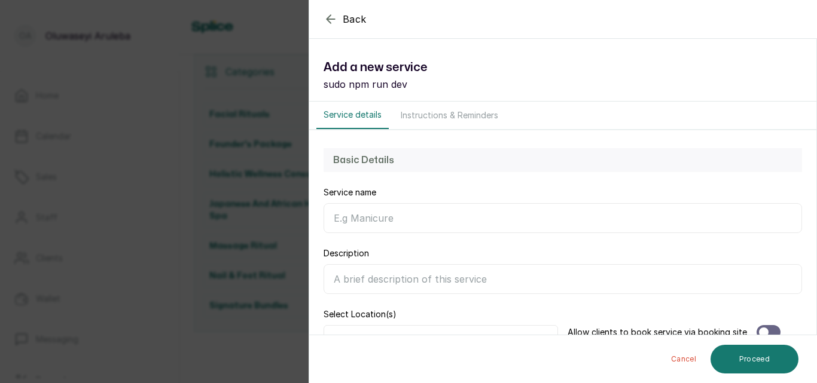
click at [393, 221] on input "Service name" at bounding box center [562, 218] width 478 height 30
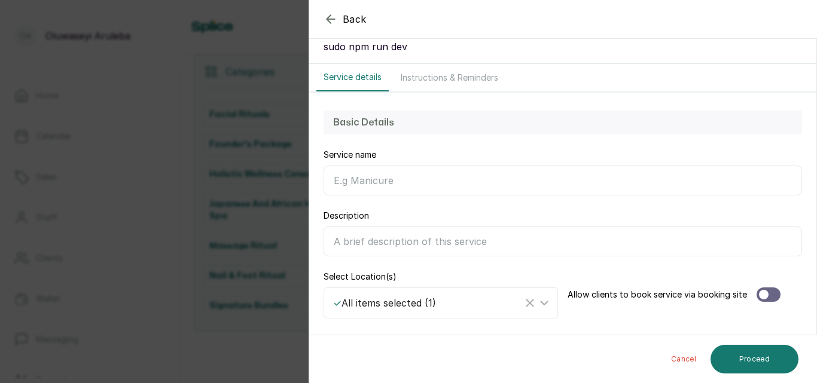
scroll to position [51, 0]
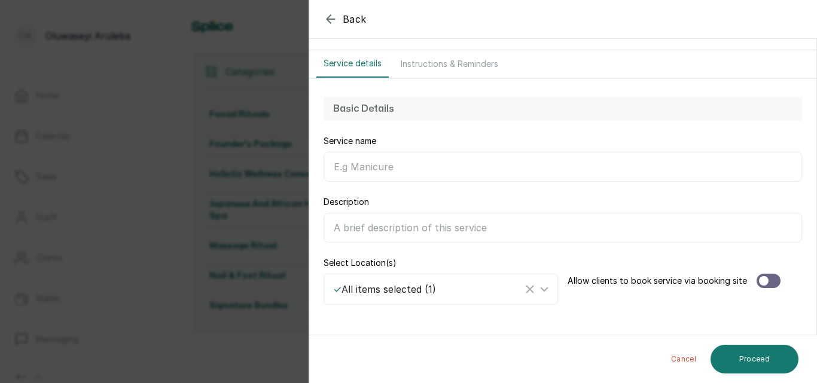
click at [368, 166] on input "Service name" at bounding box center [562, 167] width 478 height 30
click at [349, 232] on input "Description" at bounding box center [562, 228] width 478 height 30
paste input "– ₦53,000"
type input "–"
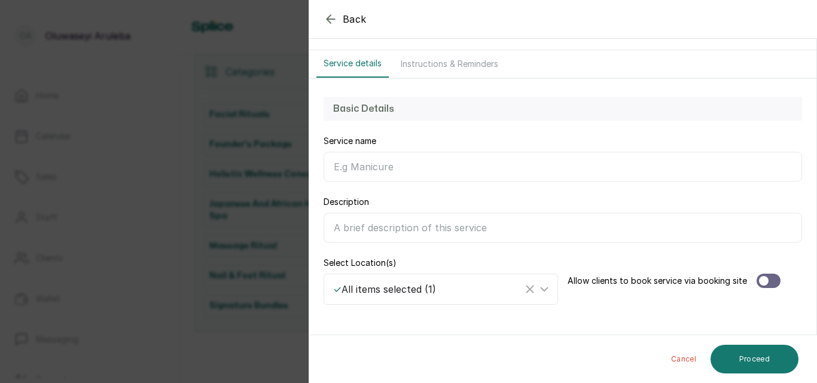
click at [260, 347] on div "Back Service Add a new service sudo npm run dev Service details Instructions & …" at bounding box center [408, 191] width 817 height 383
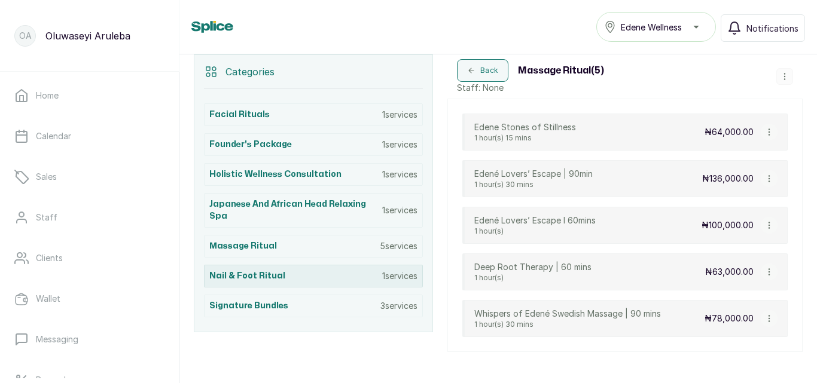
click at [330, 267] on div "Nail & Foot Ritual 1 services" at bounding box center [313, 276] width 219 height 23
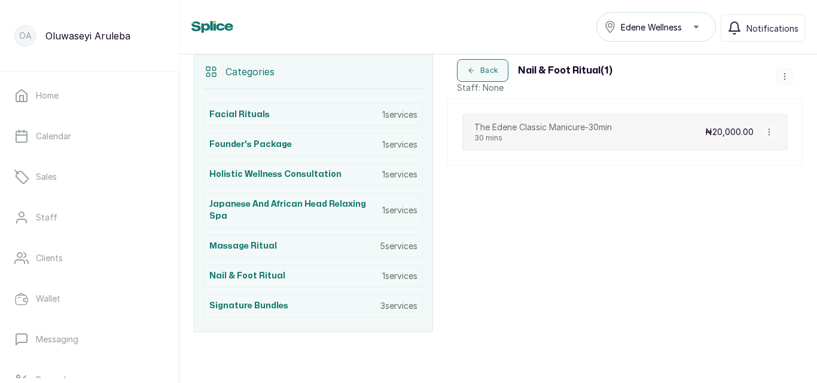
click at [780, 75] on icon "button" at bounding box center [784, 76] width 8 height 8
click at [631, 246] on div "Back Nail & Foot Ritual ( 1 ) Staff: None Add Service View Category Edit Catego…" at bounding box center [624, 193] width 355 height 278
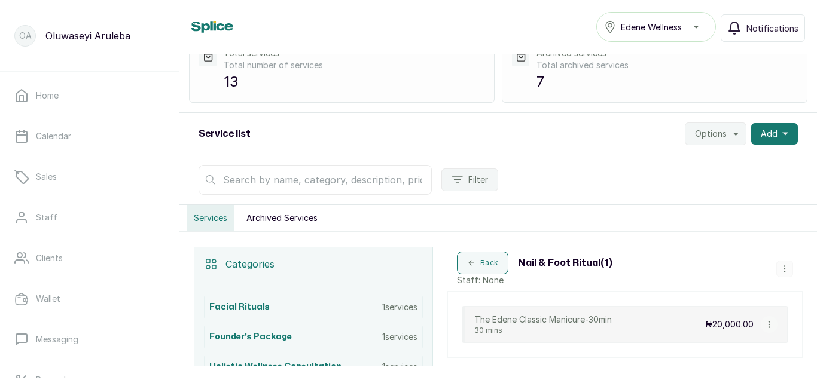
scroll to position [0, 0]
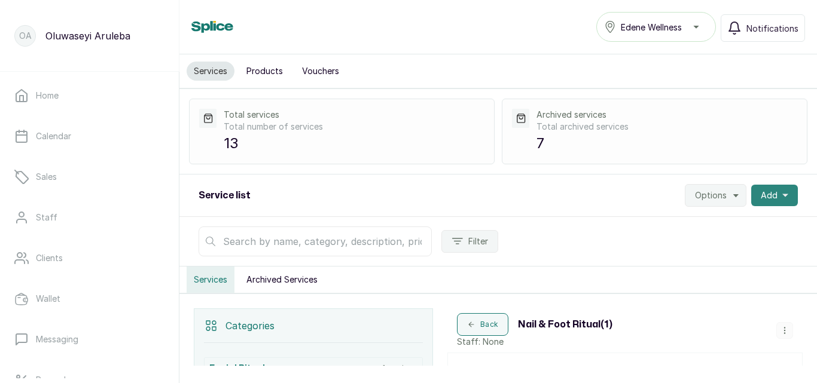
click at [765, 194] on span "Add" at bounding box center [768, 195] width 17 height 12
click at [711, 227] on span "Add Service" at bounding box center [730, 228] width 115 height 14
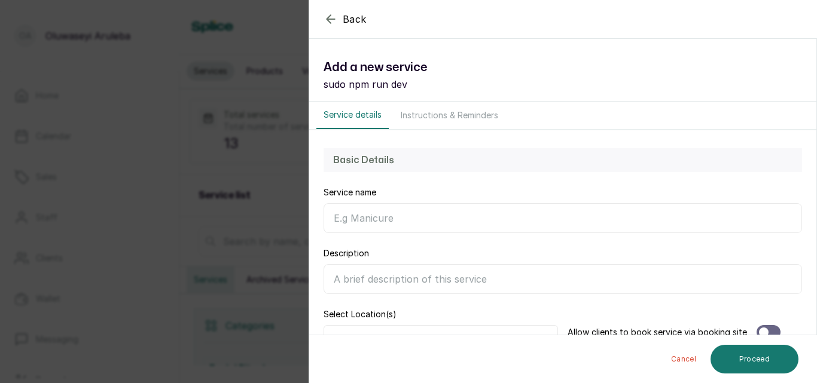
click at [353, 215] on input "Service name" at bounding box center [562, 218] width 478 height 30
click at [701, 170] on div "Basic Details" at bounding box center [562, 160] width 478 height 24
click at [363, 224] on input "Service name" at bounding box center [562, 218] width 478 height 30
paste input "The Edene Herbal Foot Soak Pedicure & Reflexology"
type input "The Edene Herbal Foot Soak Pedicure & Reflexology"
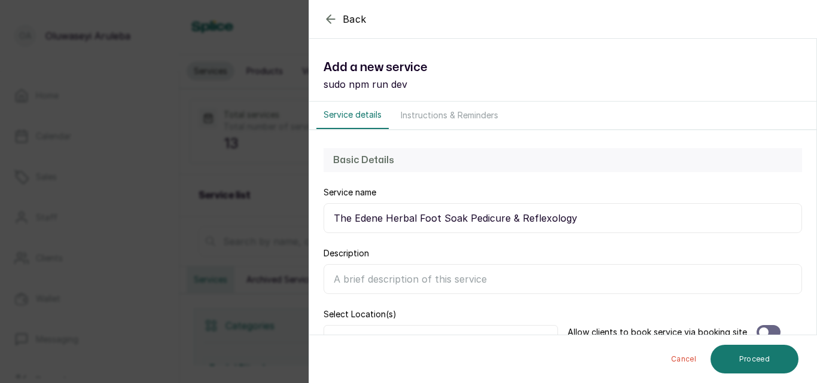
click at [678, 241] on div "Basic Details Service name The Edene Herbal Foot Soak Pedicure & Reflexology De…" at bounding box center [562, 252] width 507 height 244
click at [388, 276] on input "Description" at bounding box center [562, 279] width 478 height 30
paste input "A sacred therapy inspired by ancient reflexology and African botanicals. This g…"
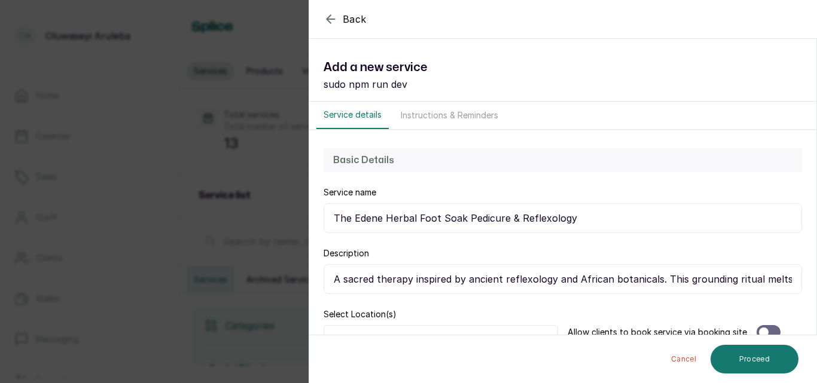
scroll to position [0, 679]
type input "A sacred therapy inspired by ancient reflexology and African botanicals. This g…"
click at [579, 221] on input "The Edene Herbal Foot Soak Pedicure & Reflexology" at bounding box center [562, 218] width 478 height 30
click at [576, 219] on input "The Edene Herbal Foot Soak Pedicure & Reflexology-45 min" at bounding box center [562, 218] width 478 height 30
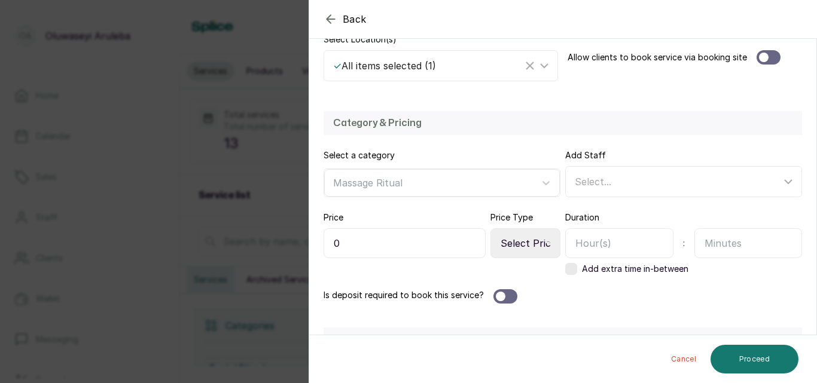
scroll to position [294, 0]
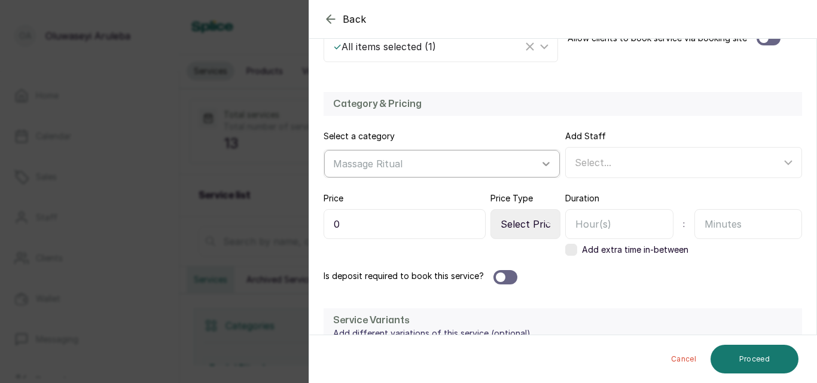
type input "The Edene Herbal Foot Soak Pedicure & Reflexology- 45 min"
click at [541, 157] on div at bounding box center [546, 164] width 22 height 22
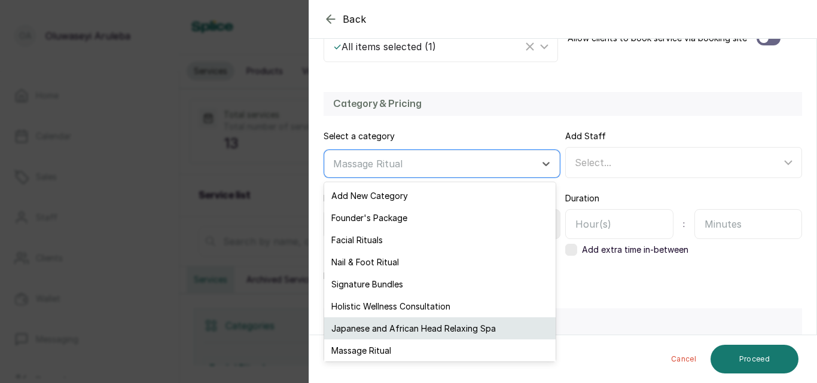
scroll to position [2, 0]
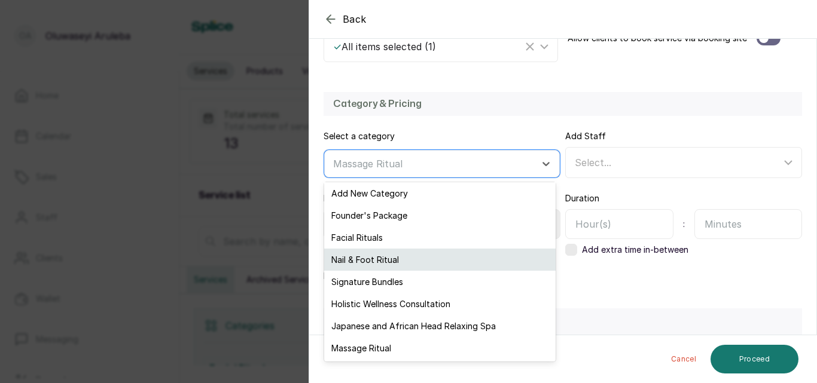
click at [396, 264] on div "Nail & Foot Ritual" at bounding box center [439, 260] width 231 height 22
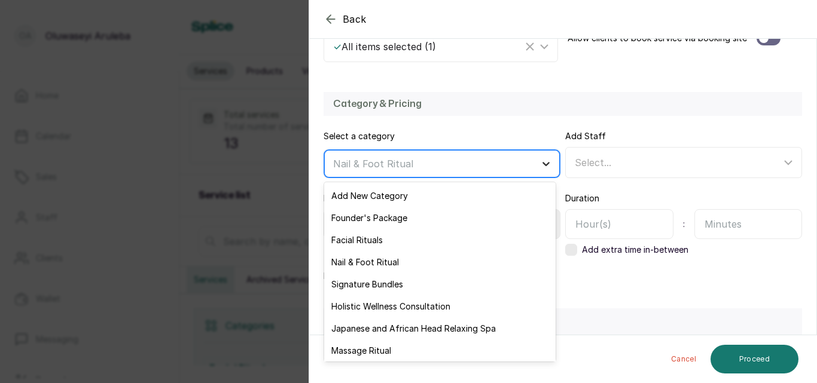
click at [540, 158] on icon at bounding box center [546, 164] width 12 height 12
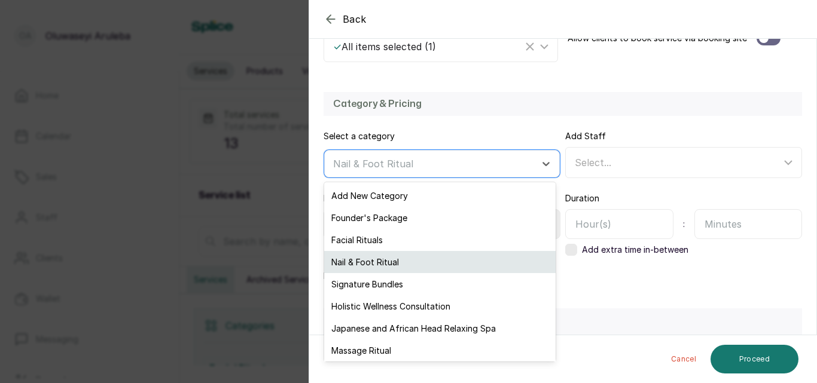
click at [454, 262] on div "Nail & Foot Ritual" at bounding box center [439, 262] width 231 height 22
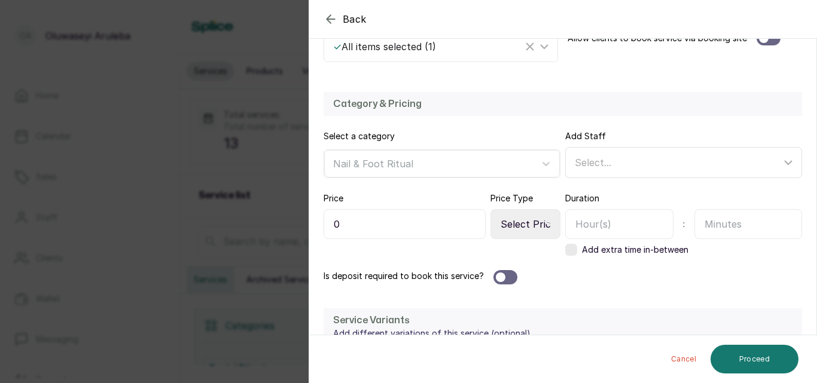
click at [659, 162] on div "Select..." at bounding box center [677, 162] width 206 height 14
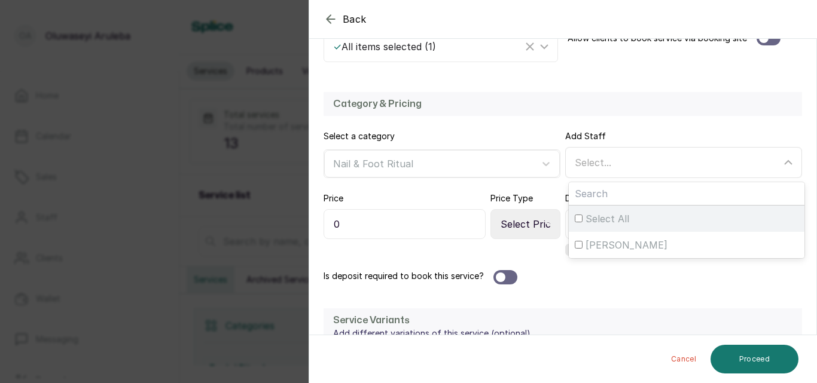
click at [590, 219] on span "Select All" at bounding box center [607, 219] width 44 height 14
click at [582, 219] on input "Select All" at bounding box center [578, 219] width 8 height 8
checkbox input "true"
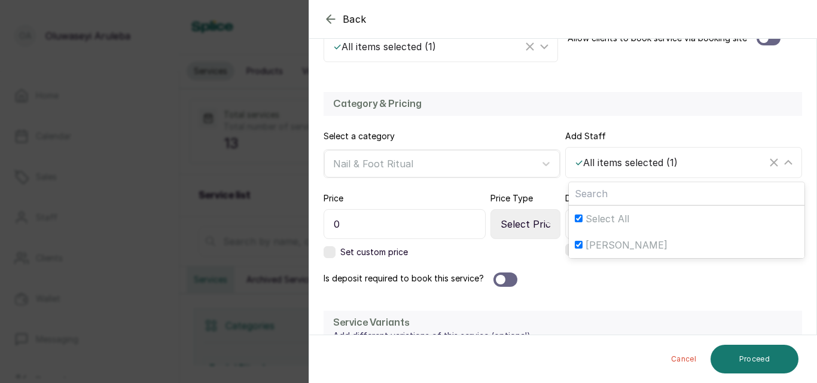
click at [371, 224] on input "0" at bounding box center [404, 224] width 162 height 30
type input "33,000"
click at [520, 220] on select "Select Price Type Fixed From" at bounding box center [525, 224] width 70 height 30
select select "fixed"
click at [490, 209] on select "Select Price Type Fixed From" at bounding box center [525, 224] width 70 height 30
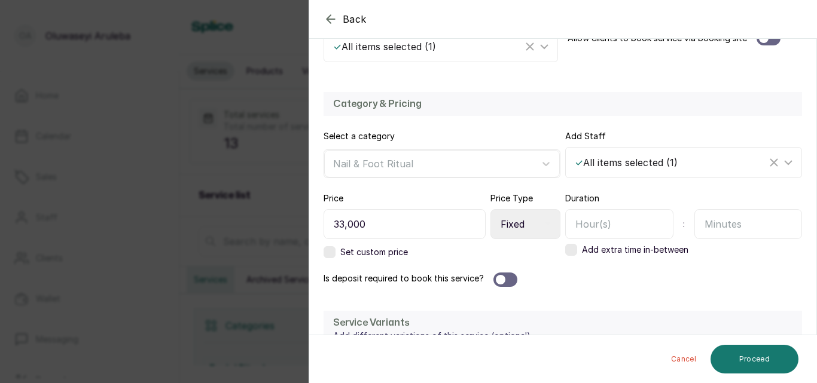
click at [711, 224] on input "text" at bounding box center [748, 224] width 108 height 30
type input "45"
click at [622, 284] on div "Is deposit required to book this service?" at bounding box center [562, 280] width 478 height 14
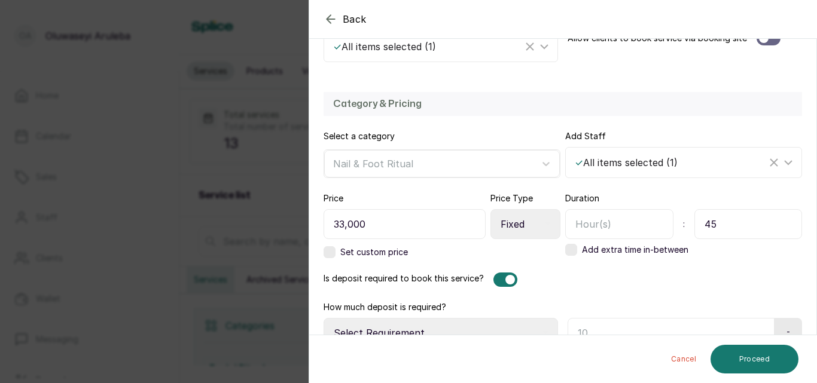
click at [496, 281] on div at bounding box center [505, 280] width 24 height 14
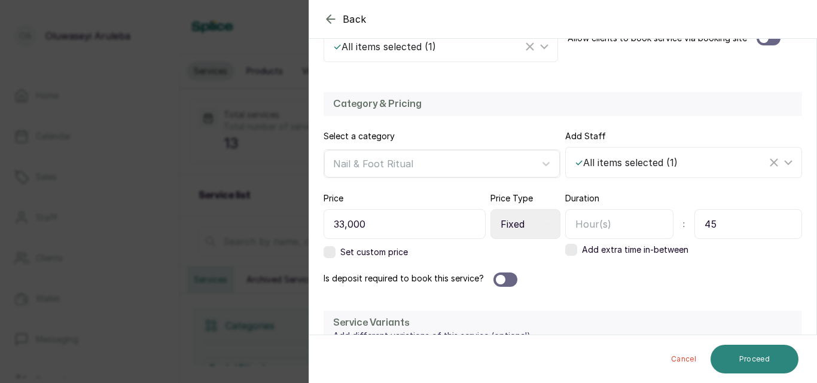
click at [759, 356] on button "Proceed" at bounding box center [754, 359] width 88 height 29
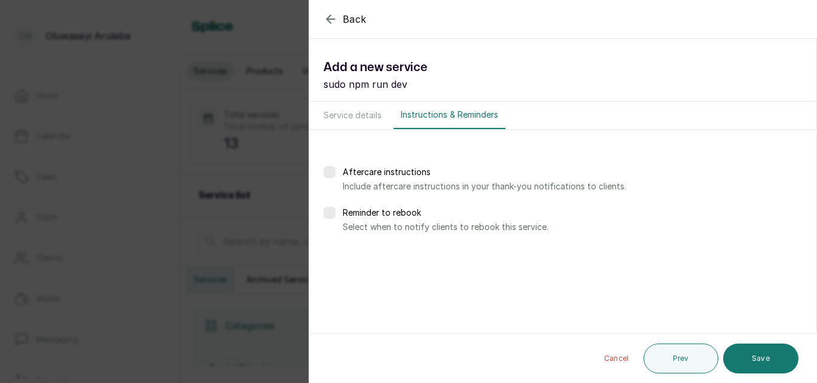
scroll to position [0, 0]
click at [759, 356] on button "Save" at bounding box center [760, 359] width 75 height 30
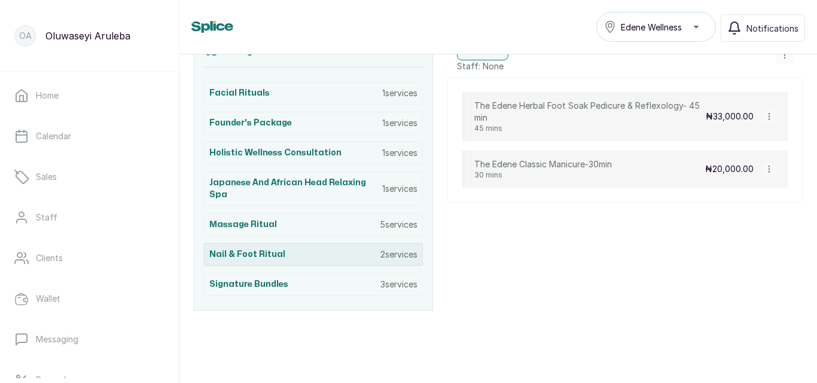
scroll to position [283, 0]
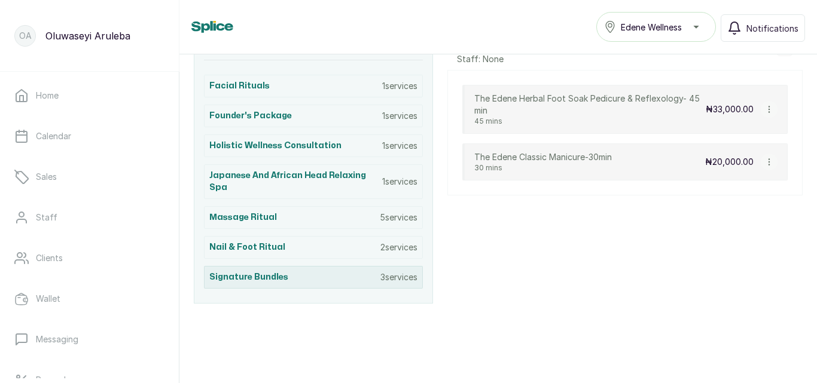
click at [281, 270] on div "Signature Bundles 3 services" at bounding box center [313, 277] width 219 height 23
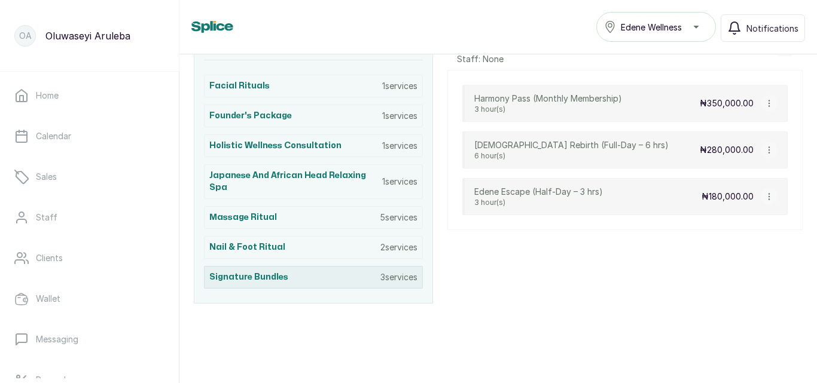
scroll to position [254, 0]
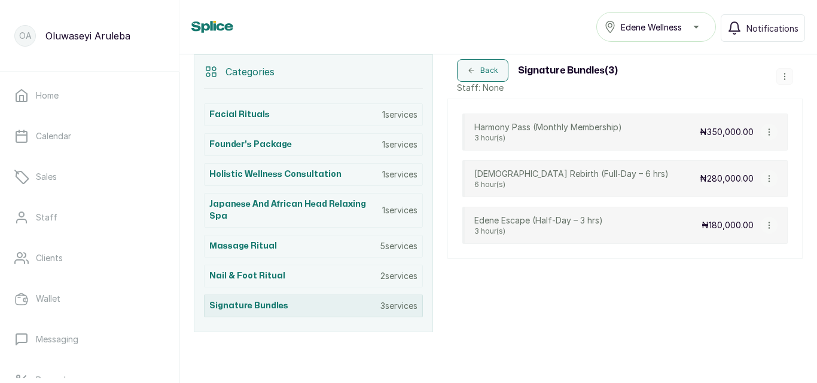
click at [281, 270] on div "Nail & Foot Ritual 2 services" at bounding box center [313, 276] width 219 height 23
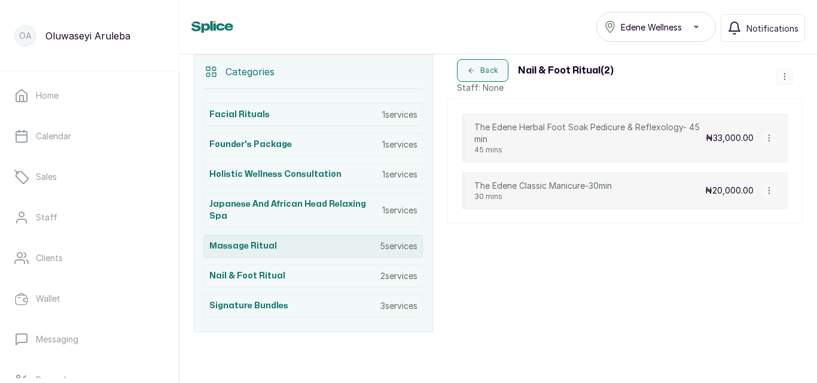
click at [282, 254] on div "Massage Ritual 5 services" at bounding box center [313, 246] width 219 height 23
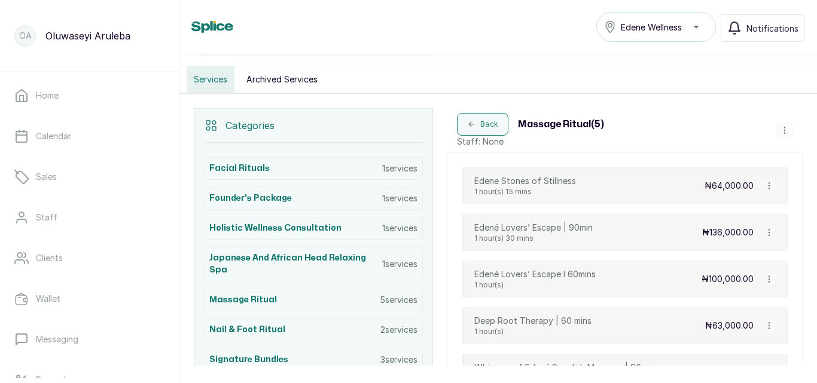
scroll to position [178, 0]
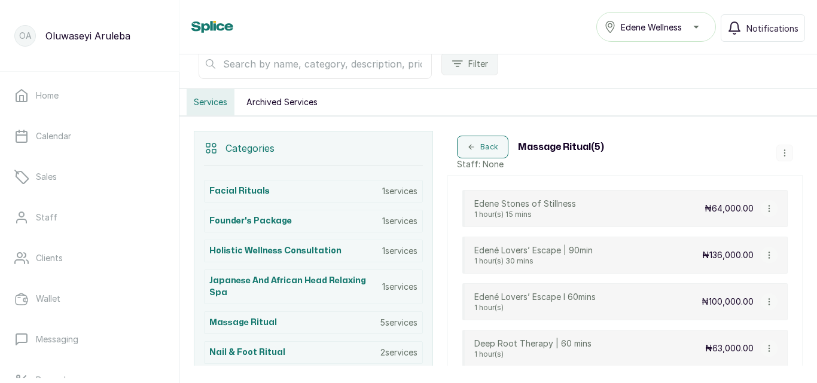
click at [780, 151] on icon "button" at bounding box center [784, 153] width 8 height 8
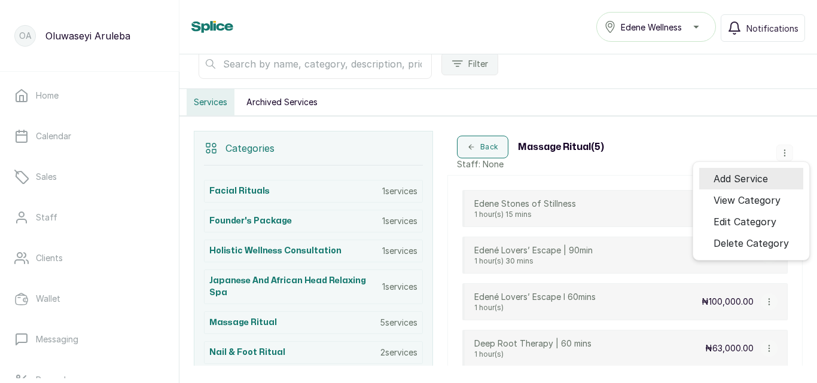
click at [746, 173] on span "Add Service" at bounding box center [740, 179] width 54 height 14
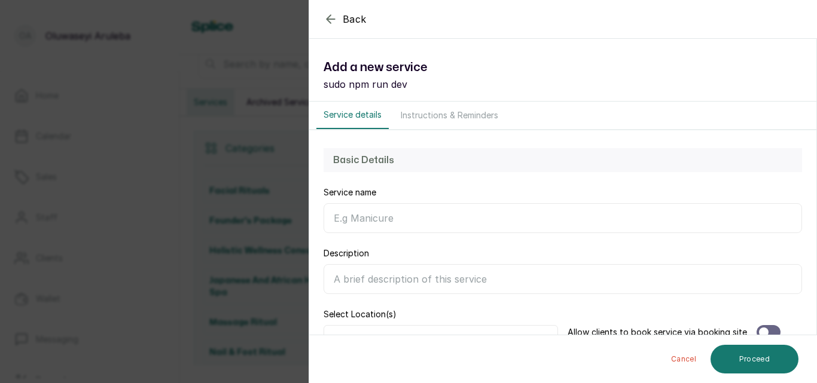
click at [718, 175] on div "Basic Details Service name Description Select Location(s) ✓ All items selected …" at bounding box center [562, 252] width 507 height 244
click at [357, 216] on input "Service name" at bounding box center [562, 218] width 478 height 30
paste input "Whispers of Edene"
drag, startPoint x: 673, startPoint y: 172, endPoint x: 663, endPoint y: 172, distance: 10.2
click at [673, 172] on div "Basic Details" at bounding box center [562, 160] width 478 height 24
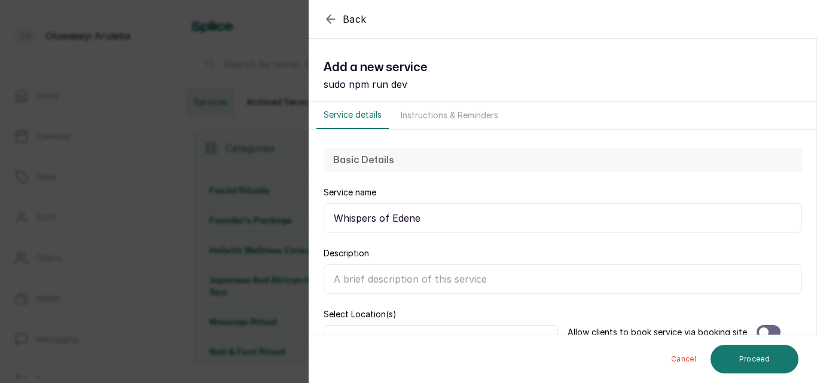
drag, startPoint x: 431, startPoint y: 220, endPoint x: 325, endPoint y: 223, distance: 105.8
click at [325, 223] on input "Whispers of Edene" at bounding box center [562, 218] width 478 height 30
paste input "Swedish Massage | 60 mins"
type input "Swedish Massage | 60 mins"
click at [784, 231] on input "Swedish Massage | 60 mins" at bounding box center [562, 218] width 478 height 30
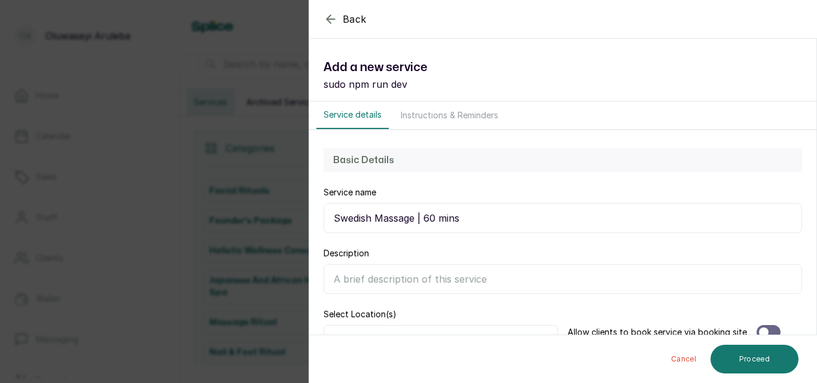
click at [395, 276] on input "Description" at bounding box center [562, 279] width 478 height 30
paste input "This gentle full-body massage is a tender, rhythmic journey that quiets the min…"
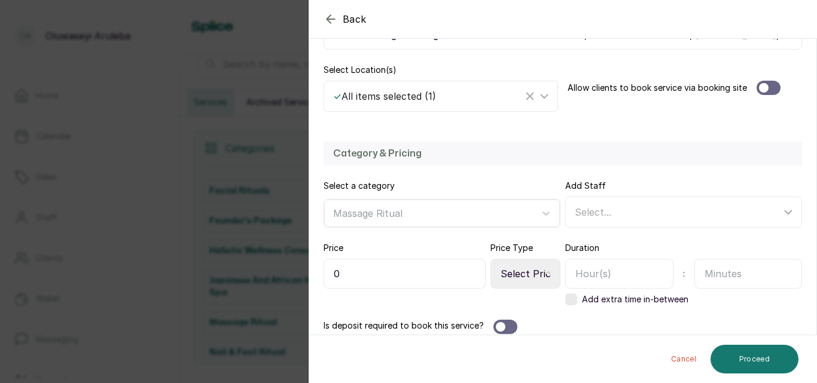
scroll to position [275, 0]
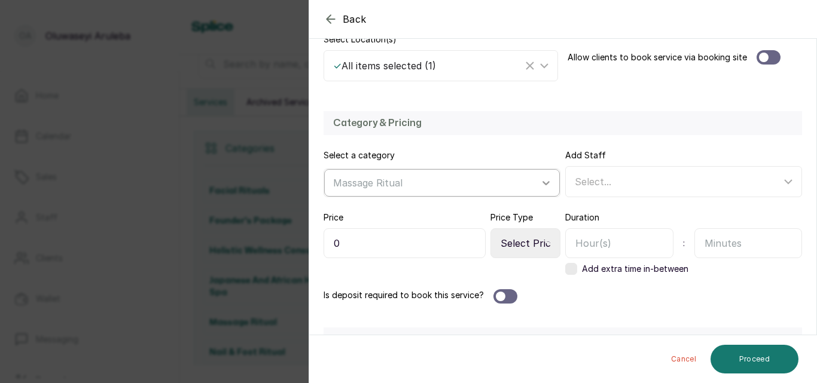
type input "This gentle full-body massage is a tender, rhythmic journey that quiets the min…"
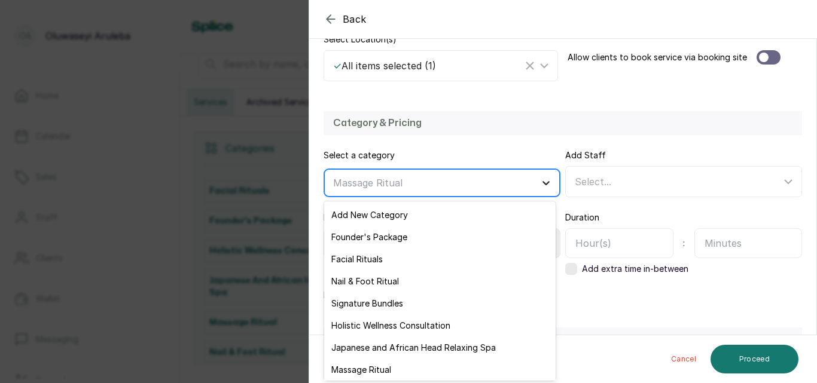
scroll to position [0, 0]
click at [547, 183] on icon at bounding box center [546, 183] width 12 height 12
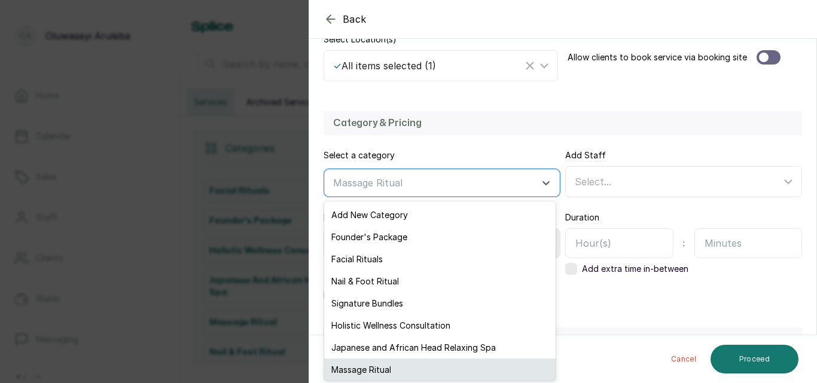
click at [392, 361] on div "Massage Ritual" at bounding box center [439, 370] width 231 height 22
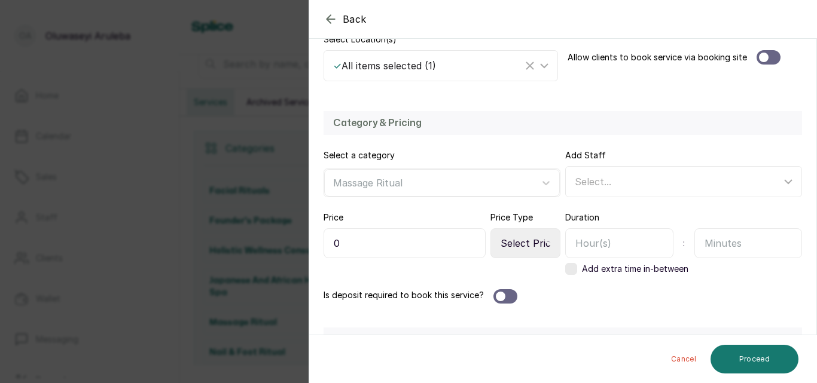
click at [407, 247] on input "0" at bounding box center [404, 243] width 162 height 30
type input "53,000"
click at [551, 240] on select "Select Price Type Fixed From" at bounding box center [525, 243] width 70 height 30
select select "fixed"
click at [490, 228] on select "Select Price Type Fixed From" at bounding box center [525, 243] width 70 height 30
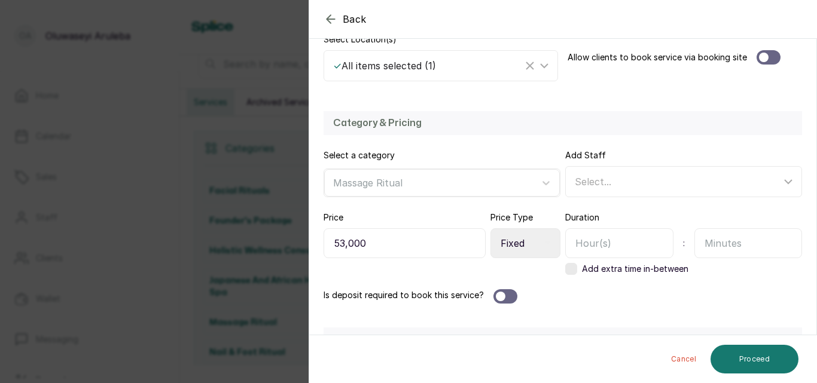
click at [701, 249] on input "text" at bounding box center [748, 243] width 108 height 30
type input "60"
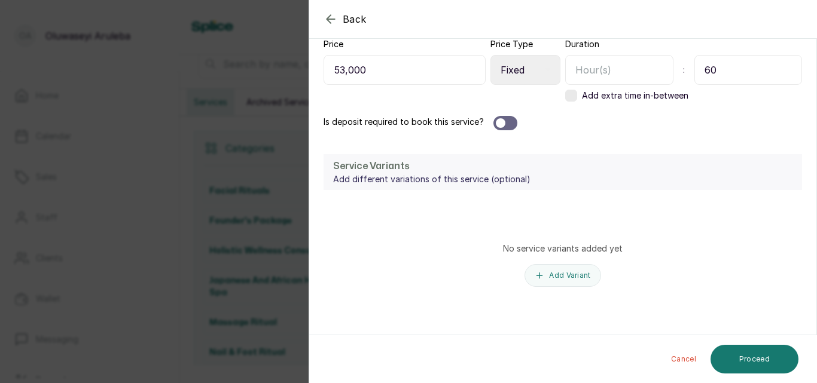
scroll to position [451, 0]
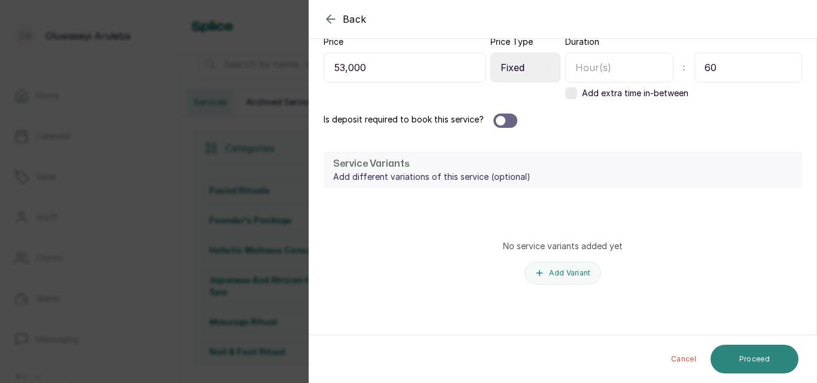
click at [745, 360] on button "Proceed" at bounding box center [754, 359] width 88 height 29
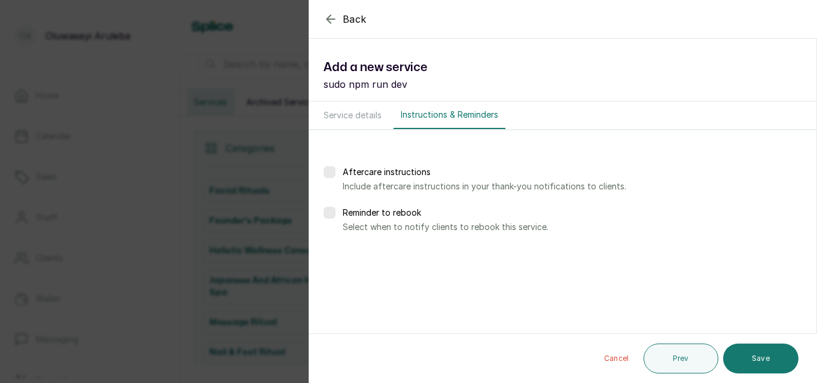
scroll to position [0, 0]
click at [745, 360] on button "Save" at bounding box center [760, 359] width 75 height 30
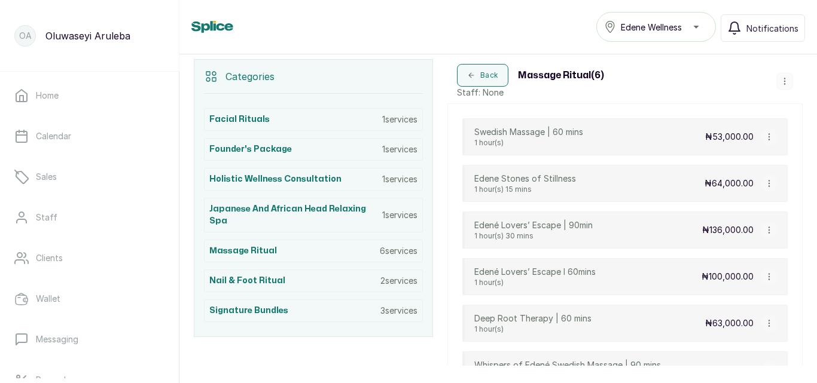
scroll to position [250, 0]
click at [768, 133] on icon "button" at bounding box center [768, 136] width 1 height 6
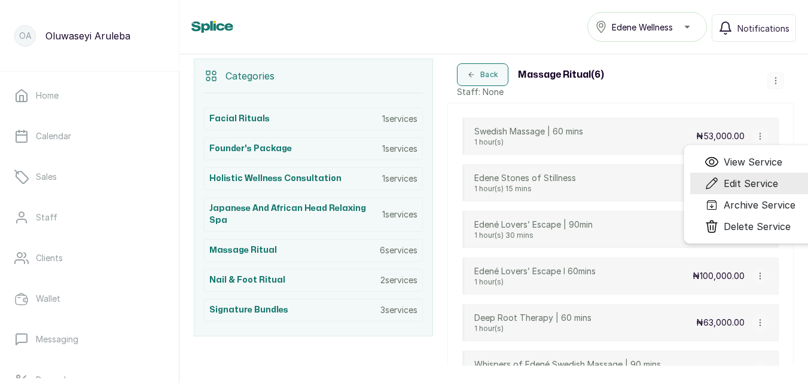
click at [740, 181] on span "Edit Service" at bounding box center [750, 183] width 54 height 14
select select "fixed"
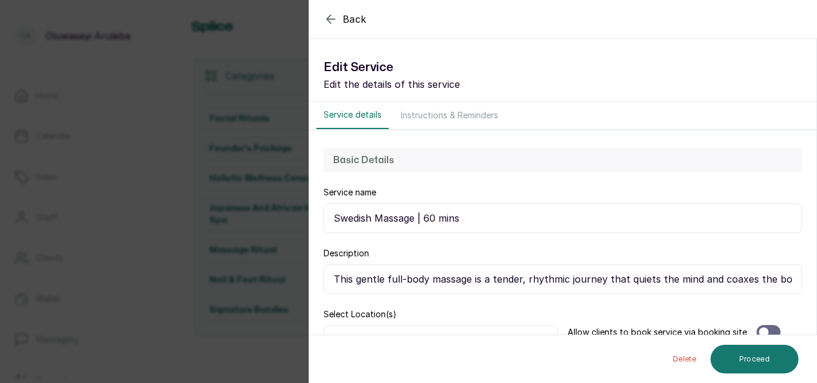
click at [333, 221] on input "Swedish Massage | 60 mins" at bounding box center [562, 218] width 478 height 30
click at [353, 219] on input "Wispers of Edene Swedish Massage | 60 mins" at bounding box center [562, 218] width 478 height 30
type input "Whispers of Edene Swedish Massage | 60 mins"
click at [762, 357] on button "Proceed" at bounding box center [754, 359] width 88 height 29
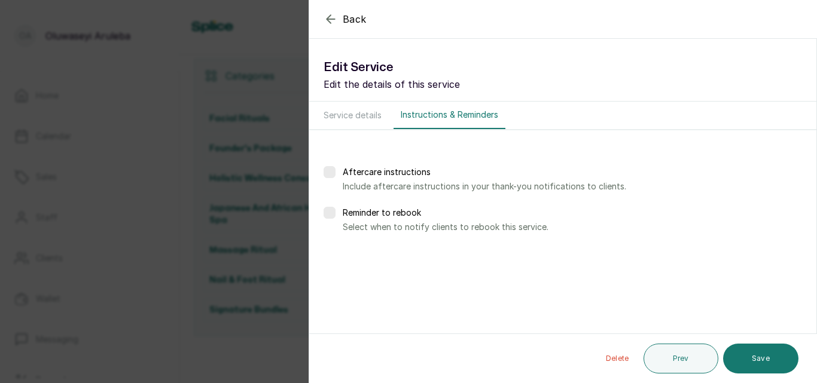
click at [762, 357] on button "Save" at bounding box center [760, 359] width 75 height 30
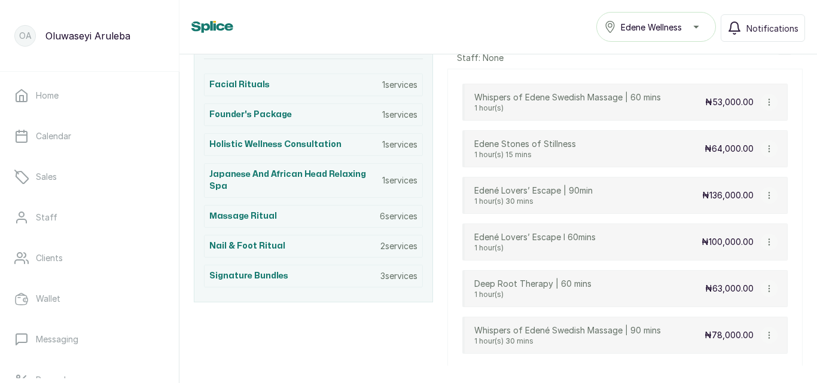
scroll to position [285, 0]
click at [299, 117] on div "Founder's Package 1 services" at bounding box center [313, 114] width 219 height 23
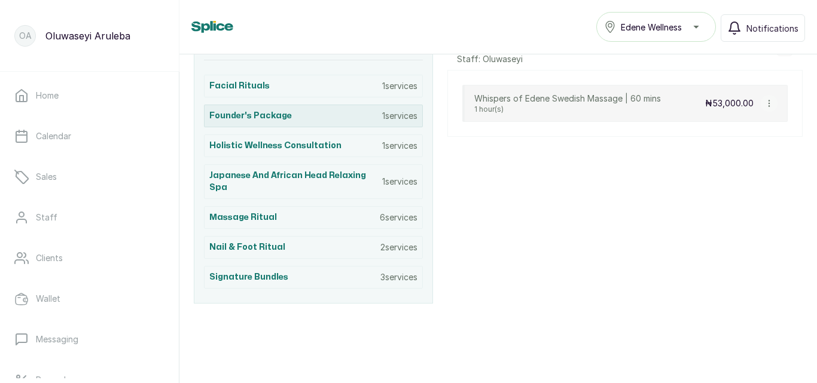
scroll to position [254, 0]
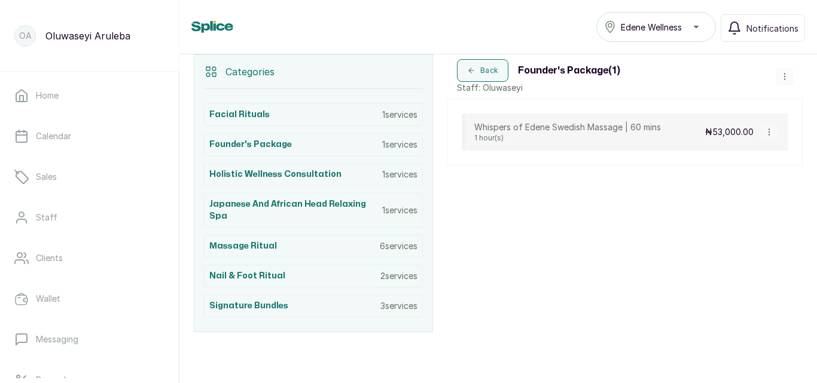
click at [581, 74] on h3 "Founder's Package ( 1 )" at bounding box center [569, 70] width 102 height 14
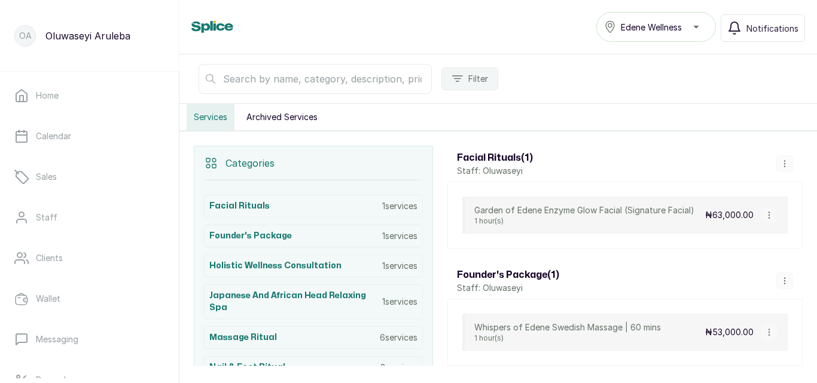
scroll to position [172, 0]
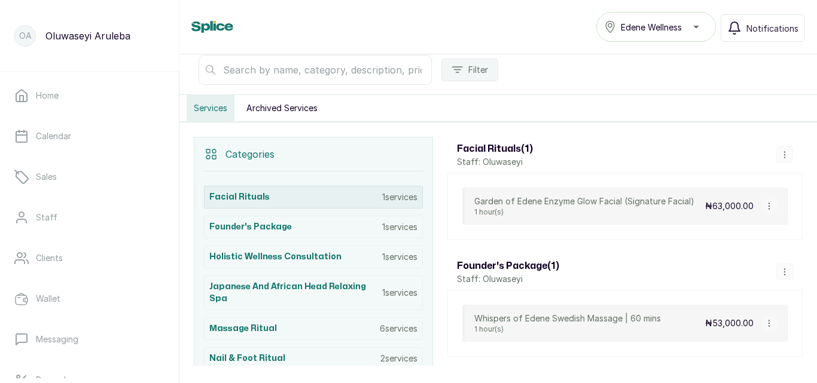
click at [333, 192] on div "Facial Rituals 1 services" at bounding box center [313, 197] width 219 height 23
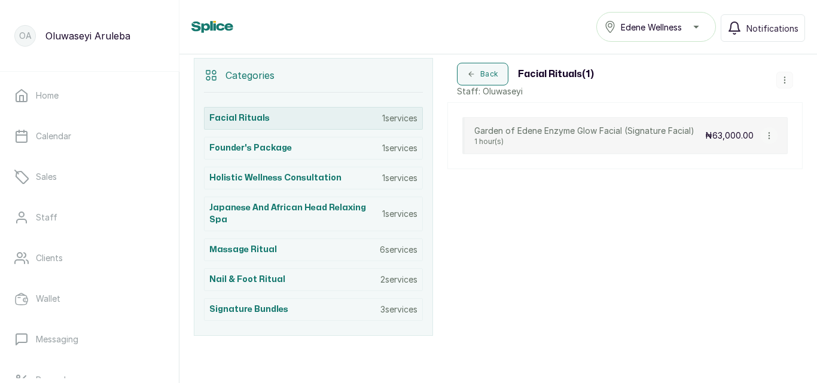
scroll to position [254, 0]
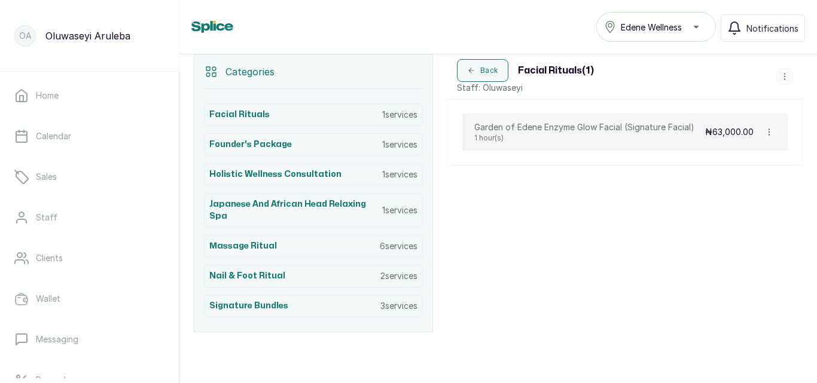
click at [780, 77] on icon "button" at bounding box center [784, 76] width 8 height 8
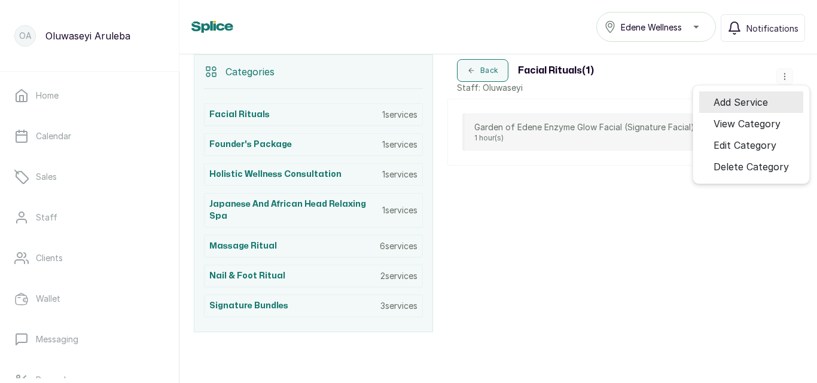
click at [730, 94] on li "Add Service" at bounding box center [751, 102] width 104 height 22
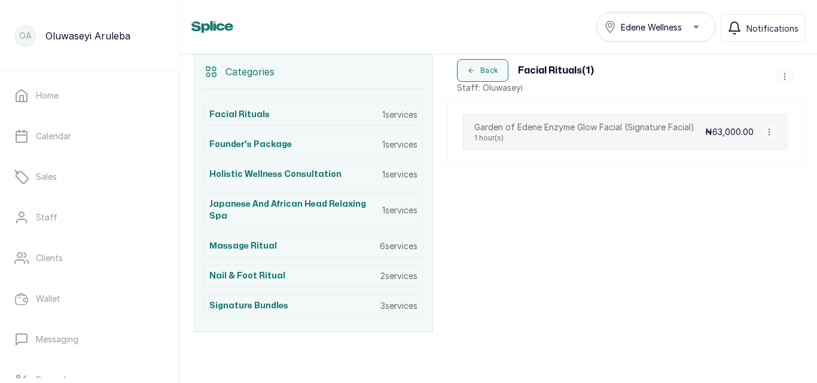
click at [730, 94] on div "Back Facial Rituals ( 1 ) Staff: Oluwaseyi Add Service View Category Edit Categ…" at bounding box center [624, 76] width 355 height 44
click at [780, 78] on icon "button" at bounding box center [784, 76] width 8 height 8
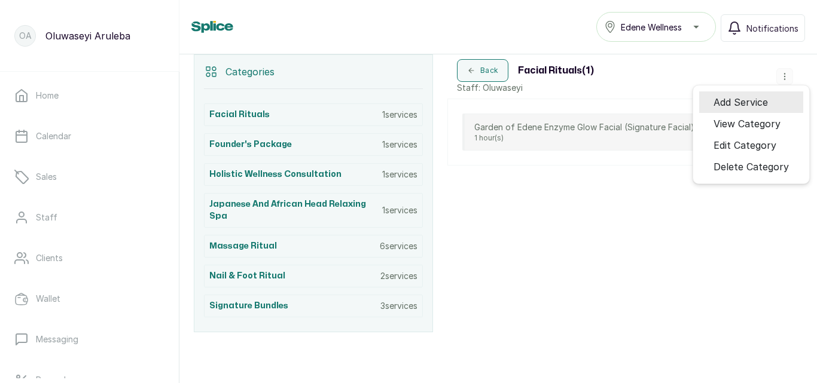
click at [740, 102] on span "Add Service" at bounding box center [740, 102] width 54 height 14
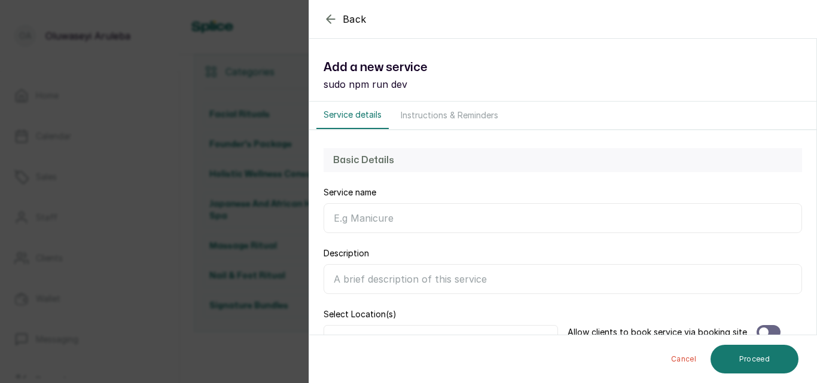
click at [698, 188] on div "Service name" at bounding box center [562, 210] width 478 height 47
click at [365, 222] on input "Service name" at bounding box center [562, 218] width 478 height 30
paste input "Decongesting Acne Treatment Facial"
type input "Decongesting Acne Treatment Facial"
click at [362, 278] on input "Description" at bounding box center [562, 279] width 478 height 30
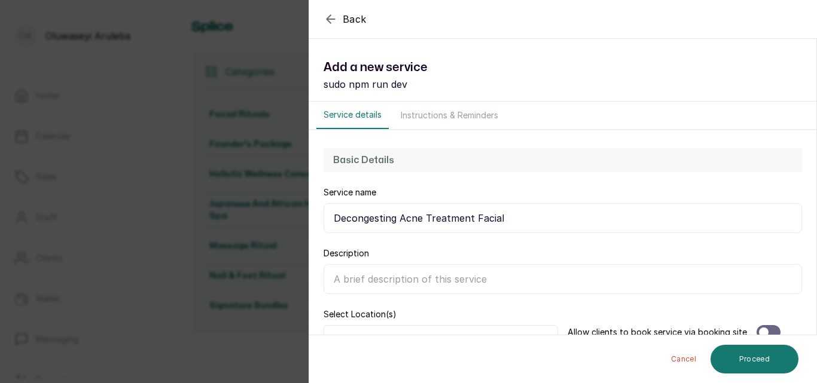
paste input "Experience a clarifying facial ritual designed to purify, calm, and rebalance a…"
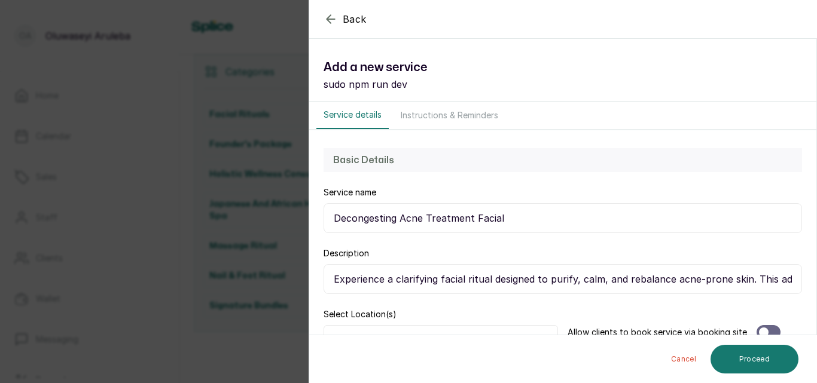
scroll to position [0, 1123]
type input "Experience a clarifying facial ritual designed to purify, calm, and rebalance a…"
click at [504, 216] on input "Decongesting Acne Treatment Facial" at bounding box center [562, 218] width 478 height 30
click at [508, 217] on input "Decongesting Acne Treatment Facial -60min" at bounding box center [562, 218] width 478 height 30
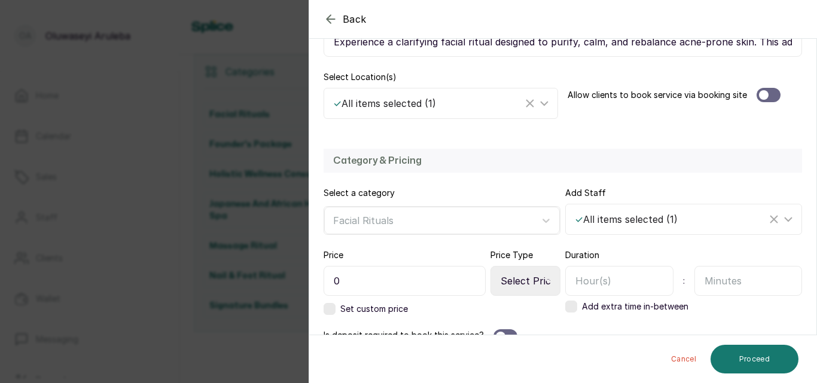
scroll to position [240, 0]
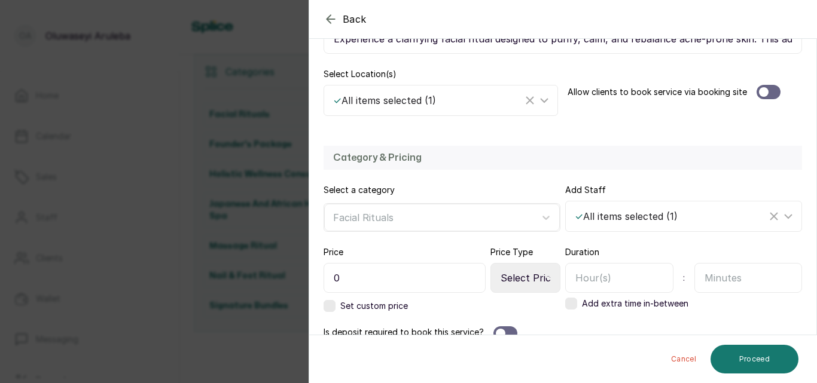
type input "Decongesting Acne Treatment Facial - 60min"
click at [430, 285] on input "0" at bounding box center [404, 278] width 162 height 30
type input "69,500"
click at [724, 275] on input "text" at bounding box center [748, 278] width 108 height 30
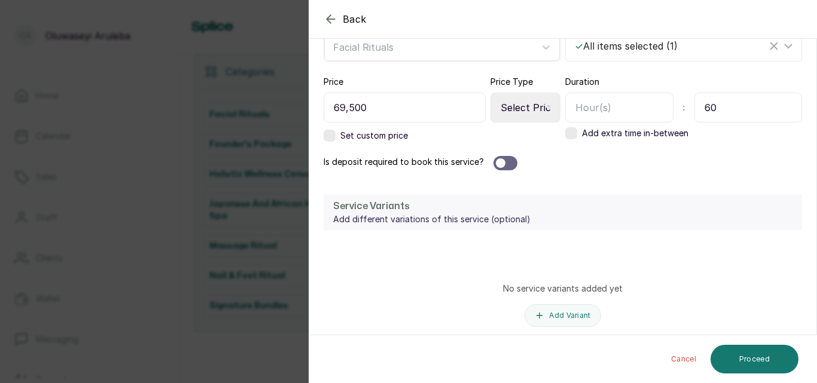
scroll to position [421, 0]
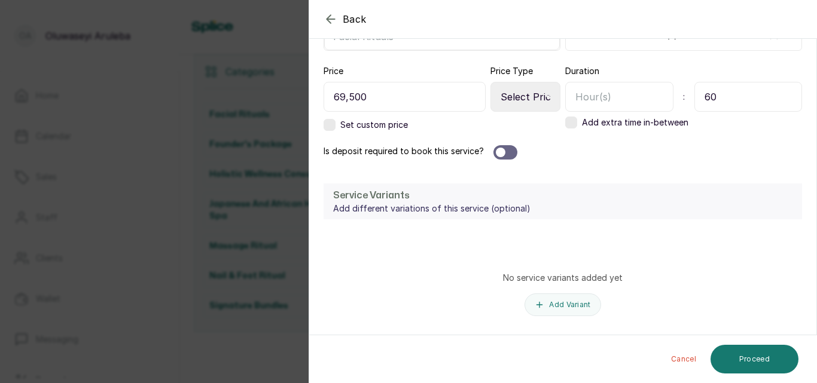
type input "60"
click at [534, 99] on select "Select Price Type Fixed From" at bounding box center [525, 97] width 70 height 30
select select "fixed"
click at [490, 82] on select "Select Price Type Fixed From" at bounding box center [525, 97] width 70 height 30
click at [752, 361] on button "Proceed" at bounding box center [754, 359] width 88 height 29
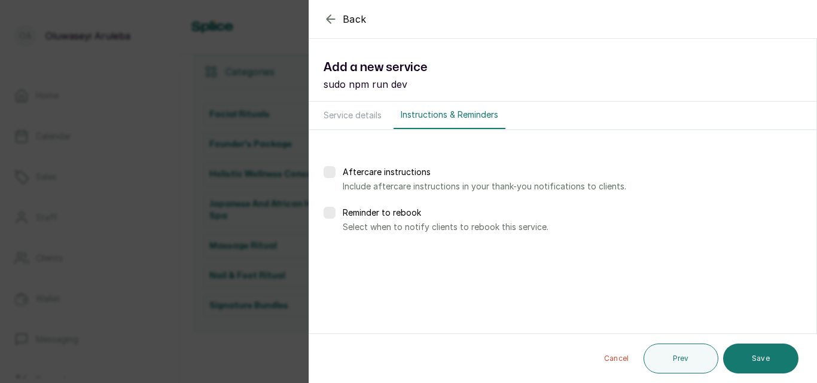
scroll to position [0, 0]
click at [752, 361] on button "Save" at bounding box center [760, 359] width 75 height 30
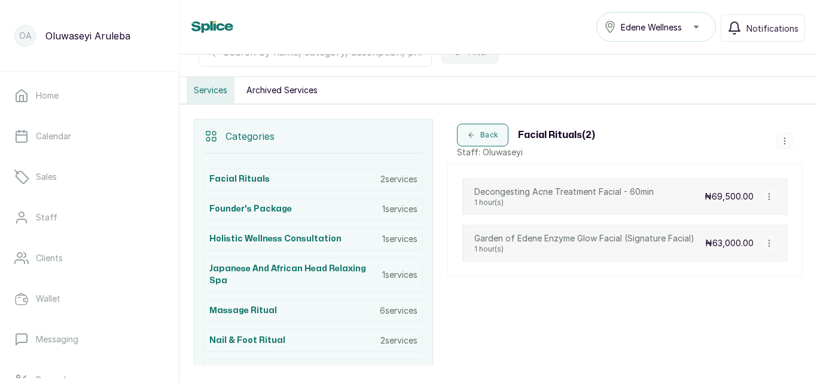
scroll to position [259, 0]
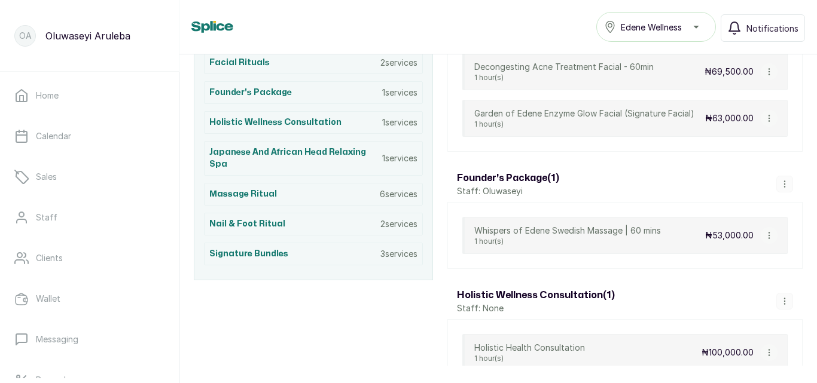
scroll to position [360, 0]
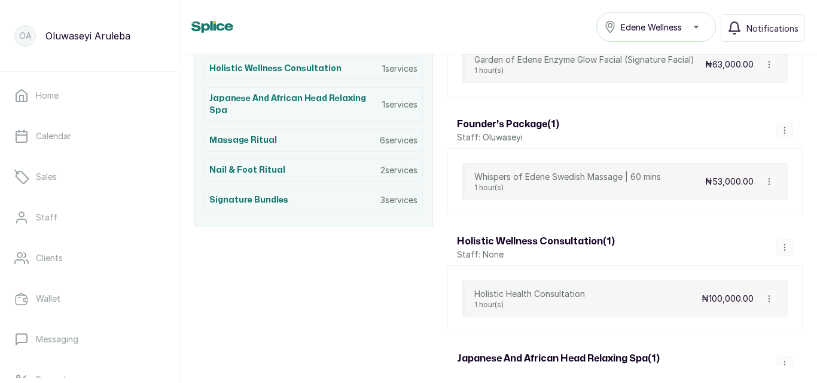
click at [508, 124] on h3 "Founder's Package ( 1 )" at bounding box center [508, 124] width 102 height 14
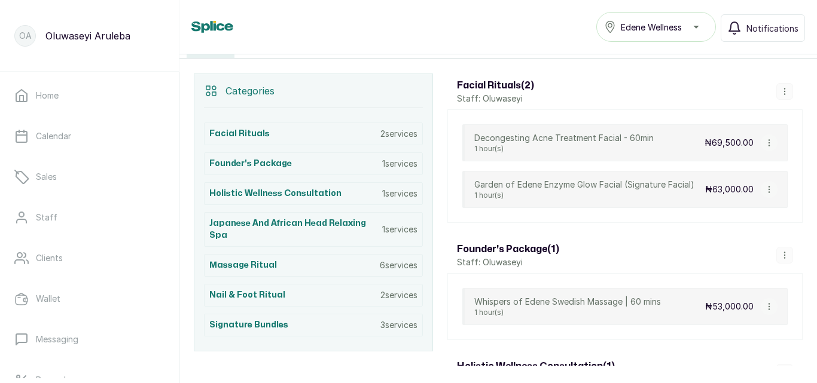
scroll to position [234, 0]
click at [780, 257] on icon "button" at bounding box center [784, 256] width 8 height 8
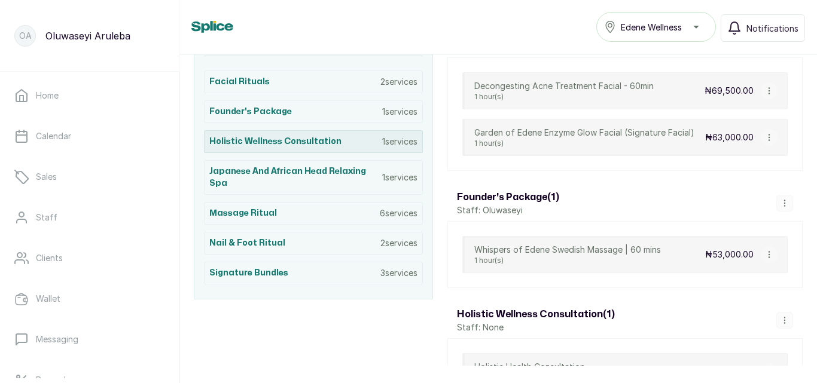
scroll to position [273, 0]
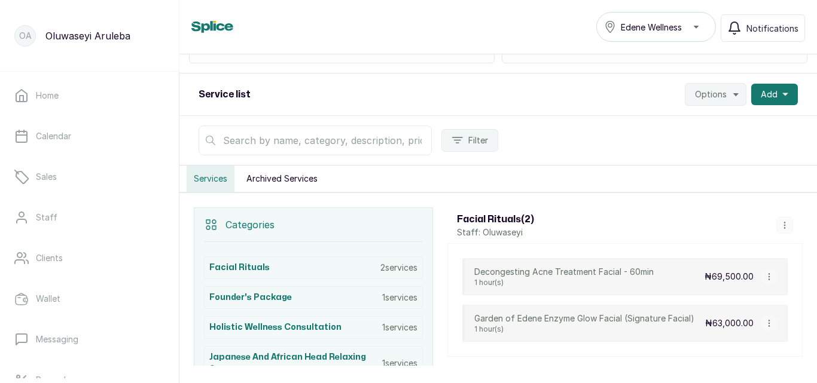
scroll to position [190, 0]
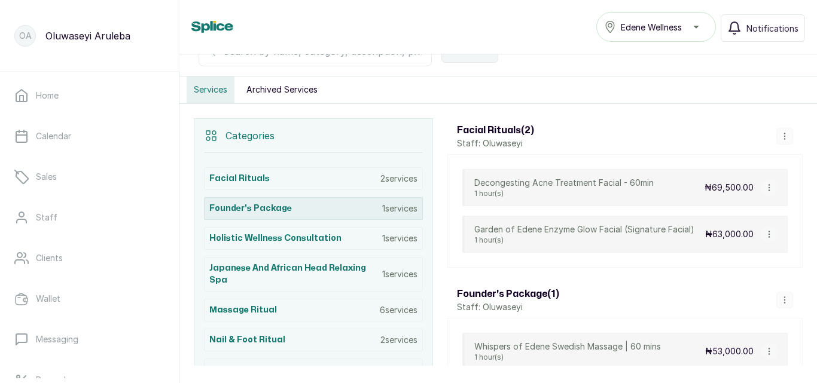
click at [335, 209] on div "Founder's Package 1 services" at bounding box center [313, 208] width 219 height 23
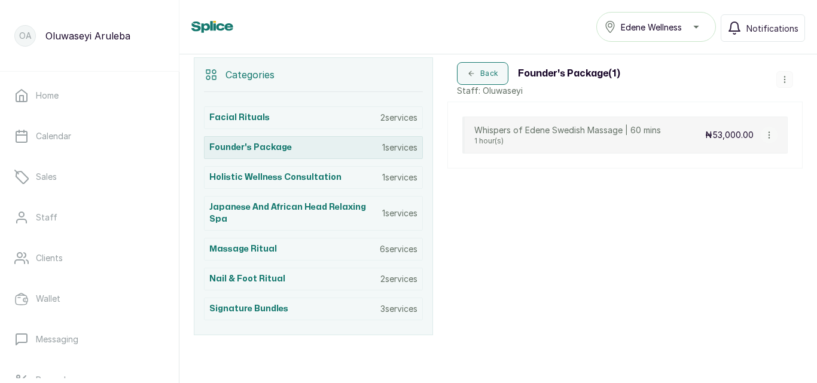
scroll to position [254, 0]
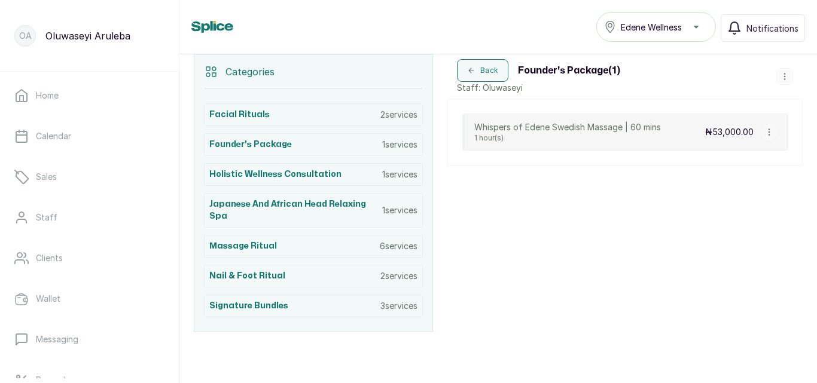
click at [780, 76] on icon "button" at bounding box center [784, 76] width 8 height 8
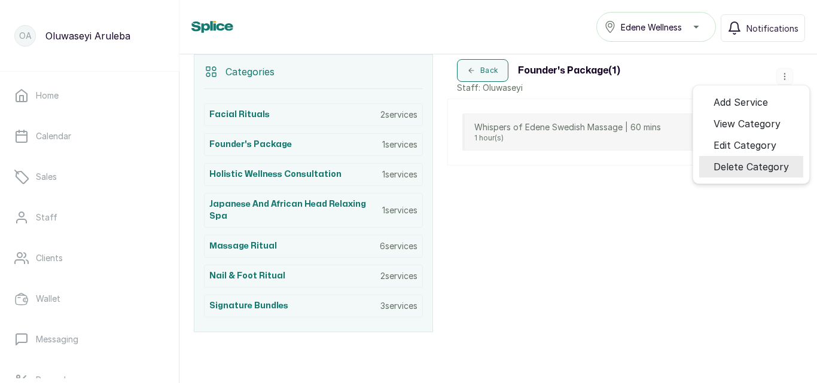
click at [742, 164] on span "Delete Category" at bounding box center [750, 167] width 75 height 14
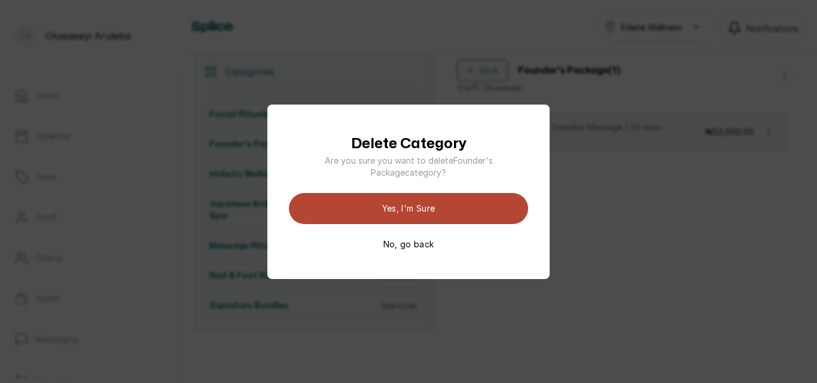
click at [476, 207] on button "Yes, I'm sure" at bounding box center [408, 208] width 239 height 31
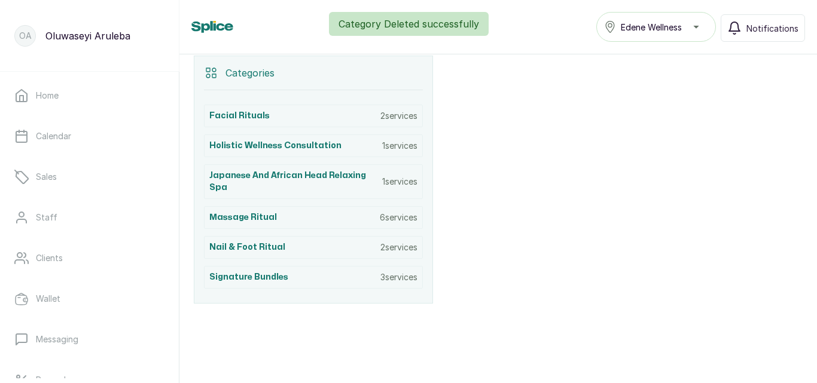
scroll to position [253, 0]
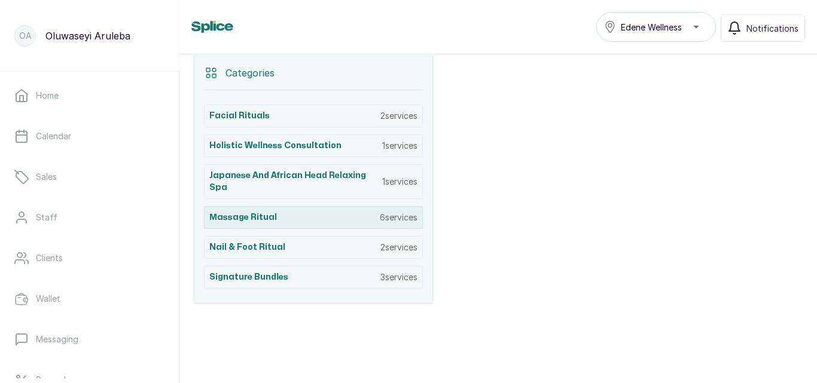
click at [398, 219] on p "6 services" at bounding box center [399, 218] width 38 height 12
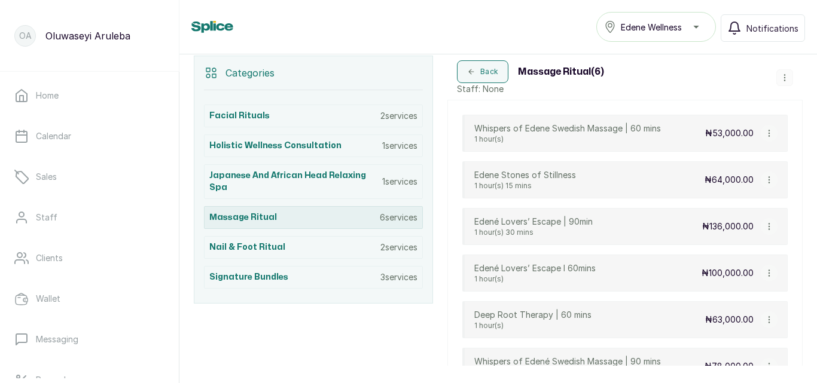
scroll to position [254, 0]
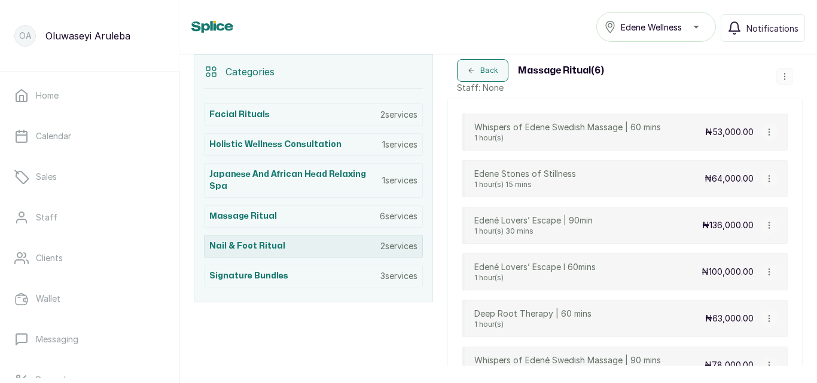
click at [391, 247] on p "2 services" at bounding box center [398, 246] width 37 height 12
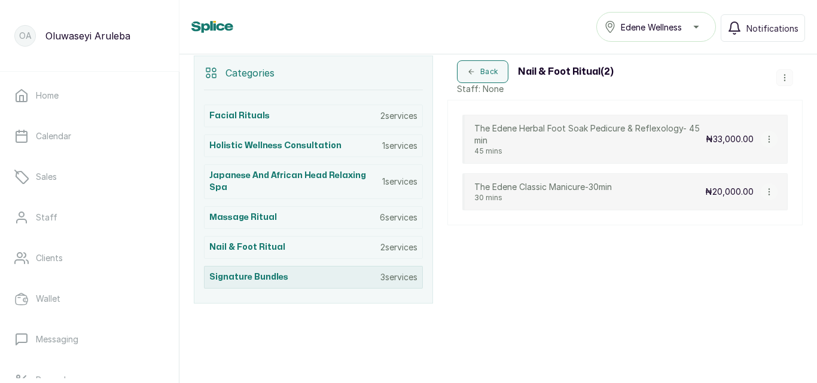
click at [392, 272] on p "3 services" at bounding box center [398, 277] width 37 height 12
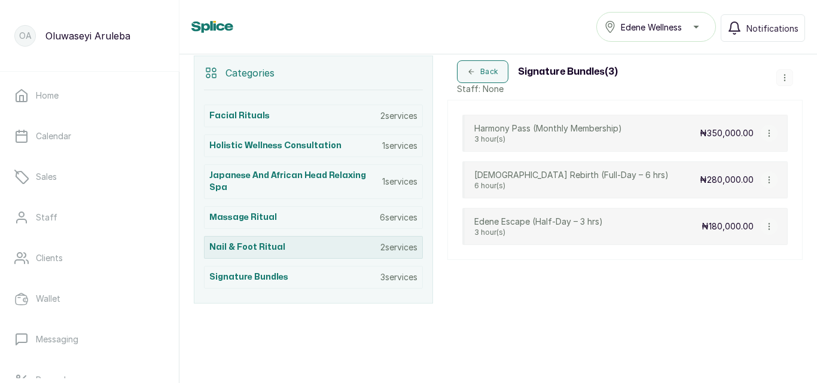
click at [392, 253] on div "Nail & Foot Ritual 2 services" at bounding box center [313, 247] width 219 height 23
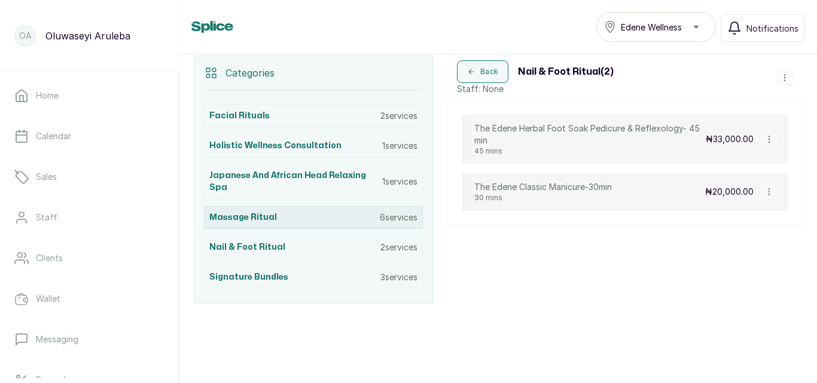
click at [398, 211] on div "Massage Ritual 6 services" at bounding box center [313, 217] width 219 height 23
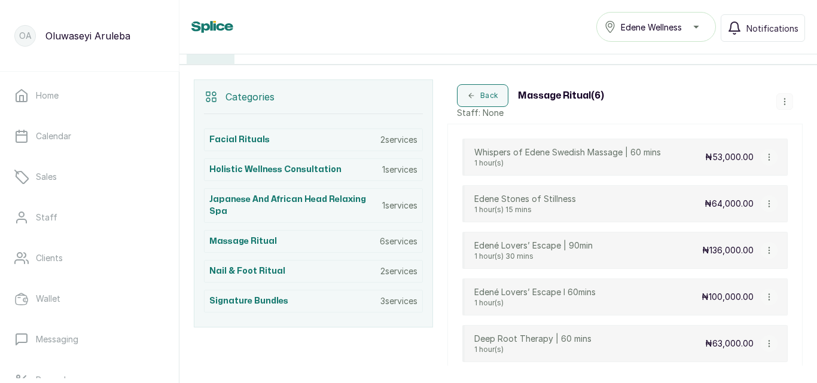
scroll to position [228, 0]
click at [211, 97] on icon at bounding box center [211, 97] width 14 height 14
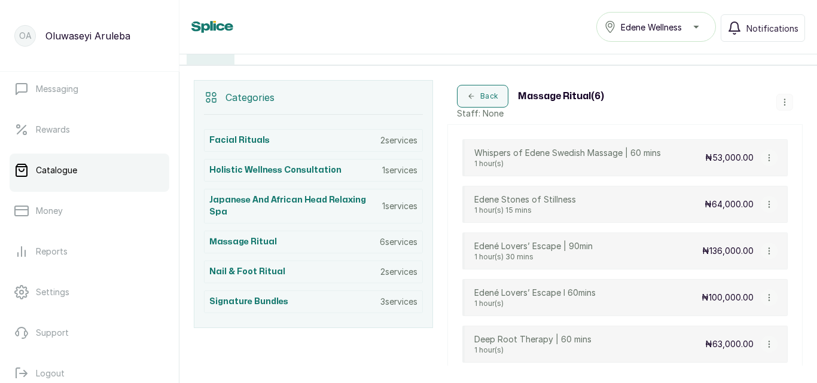
scroll to position [258, 0]
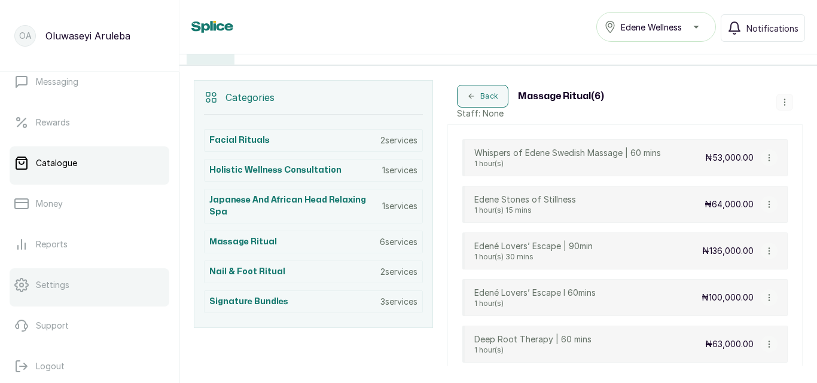
click at [90, 286] on link "Settings" at bounding box center [90, 284] width 160 height 33
